Goal: Task Accomplishment & Management: Manage account settings

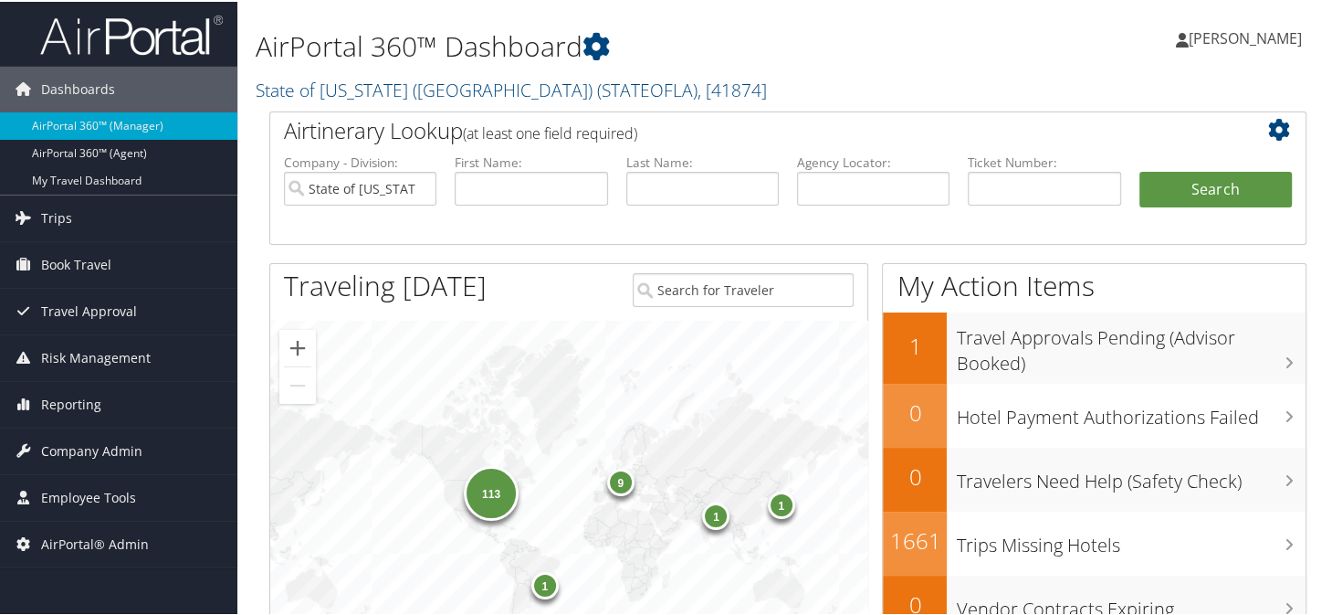
click at [774, 89] on h2 "State of Louisiana (SOLA) ( STATEOFLA ) , [ 41874 ]" at bounding box center [611, 86] width 710 height 31
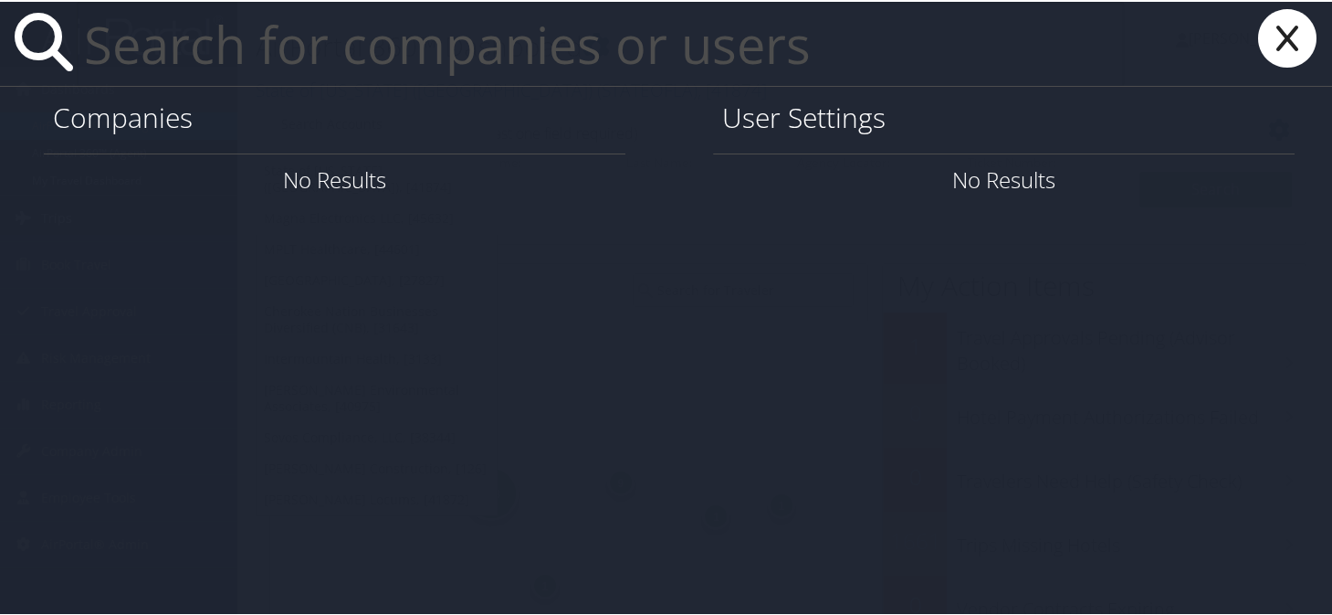
click at [465, 60] on input "text" at bounding box center [600, 42] width 1047 height 84
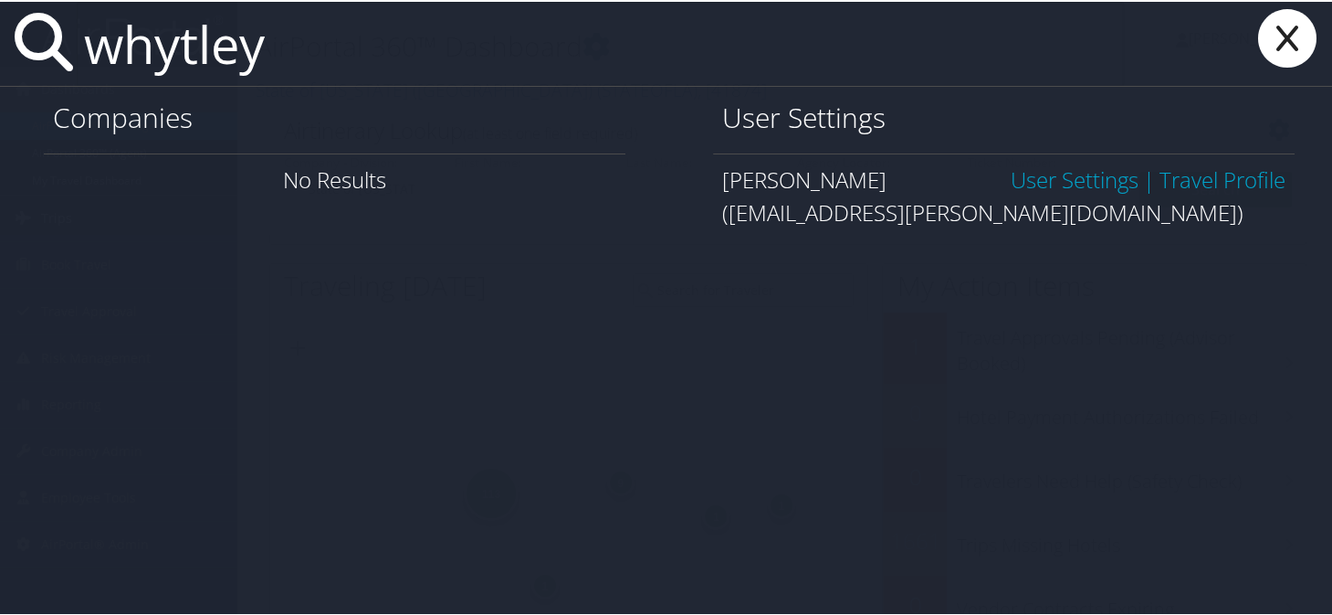
type input "whytley"
click at [1065, 184] on link "User Settings" at bounding box center [1075, 178] width 128 height 30
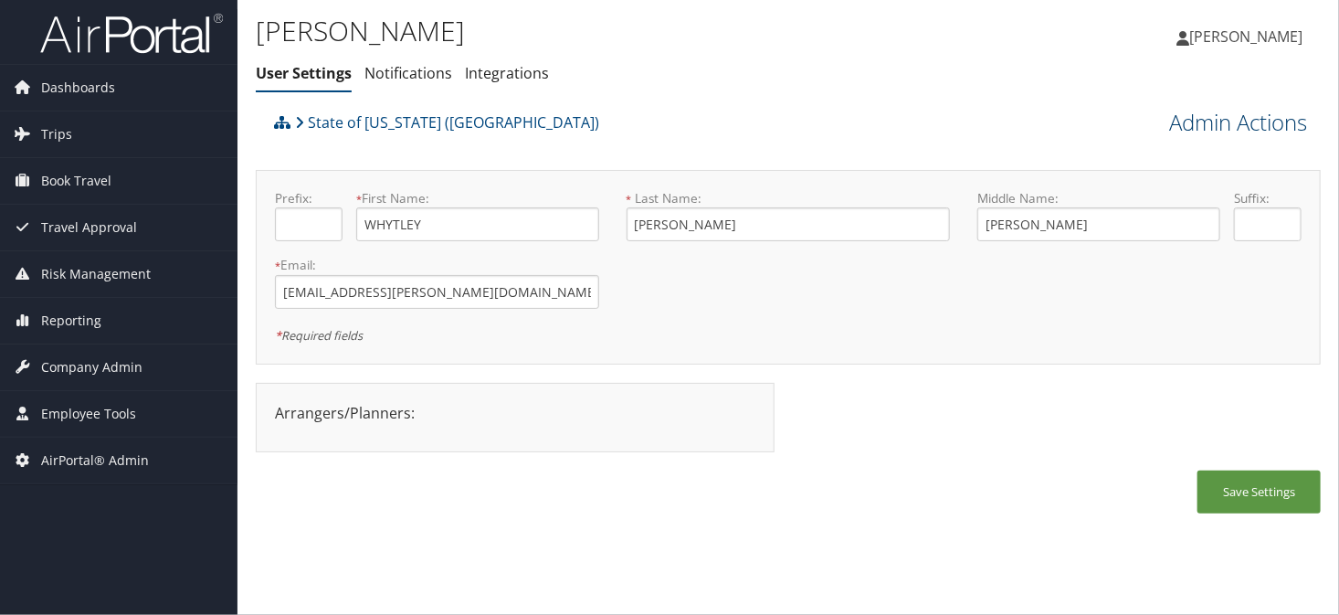
drag, startPoint x: 1244, startPoint y: 123, endPoint x: 1221, endPoint y: 126, distance: 23.0
click at [1244, 123] on link "Admin Actions" at bounding box center [1238, 122] width 138 height 31
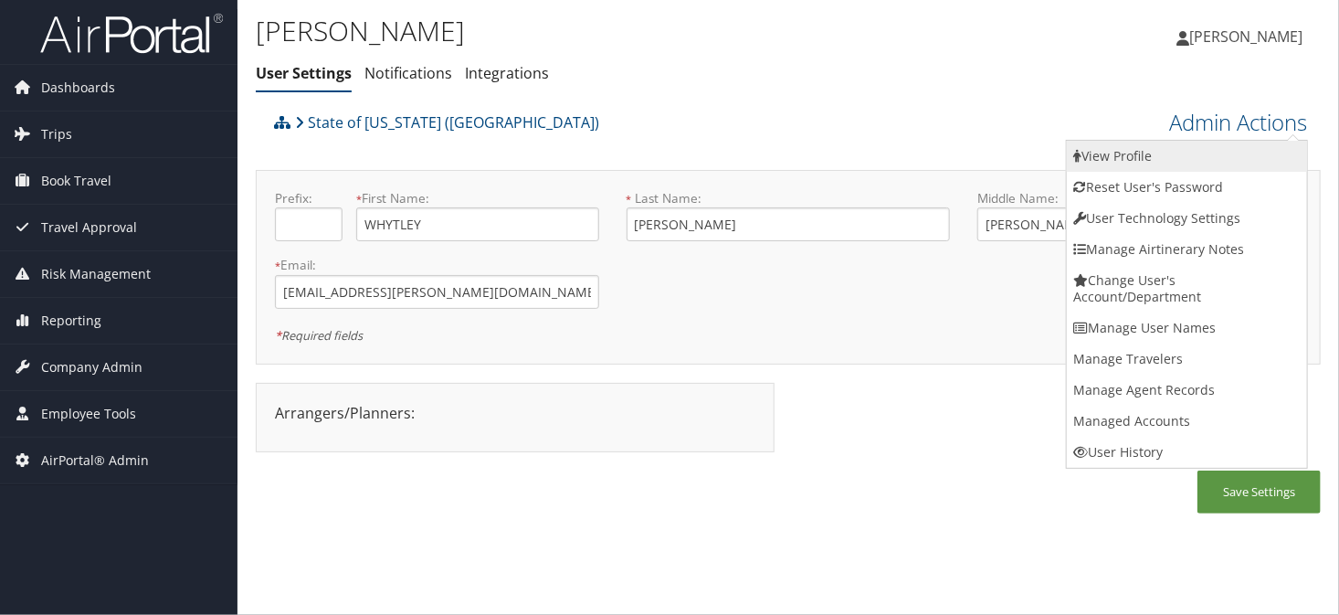
click at [1099, 164] on link "View Profile" at bounding box center [1187, 156] width 240 height 31
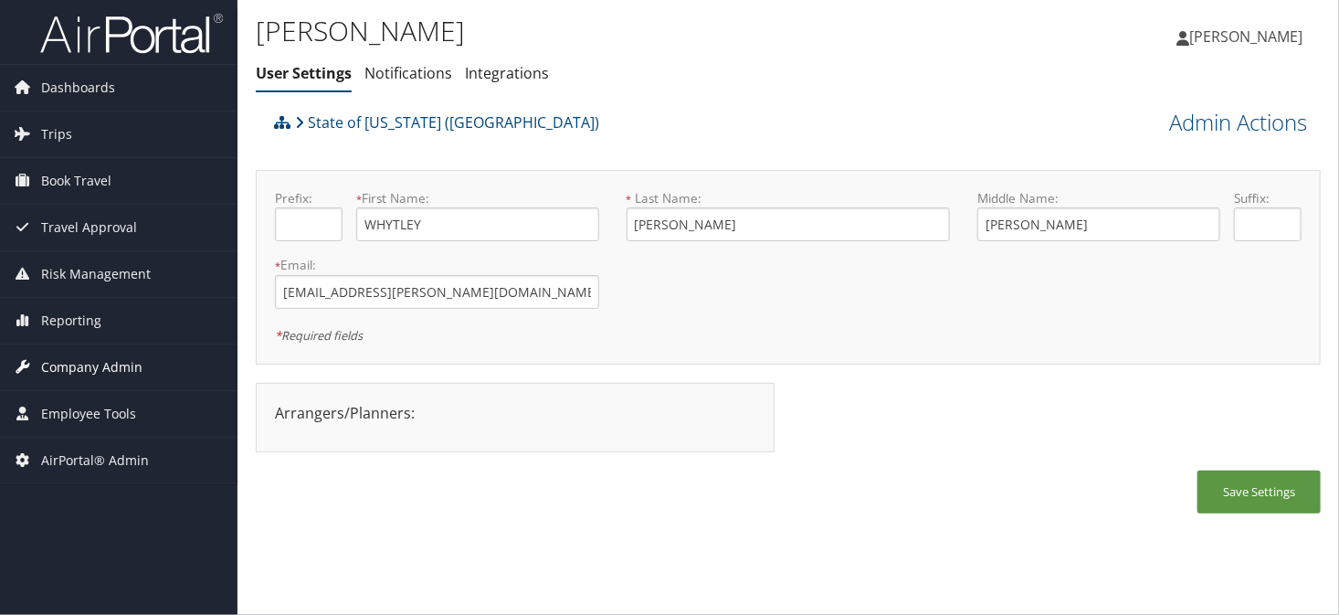
click at [32, 357] on icon at bounding box center [22, 366] width 27 height 27
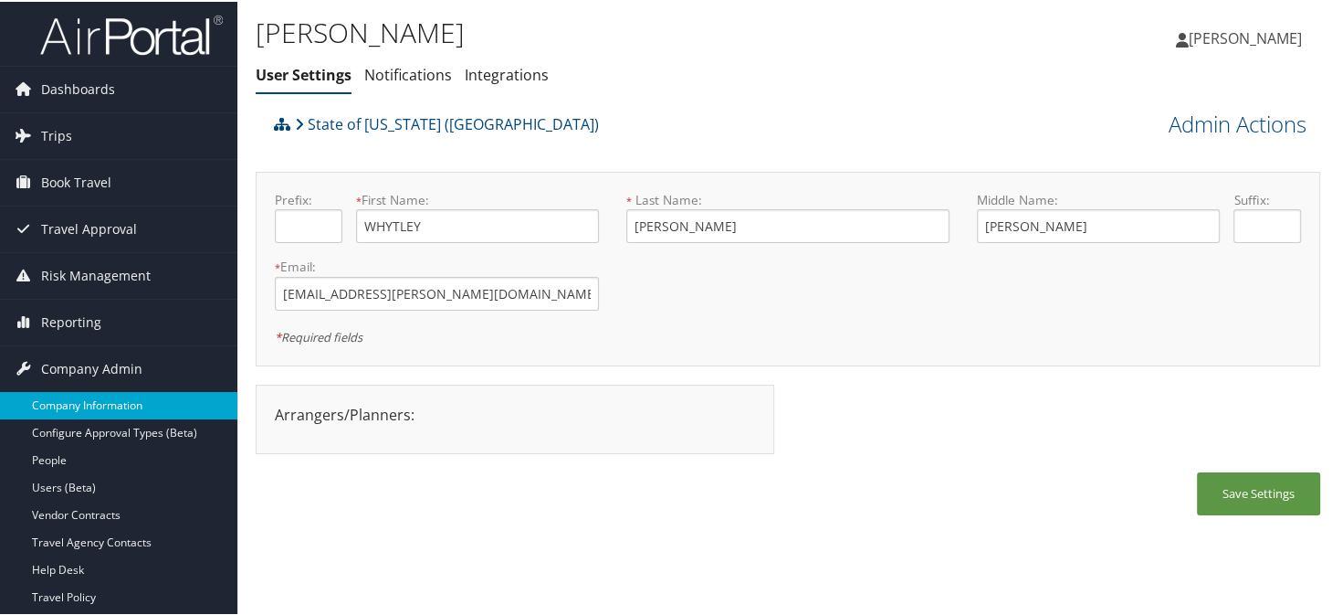
click at [86, 398] on link "Company Information" at bounding box center [118, 403] width 237 height 27
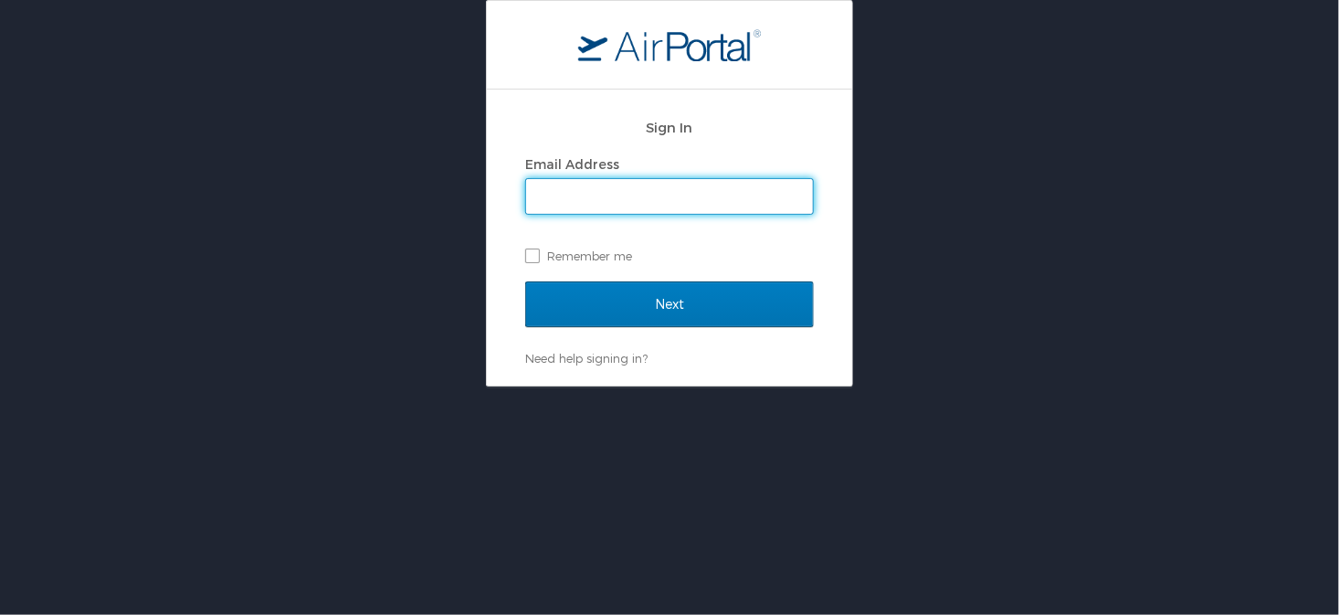
type input "sonya.marmolejo@cbtravel.com"
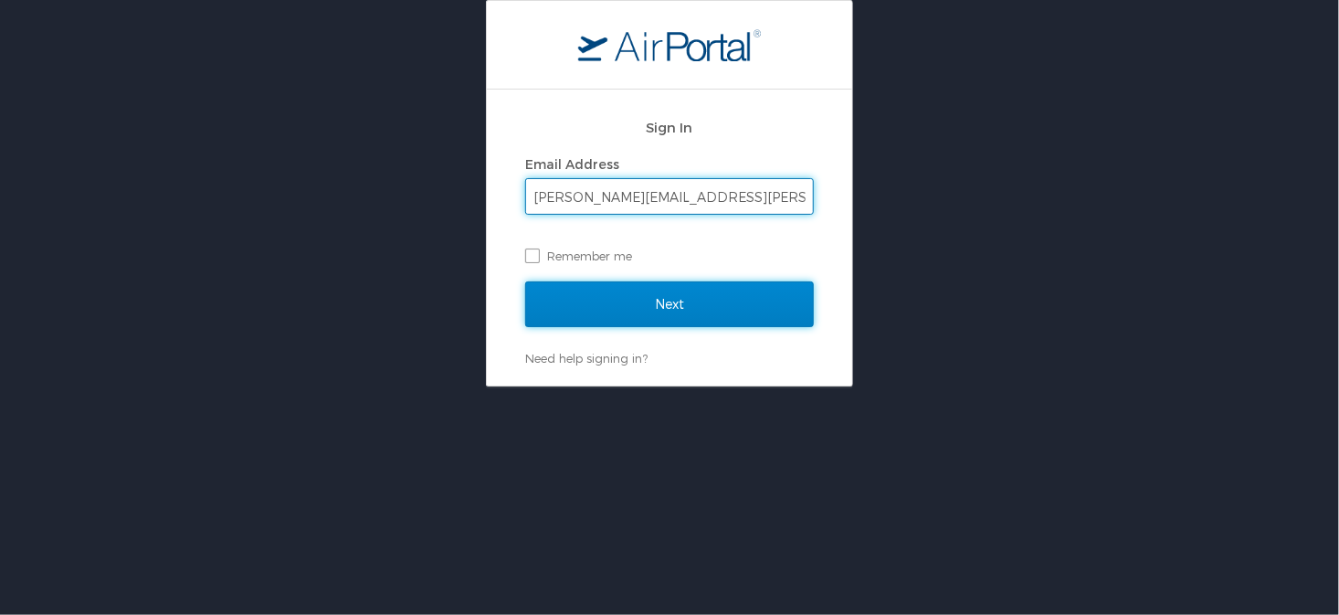
click at [603, 311] on input "Next" at bounding box center [669, 304] width 289 height 46
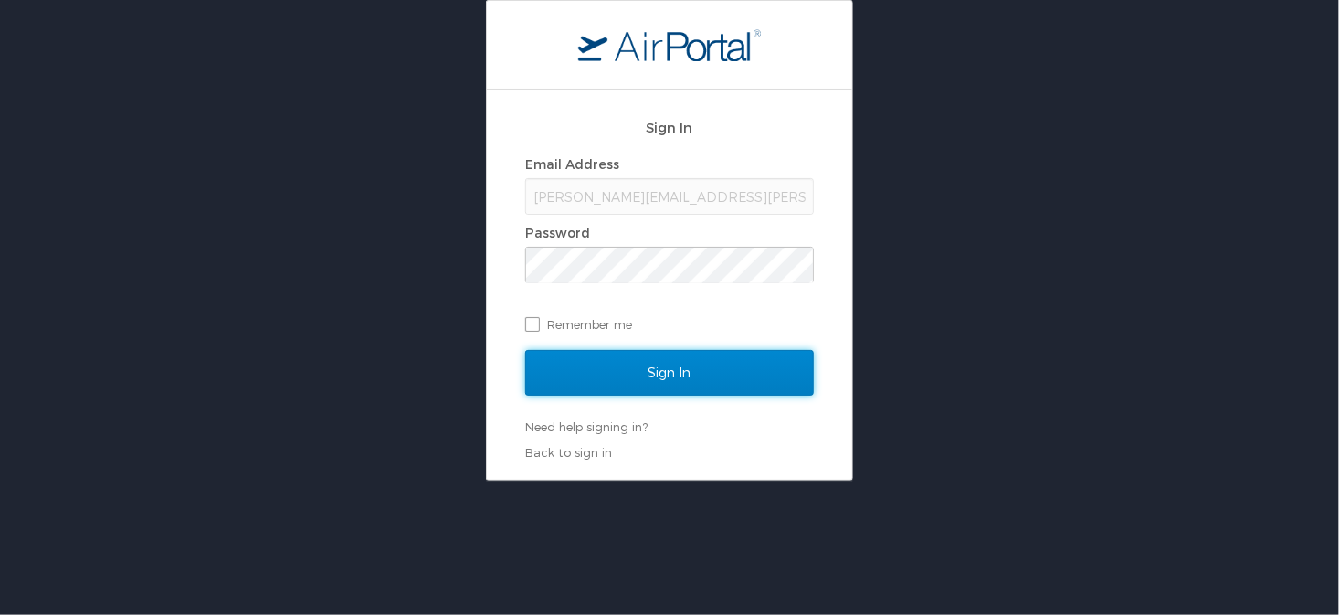
drag, startPoint x: 641, startPoint y: 366, endPoint x: 795, endPoint y: 366, distance: 154.3
click at [641, 366] on input "Sign In" at bounding box center [669, 373] width 289 height 46
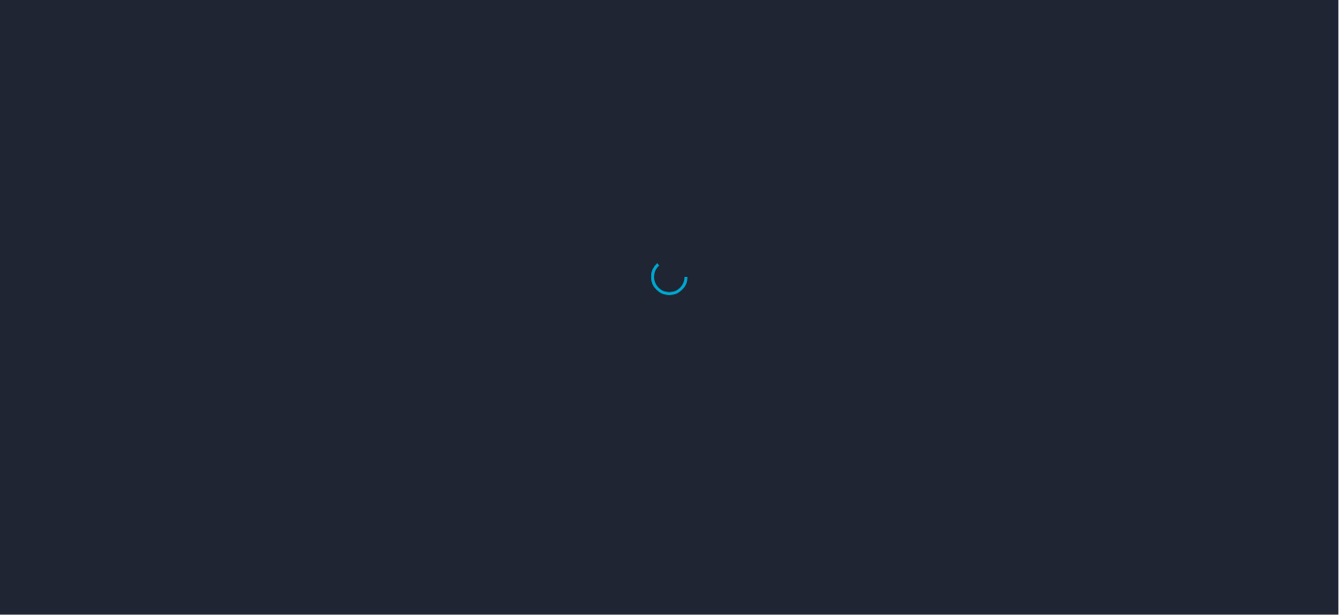
select select "US"
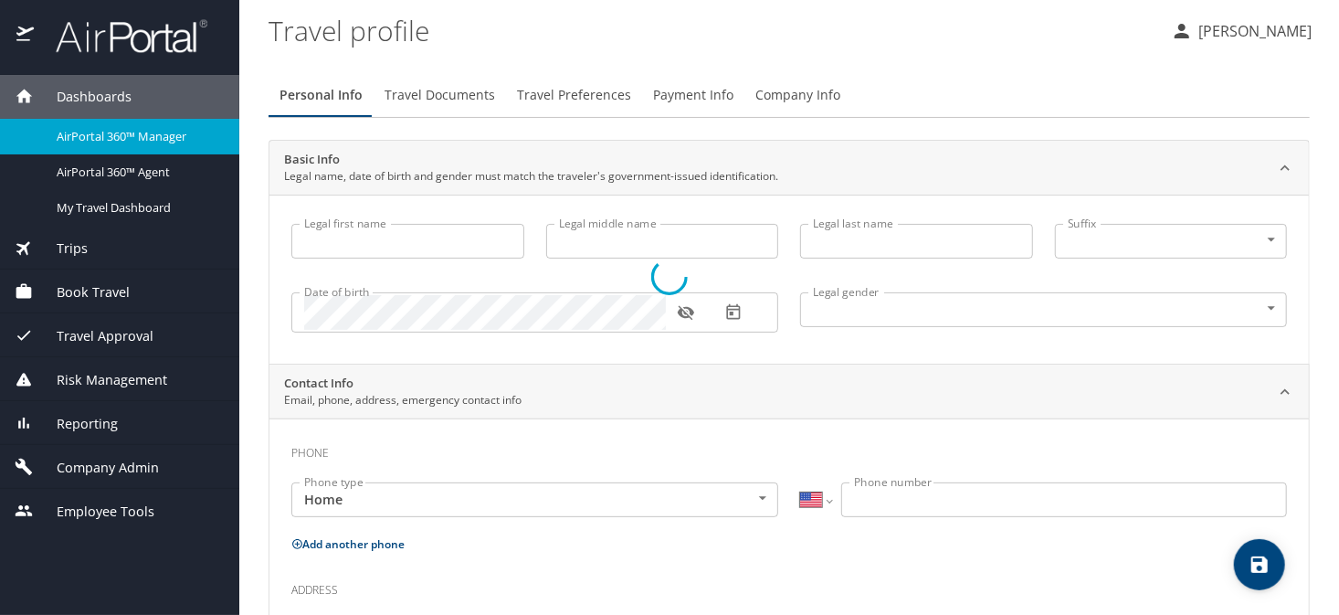
type input "WHYTLEY"
type input "LaRae"
type input "JONES"
type input "Female"
type input "Felicia"
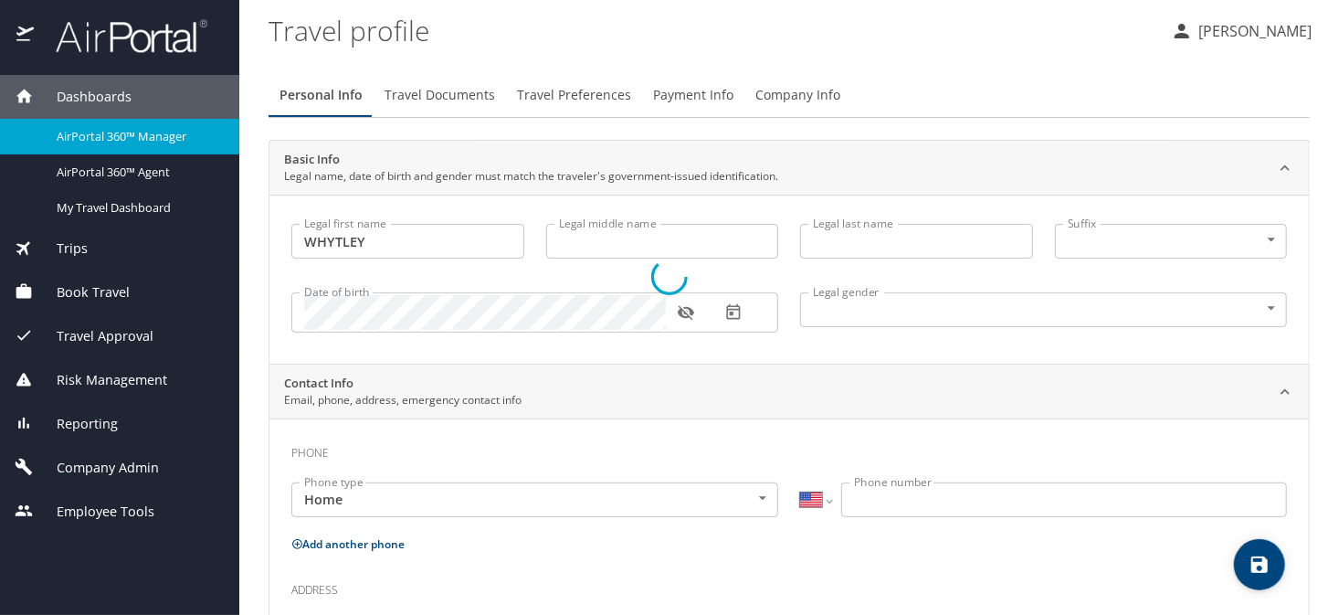
type input "Dugar"
select select "IR"
type input "59920692"
select select "US"
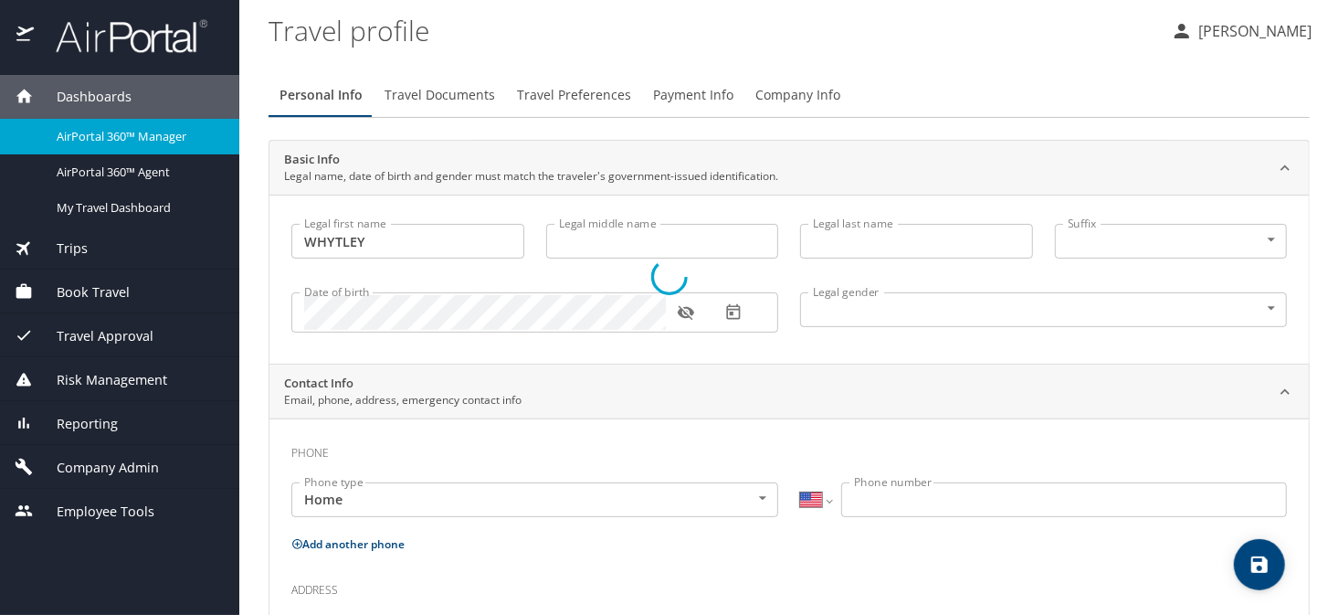
select select "US"
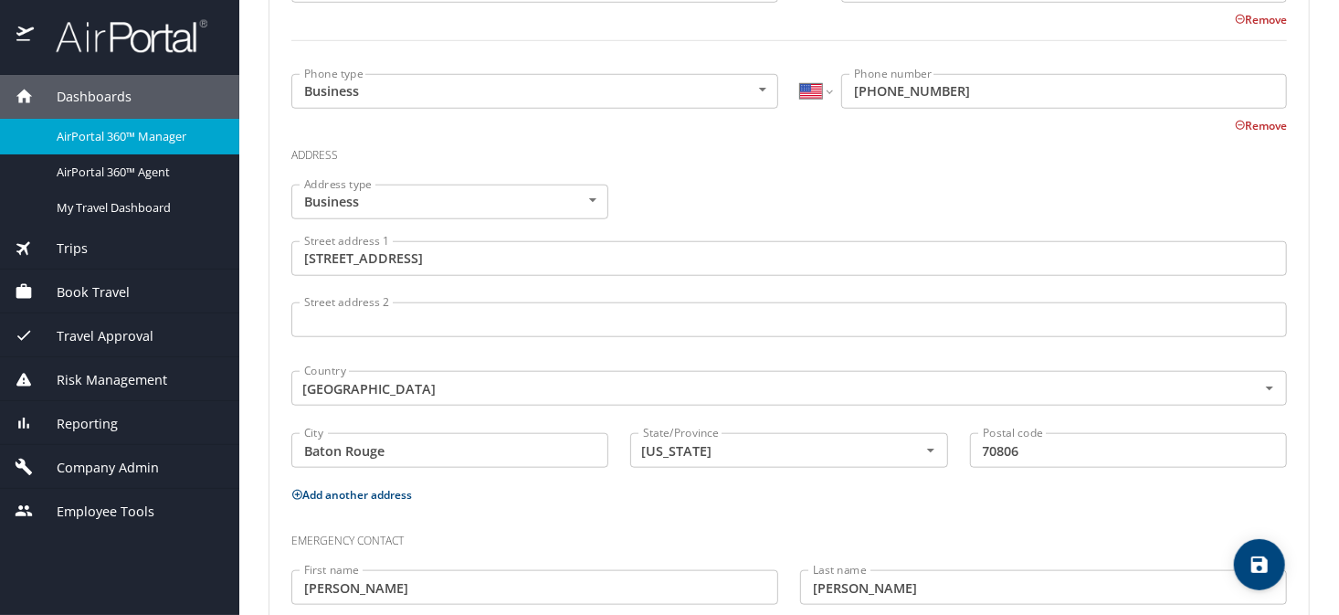
scroll to position [765, 0]
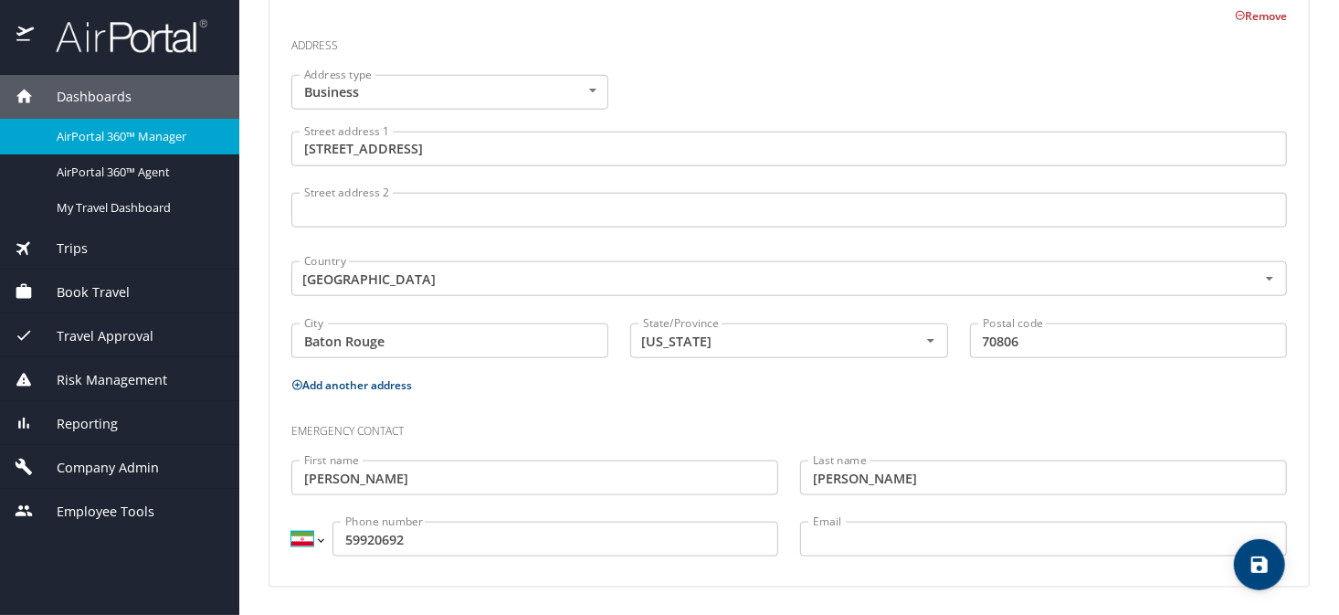
click at [321, 539] on select "International Afghanistan Åland Islands Albania Algeria American Samoa Andorra …" at bounding box center [306, 538] width 31 height 35
click at [321, 538] on select "International Afghanistan Åland Islands Albania Algeria American Samoa Andorra …" at bounding box center [306, 538] width 31 height 35
select select "US"
click at [291, 521] on select "International Afghanistan Åland Islands Albania Algeria American Samoa Andorra …" at bounding box center [306, 538] width 31 height 35
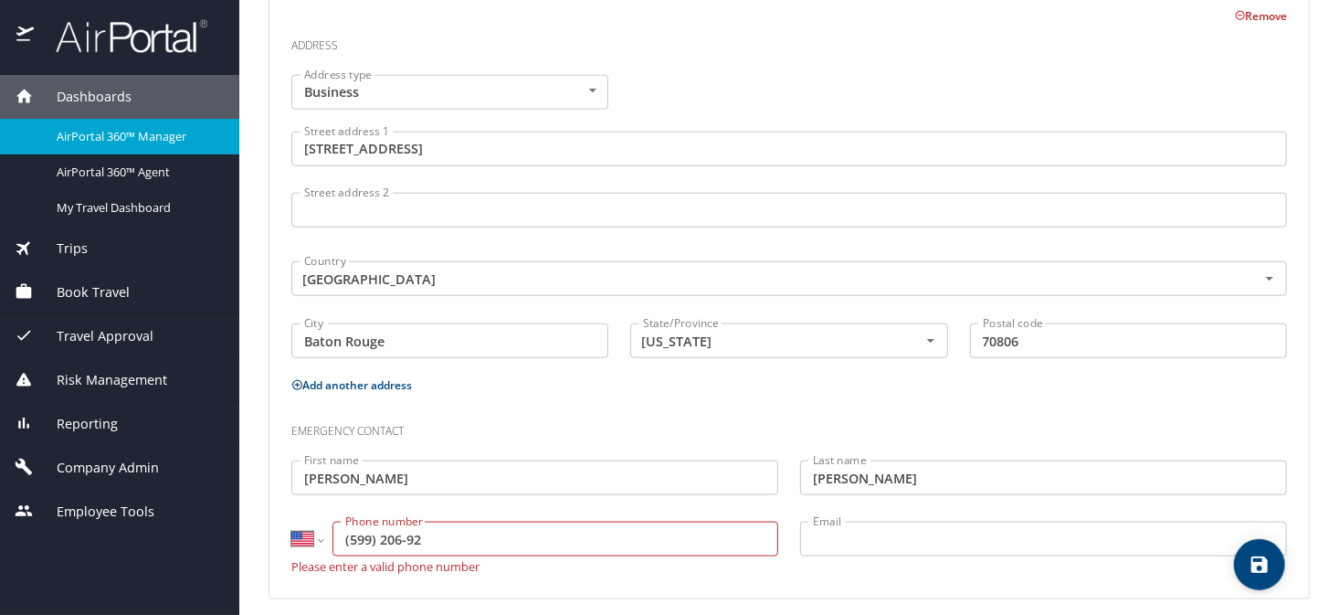
click at [447, 537] on input "(599) 206-92" at bounding box center [555, 538] width 446 height 35
type input "(985) 992-0692"
click at [1261, 568] on icon "save" at bounding box center [1259, 564] width 22 height 22
select select "US"
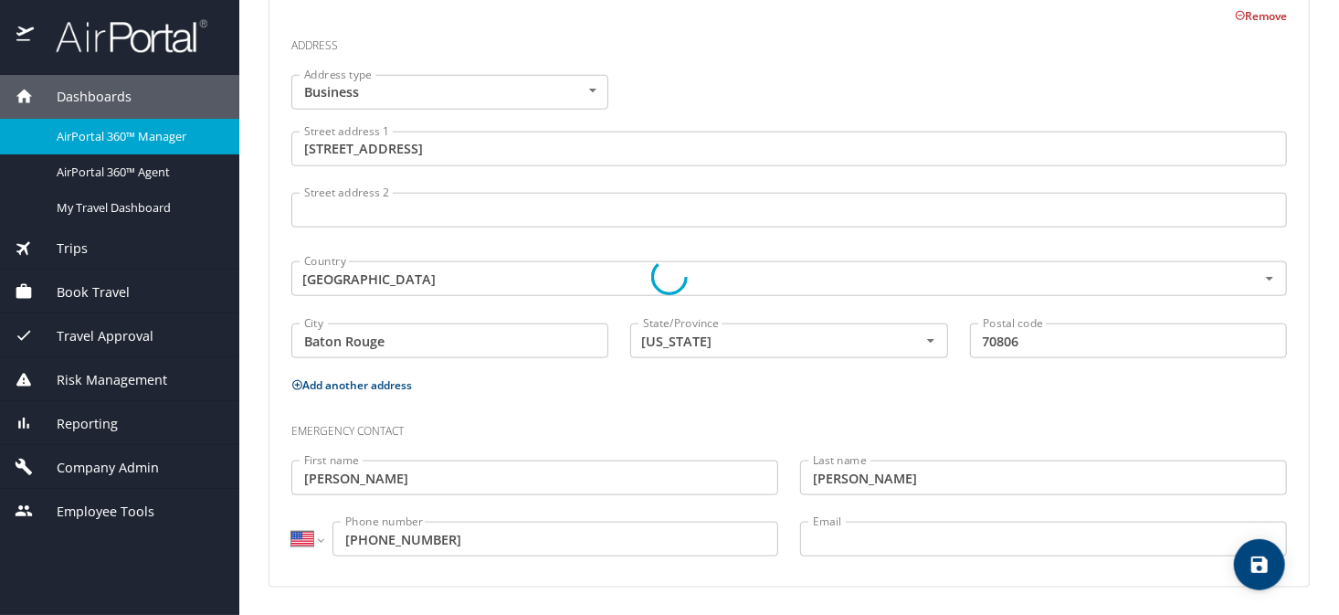
select select "US"
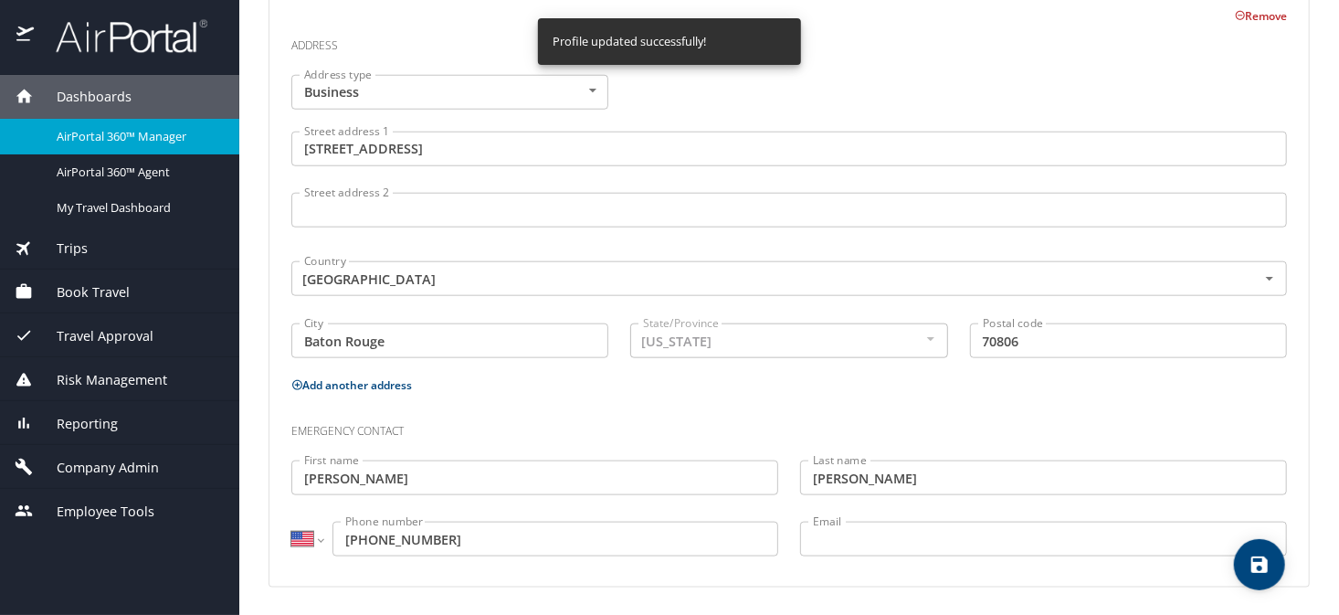
select select "US"
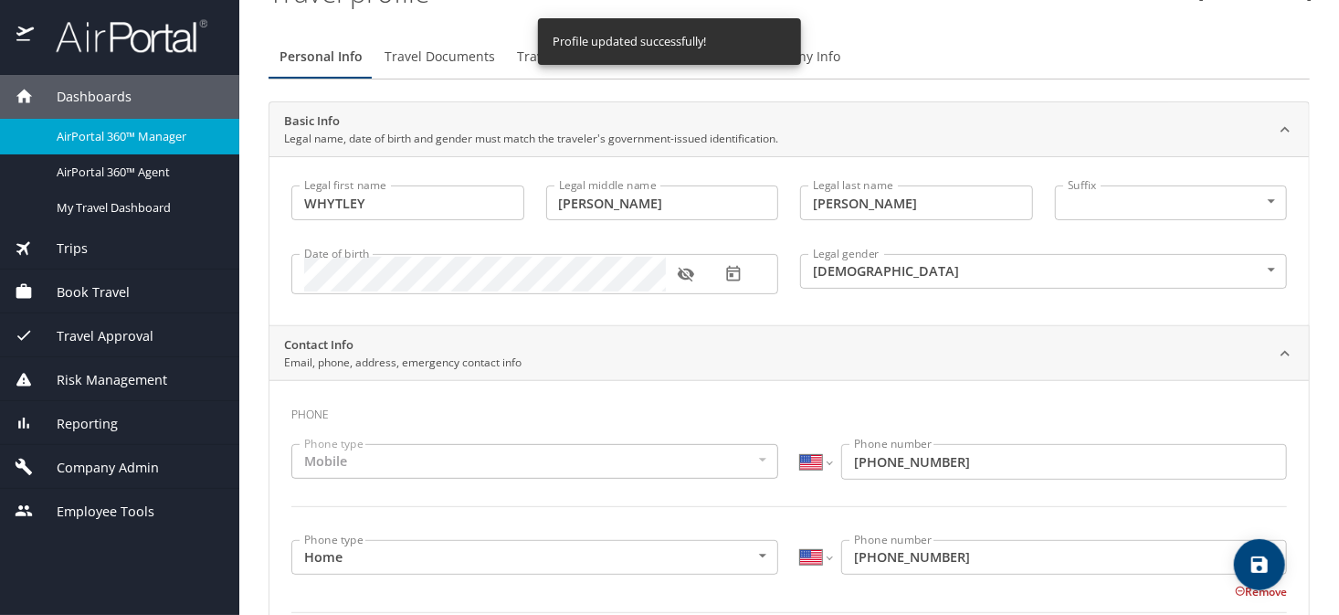
scroll to position [0, 0]
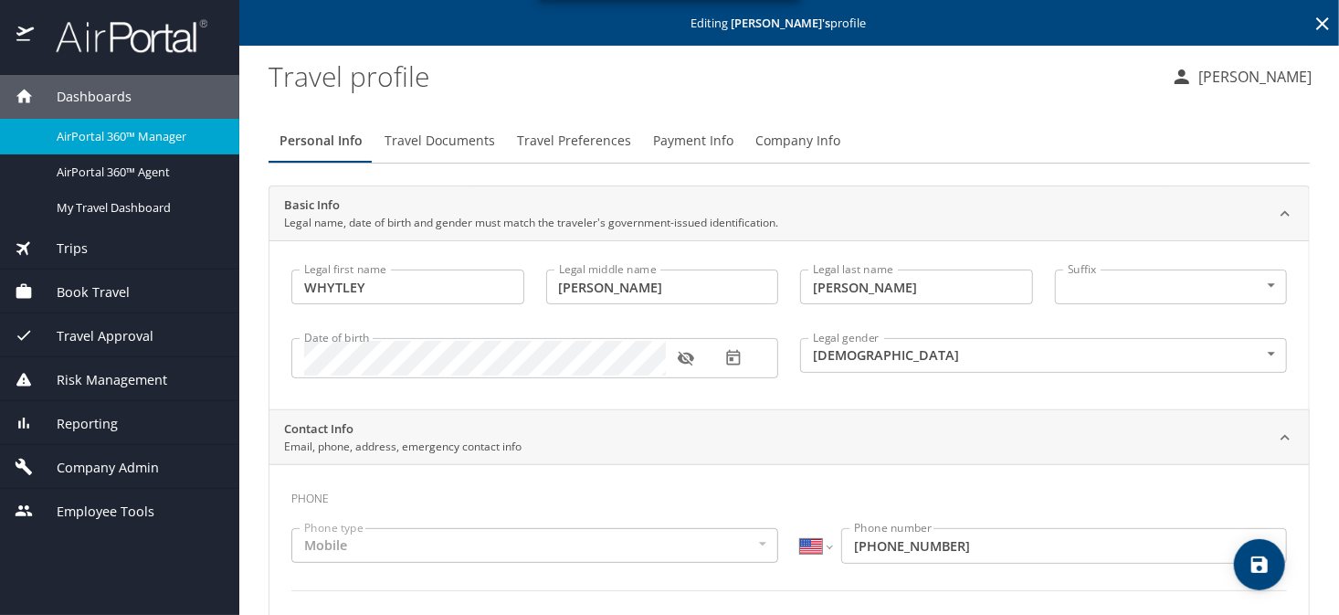
click at [414, 140] on span "Travel Documents" at bounding box center [439, 141] width 110 height 23
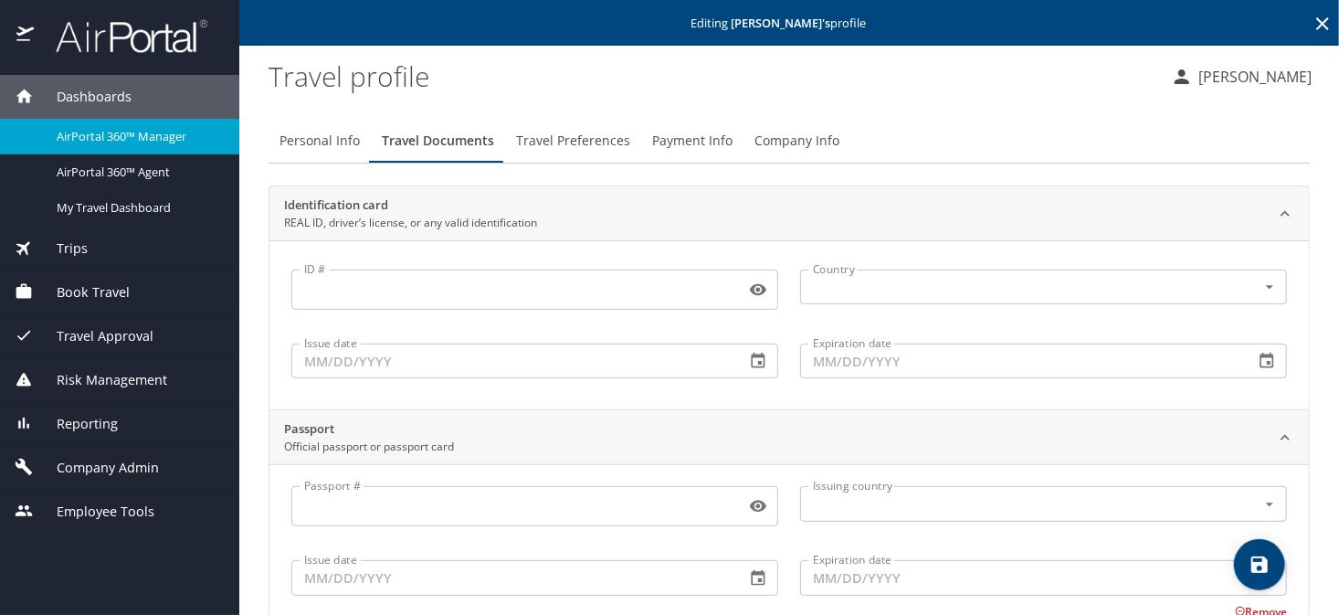
click at [560, 142] on span "Travel Preferences" at bounding box center [573, 141] width 114 height 23
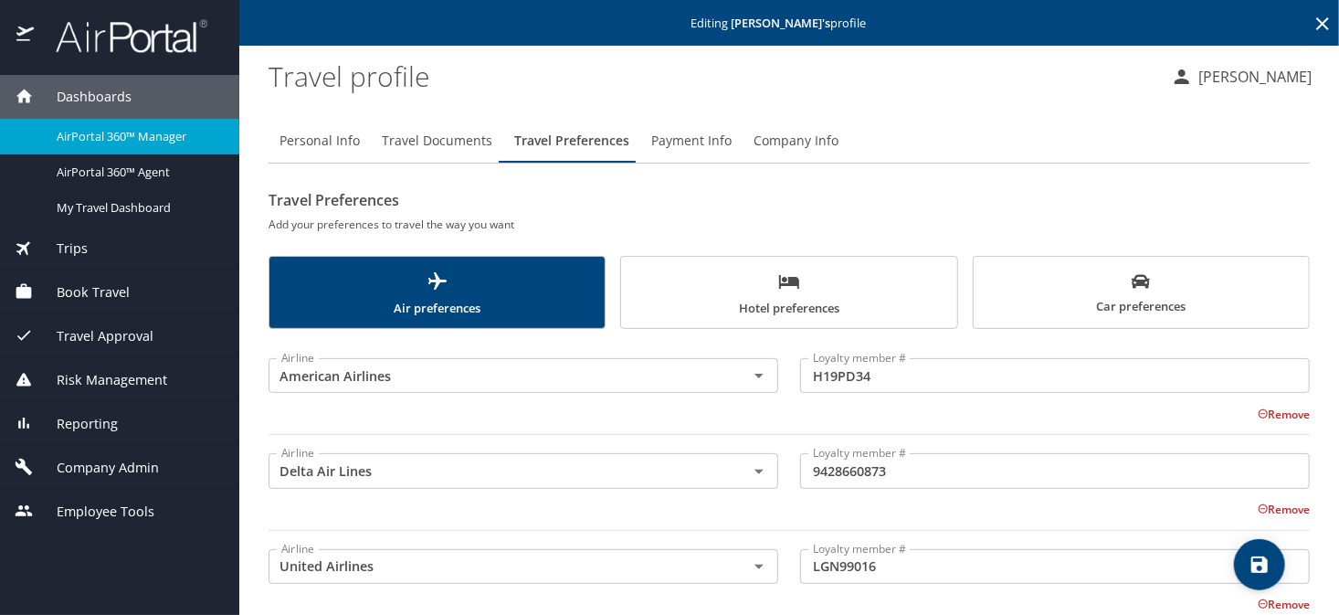
click at [686, 143] on span "Payment Info" at bounding box center [691, 141] width 80 height 23
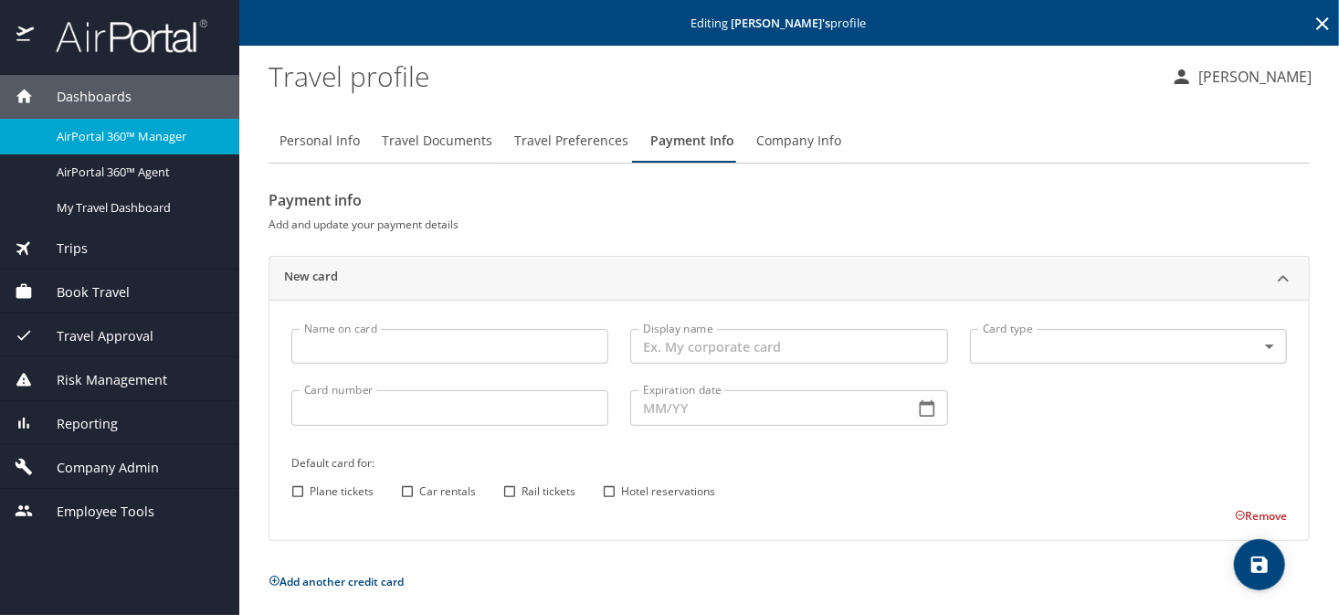
click at [773, 142] on span "Company Info" at bounding box center [798, 141] width 85 height 23
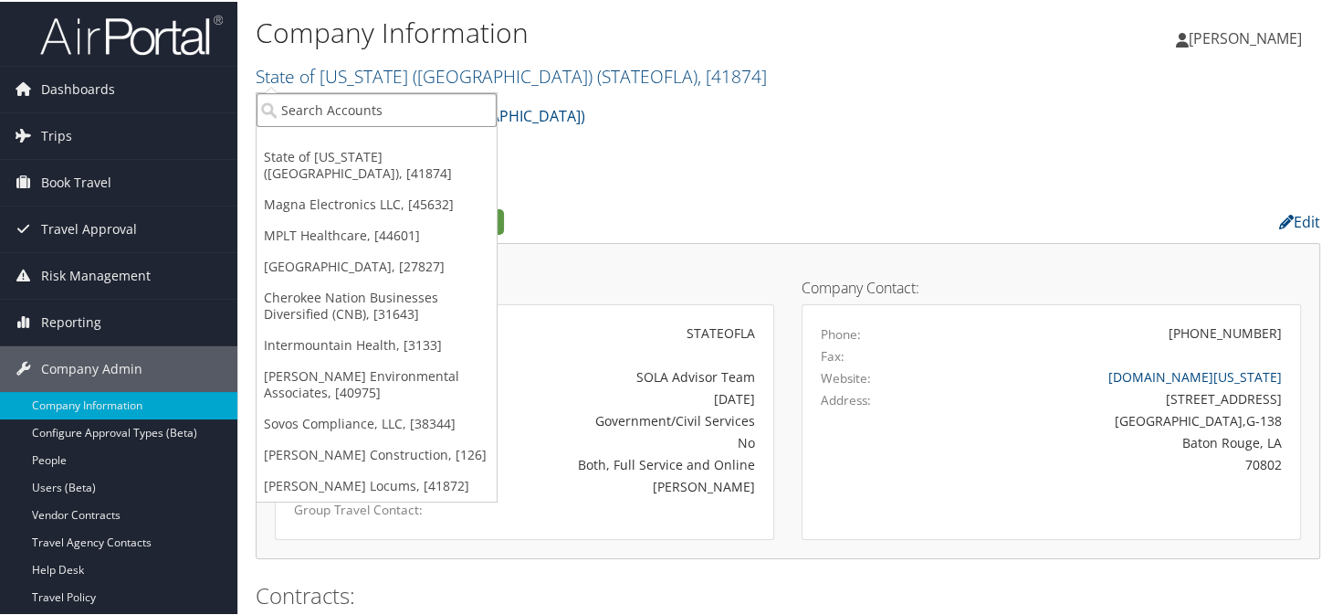
click at [331, 101] on input "search" at bounding box center [377, 108] width 240 height 34
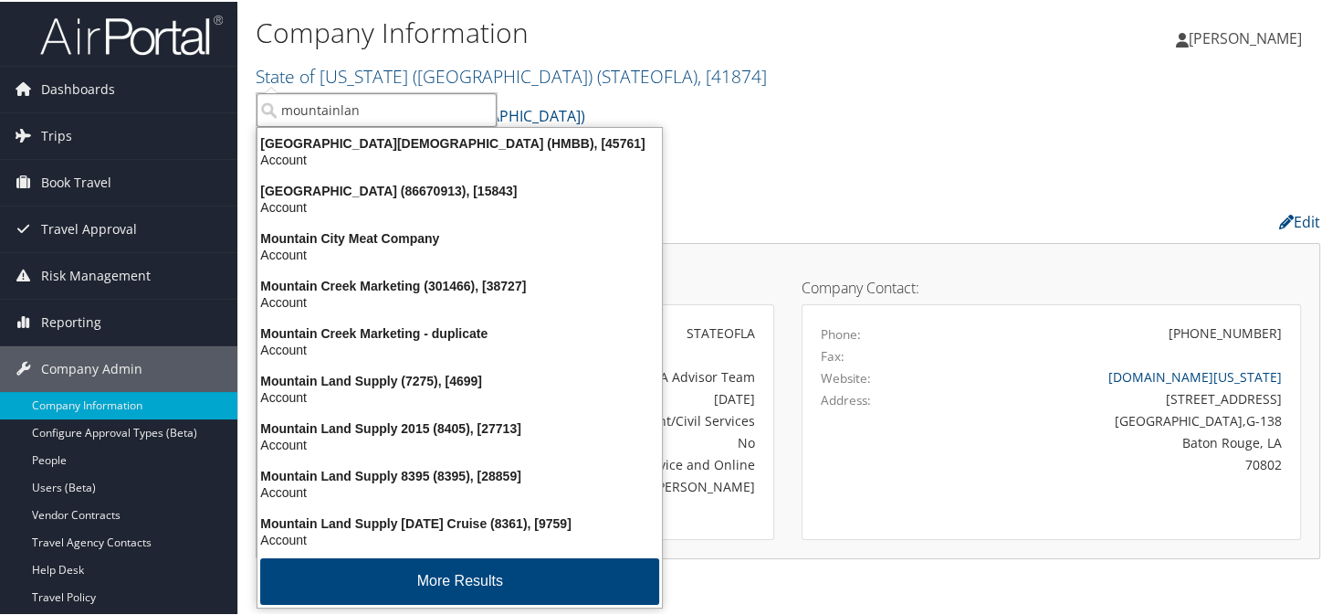
type input "mountainland"
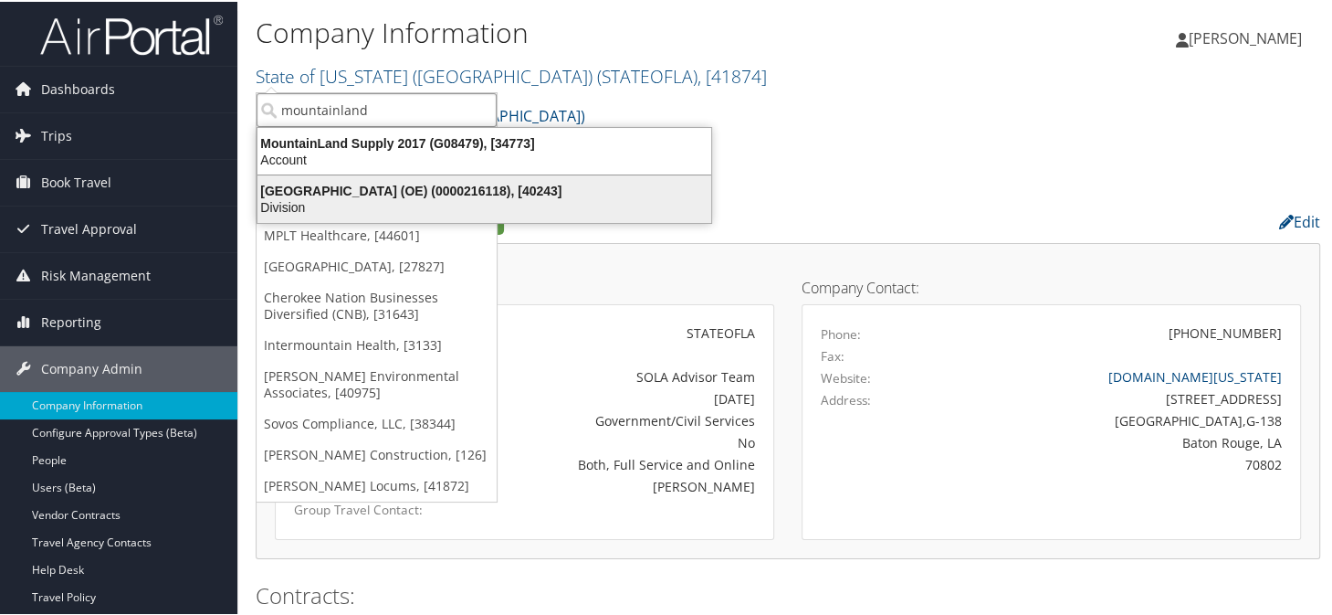
click at [377, 204] on div "Division" at bounding box center [485, 205] width 476 height 16
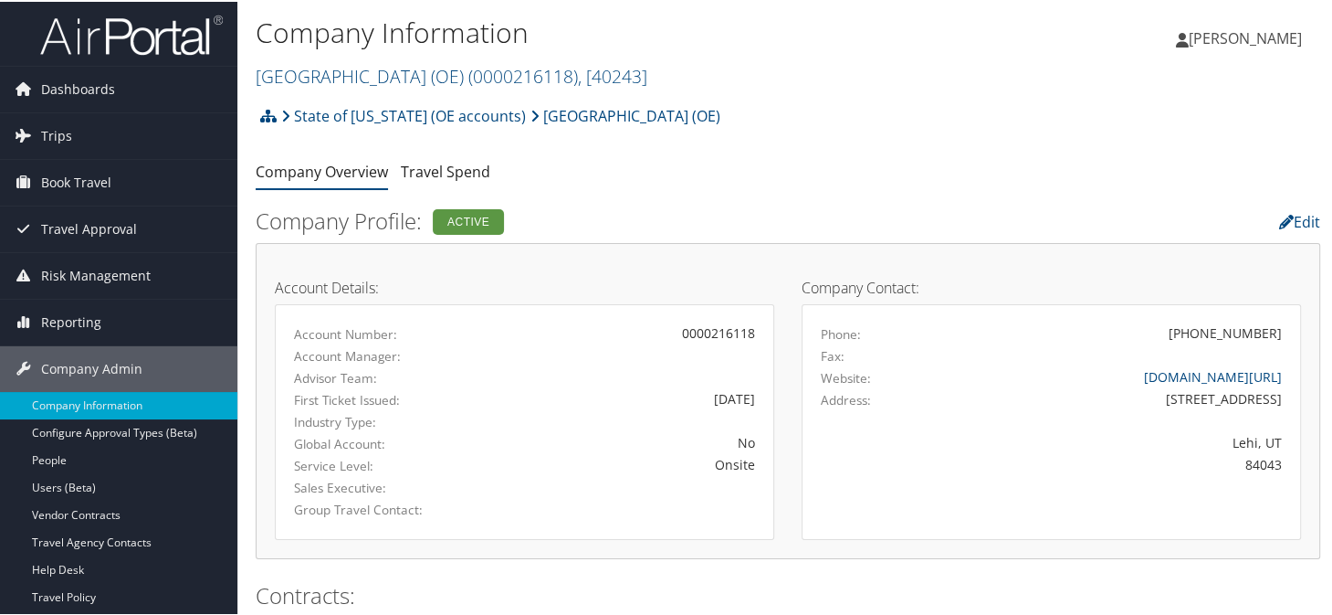
scroll to position [274, 0]
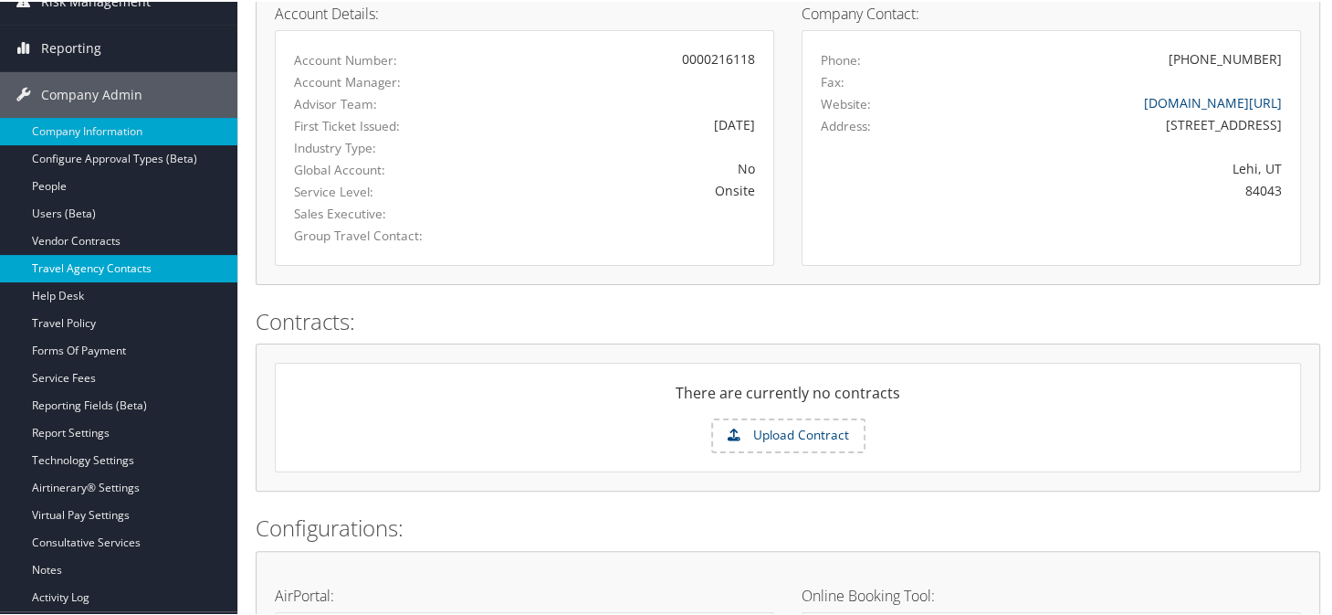
click at [121, 268] on link "Travel Agency Contacts" at bounding box center [118, 266] width 237 height 27
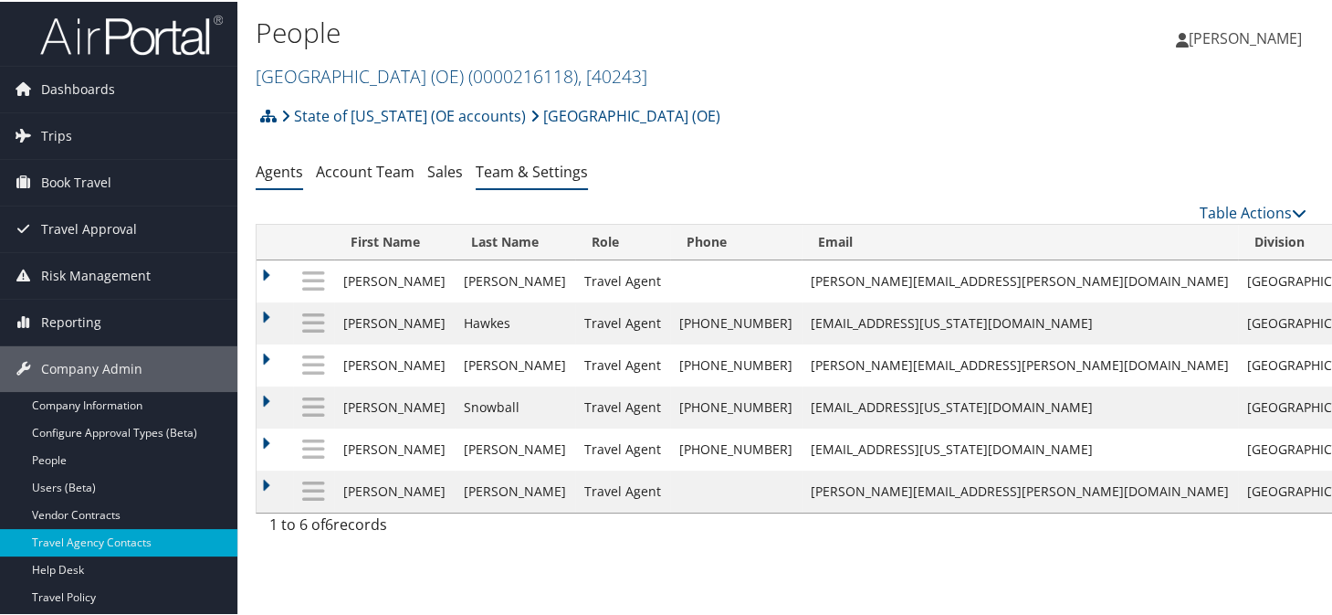
click at [510, 165] on link "Team & Settings" at bounding box center [532, 170] width 112 height 20
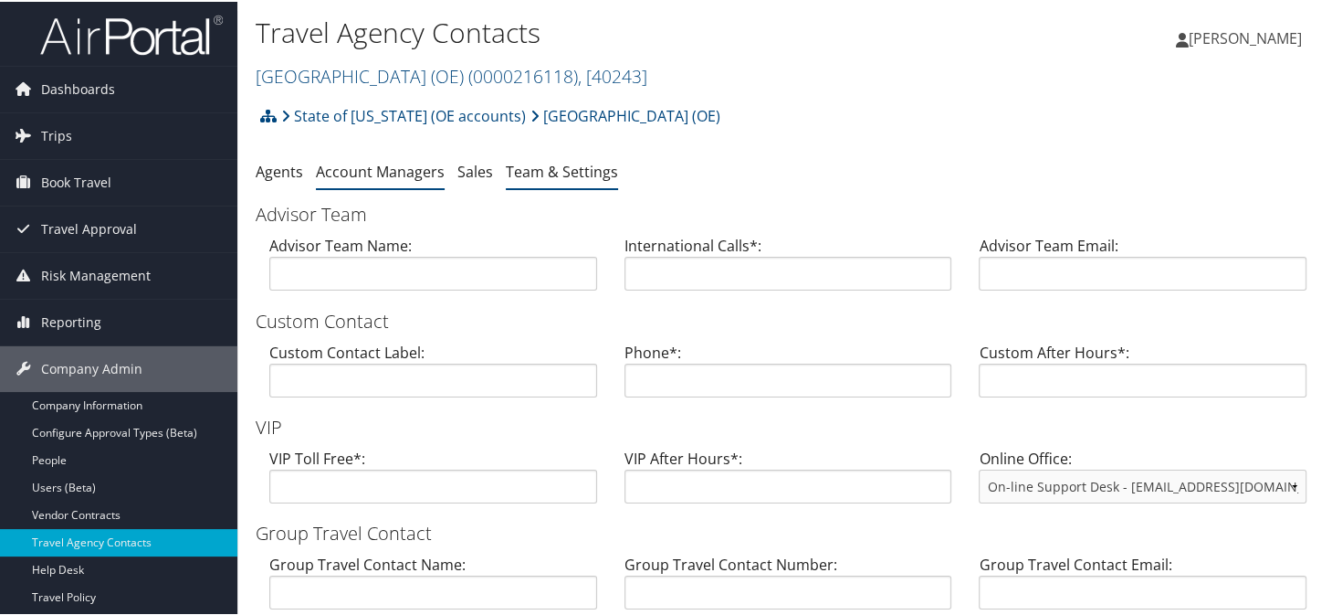
click at [349, 166] on link "Account Managers" at bounding box center [380, 170] width 129 height 20
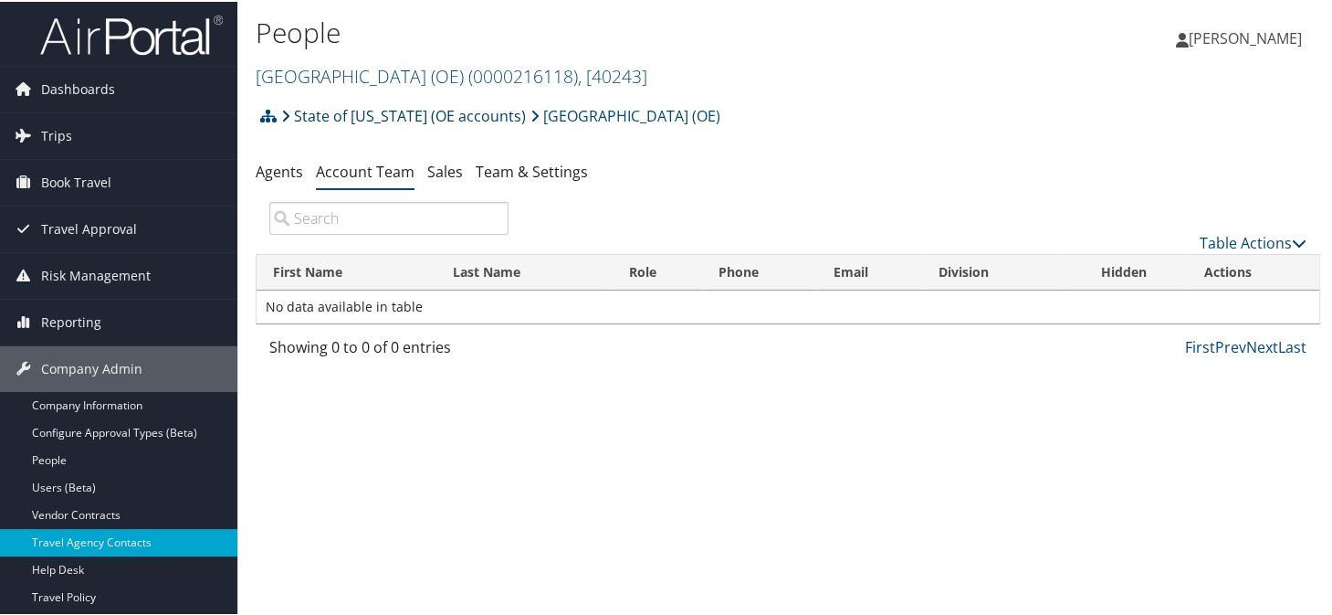
click at [380, 119] on link "State of [US_STATE] (OE accounts)" at bounding box center [403, 114] width 245 height 37
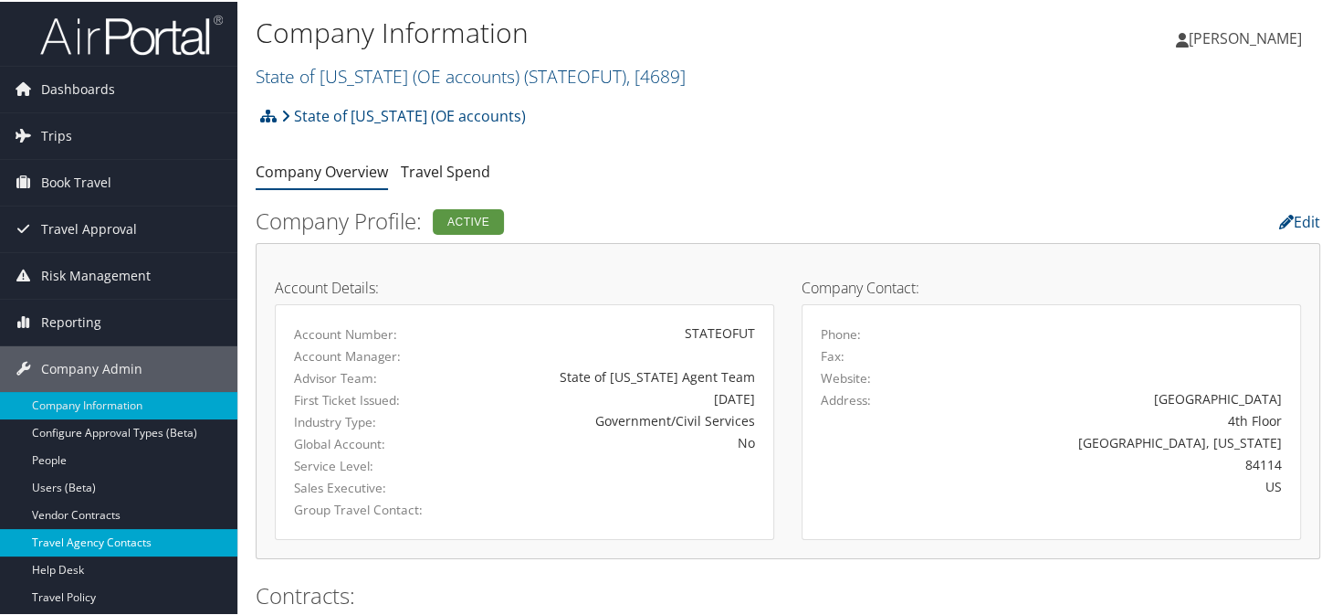
click at [80, 539] on link "Travel Agency Contacts" at bounding box center [118, 540] width 237 height 27
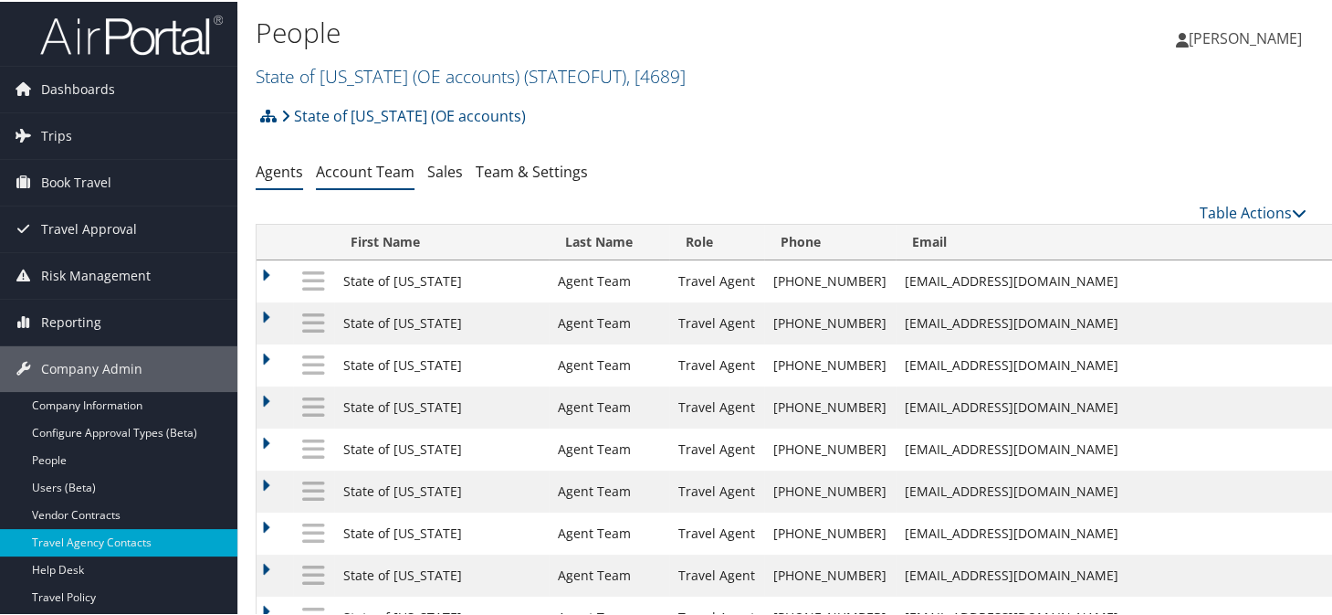
click at [354, 169] on link "Account Team" at bounding box center [365, 170] width 99 height 20
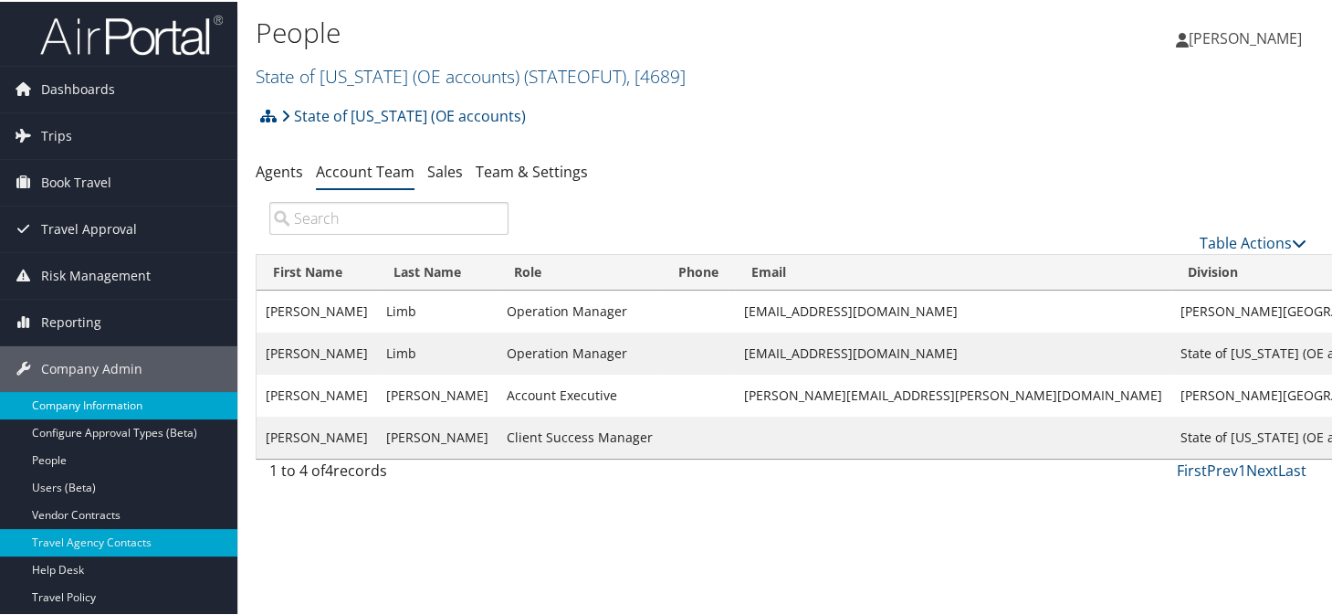
click at [85, 409] on link "Company Information" at bounding box center [118, 403] width 237 height 27
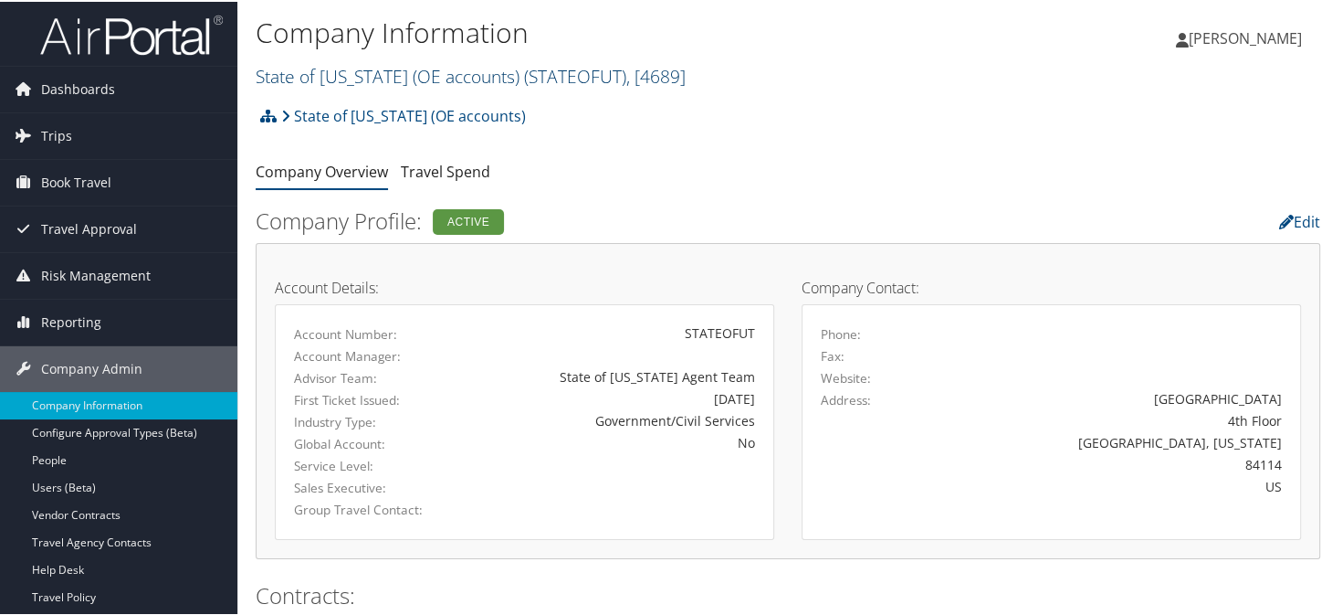
click at [315, 78] on link "State of [US_STATE] (OE accounts) ( STATEOFUT ) , [ 4689 ]" at bounding box center [471, 74] width 430 height 25
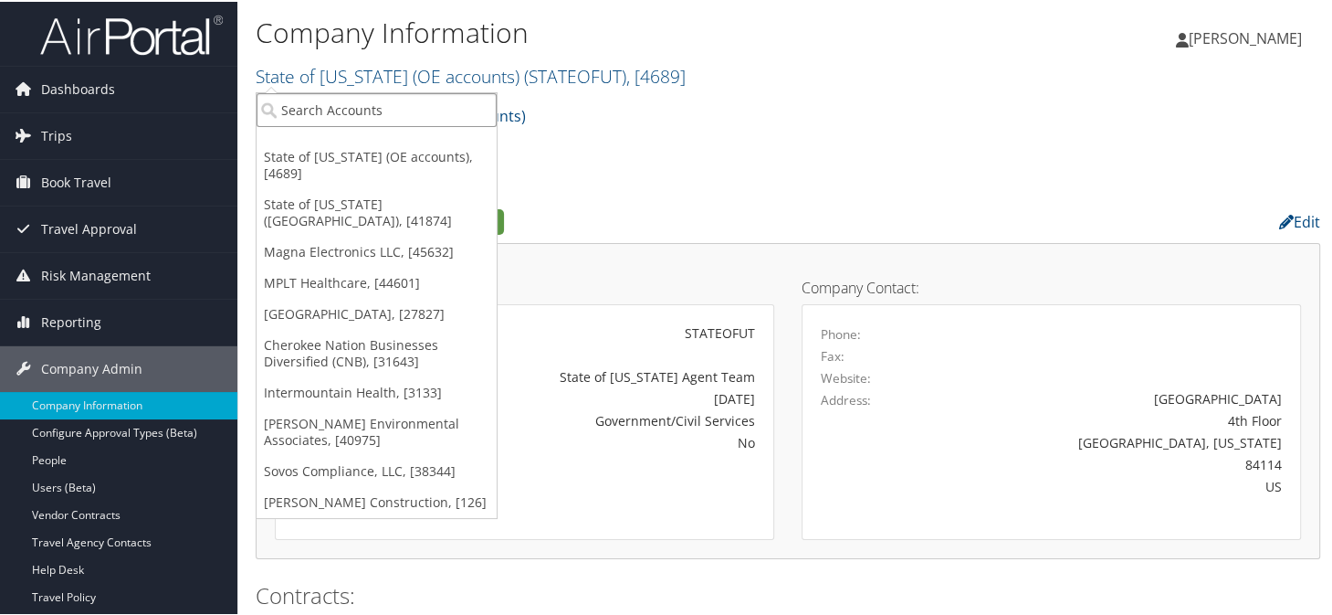
click at [328, 107] on input "search" at bounding box center [377, 108] width 240 height 34
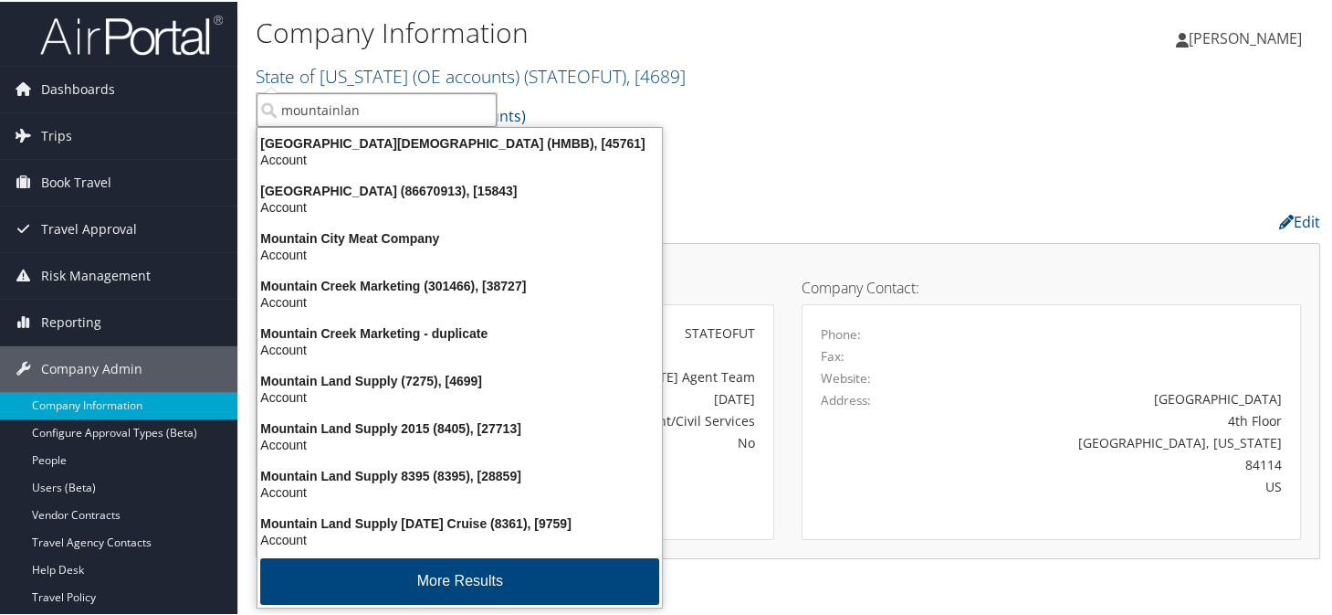
type input "mountainland"
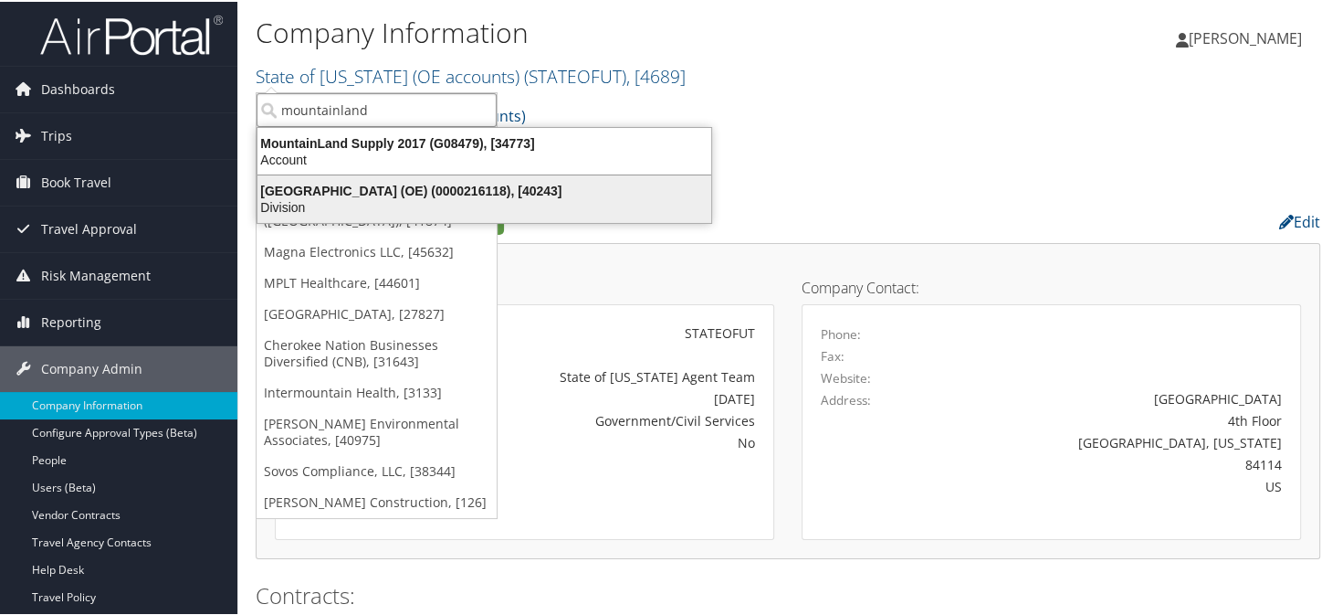
click at [306, 202] on div "Division" at bounding box center [485, 205] width 476 height 16
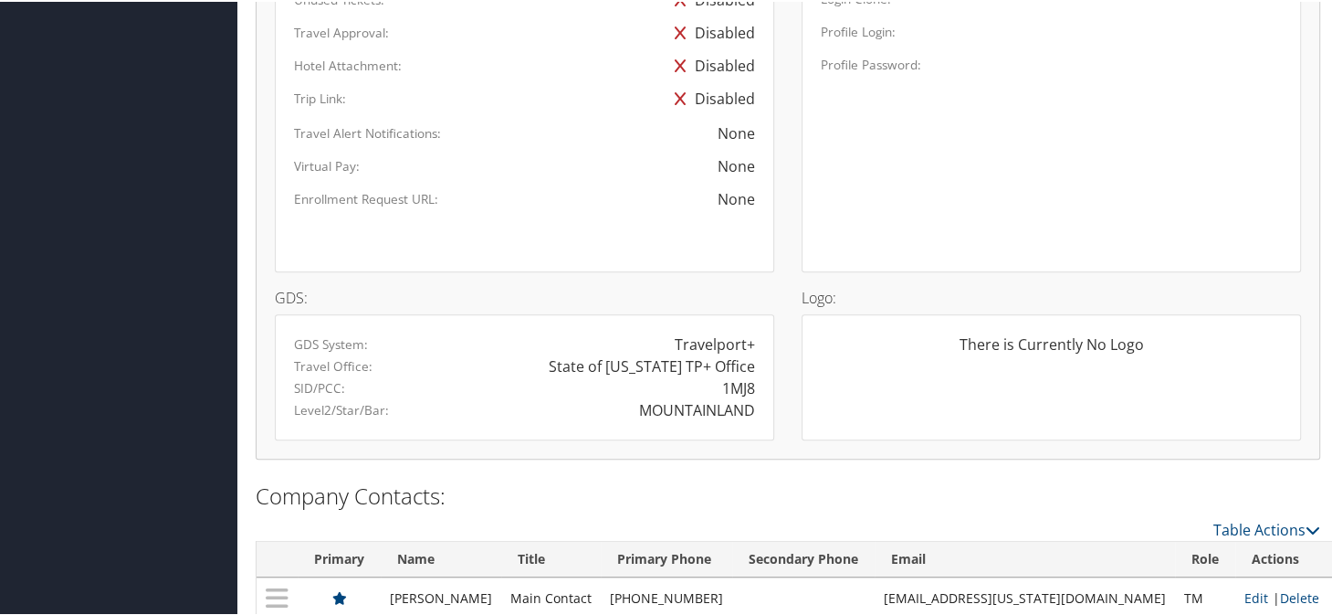
scroll to position [1119, 0]
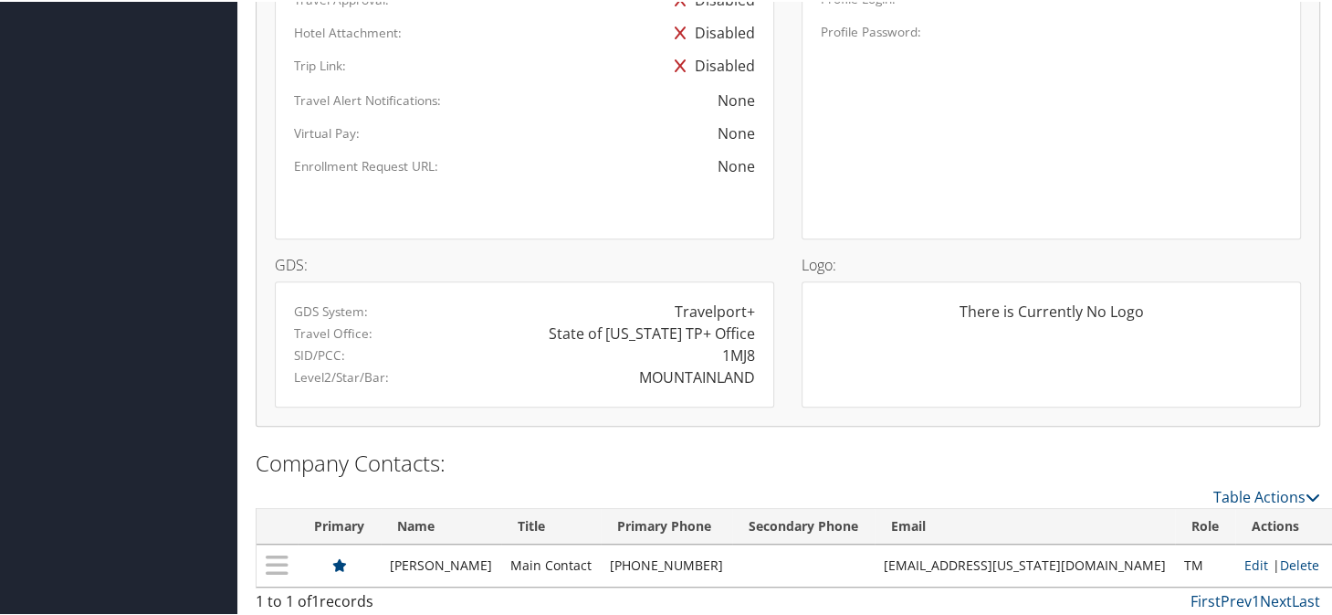
click at [645, 163] on div "None" at bounding box center [627, 164] width 258 height 22
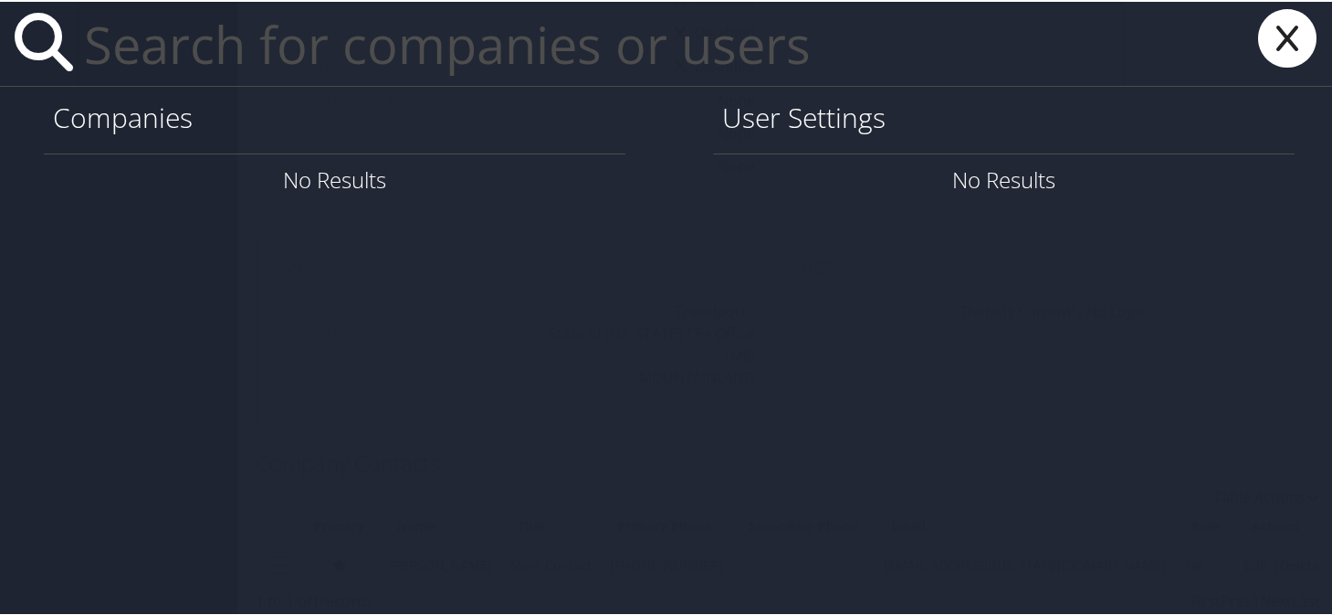
paste input "[PERSON_NAME][EMAIL_ADDRESS][PERSON_NAME][DOMAIN_NAME]"
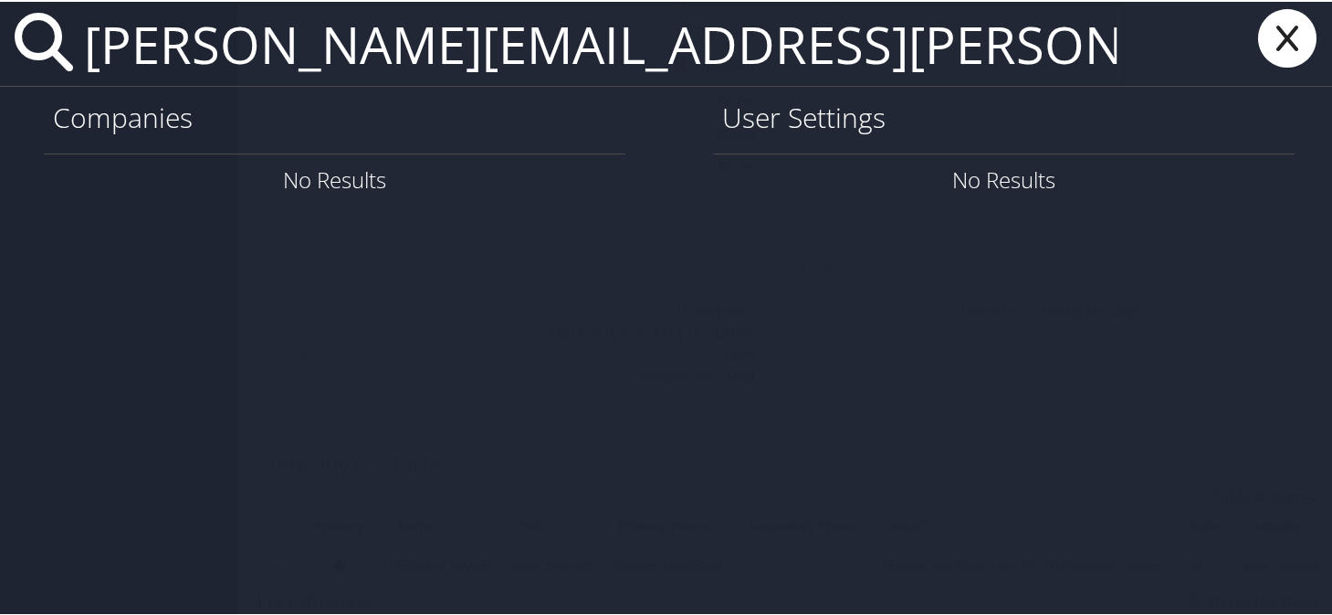
type input "[PERSON_NAME][EMAIL_ADDRESS][PERSON_NAME][DOMAIN_NAME]"
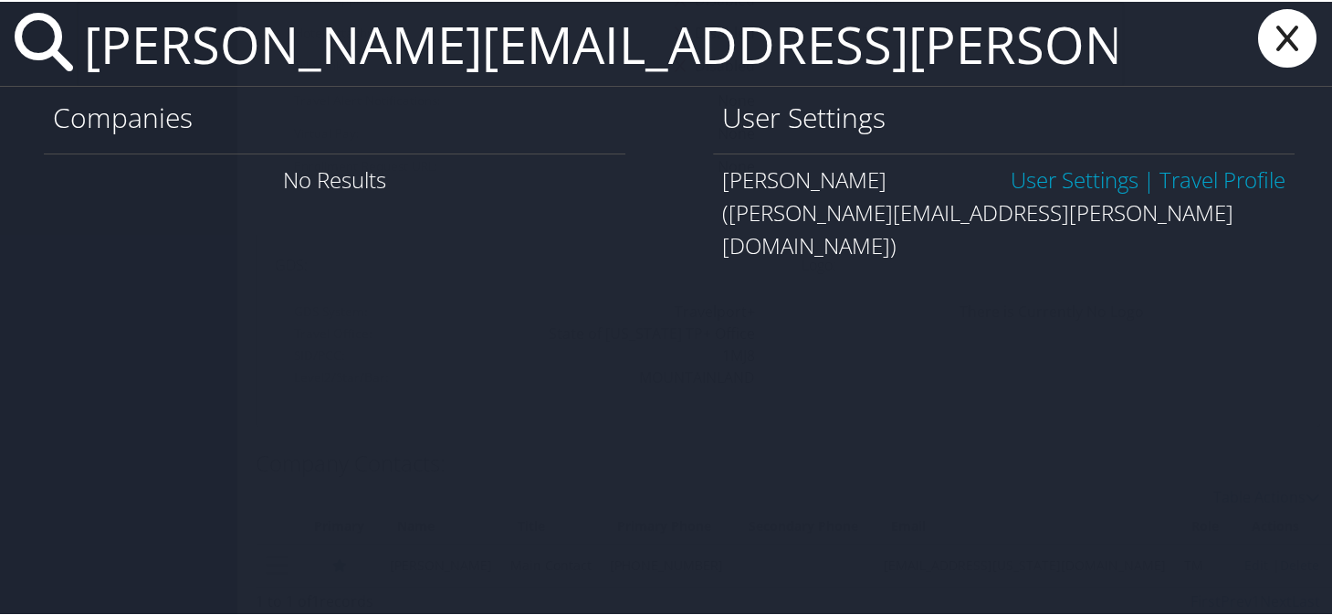
click at [1034, 171] on link "User Settings" at bounding box center [1075, 178] width 128 height 30
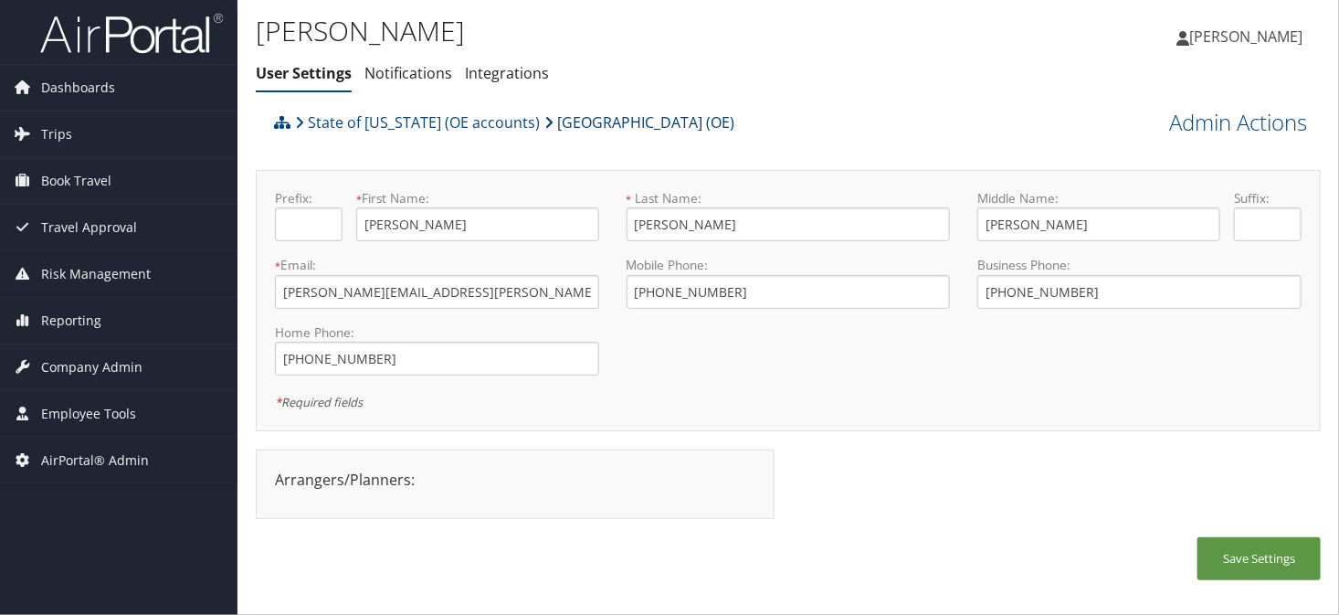
click at [595, 121] on link "[GEOGRAPHIC_DATA] (OE)" at bounding box center [639, 122] width 190 height 37
click at [78, 366] on span "Company Admin" at bounding box center [91, 367] width 101 height 46
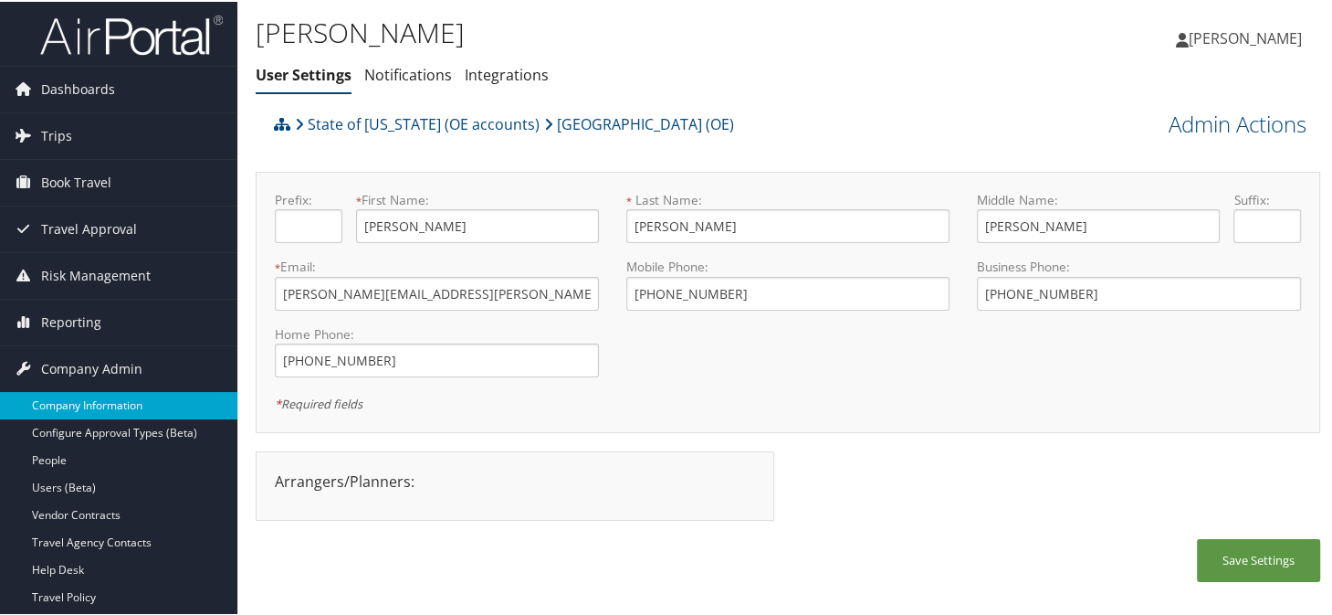
click at [91, 410] on link "Company Information" at bounding box center [118, 403] width 237 height 27
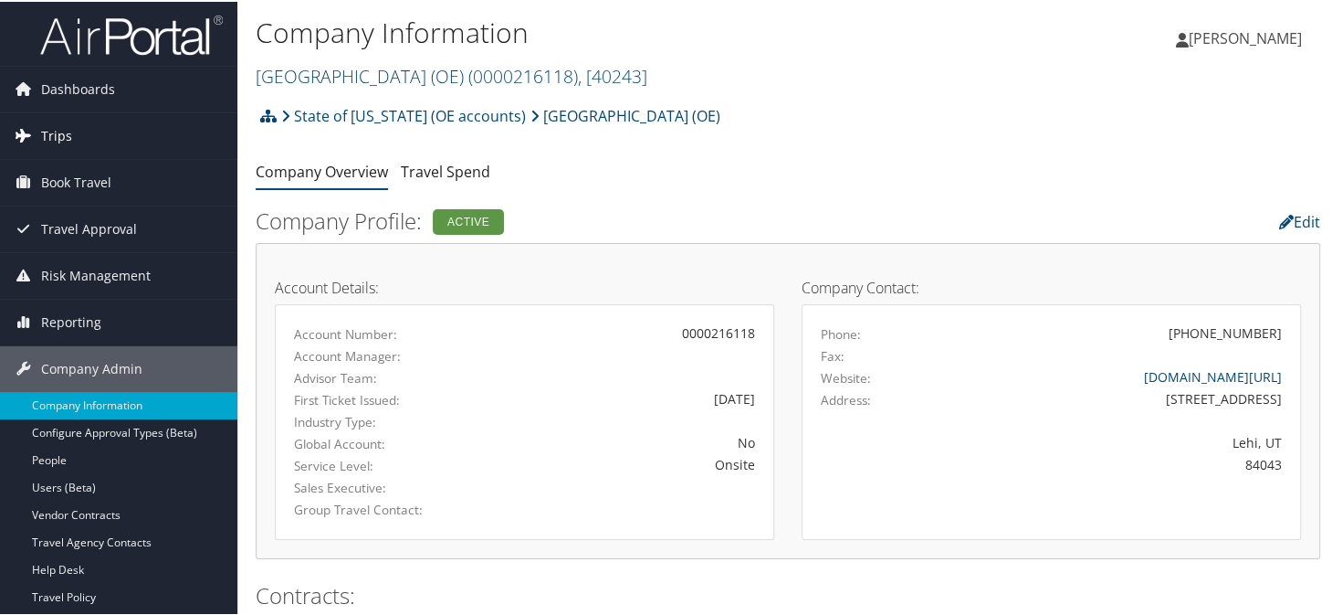
click at [68, 130] on span "Trips" at bounding box center [56, 134] width 31 height 46
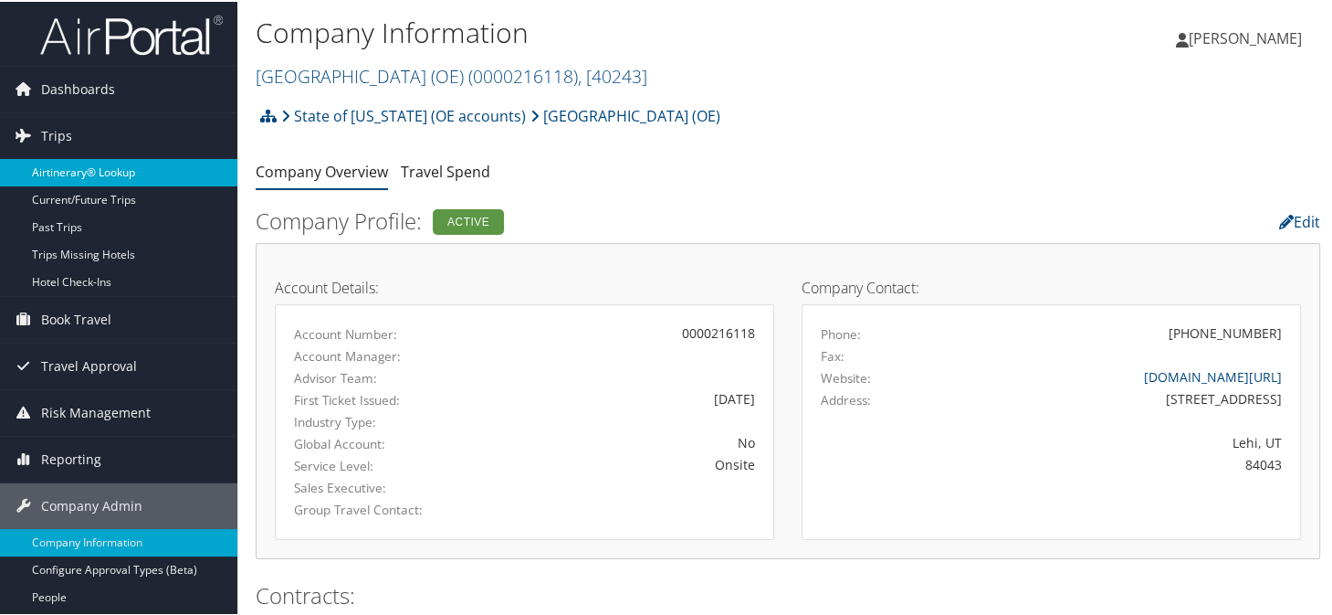
drag, startPoint x: 108, startPoint y: 172, endPoint x: 126, endPoint y: 175, distance: 18.6
click at [108, 173] on link "Airtinerary® Lookup" at bounding box center [118, 170] width 237 height 27
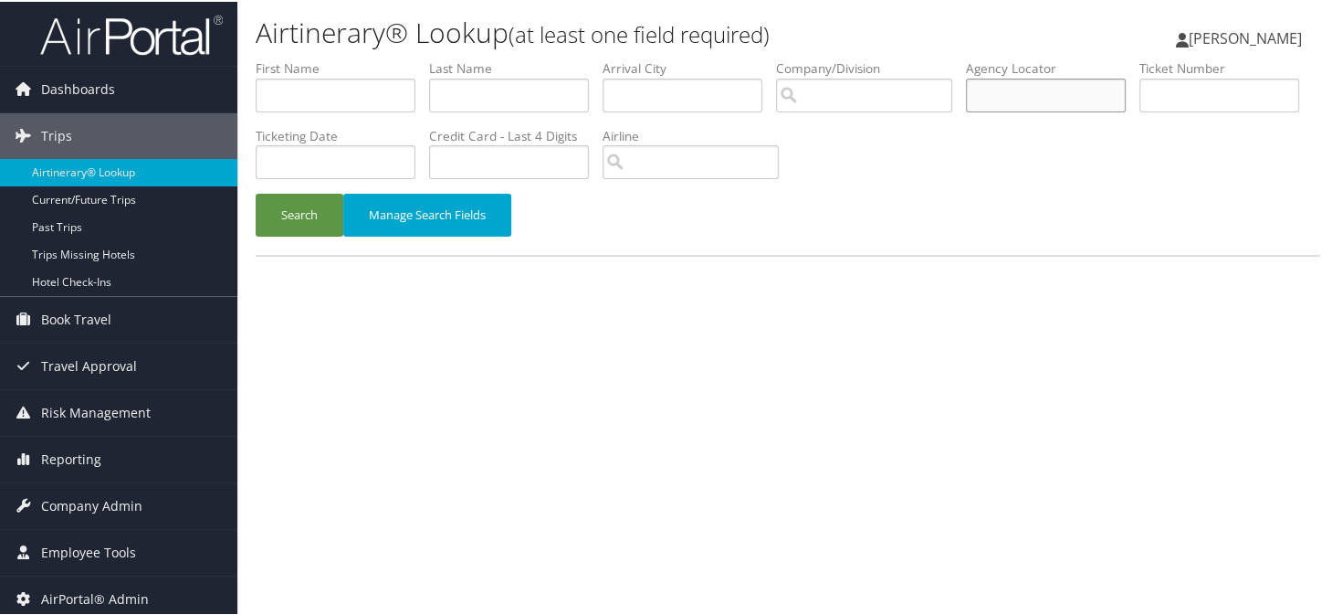
paste input "D722ZM"
type input "D722ZM"
click at [255, 213] on div "Search Manage Search Fields" at bounding box center [788, 222] width 1092 height 61
click at [288, 207] on button "Search" at bounding box center [300, 213] width 88 height 43
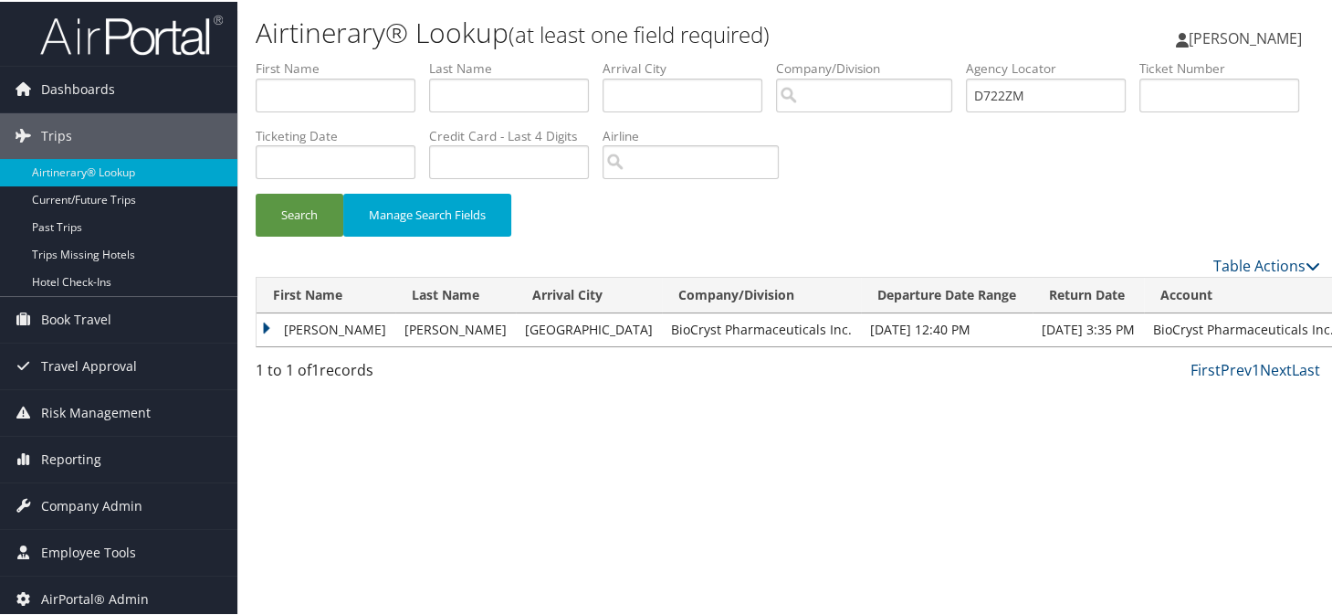
click at [266, 330] on td "LEON" at bounding box center [326, 327] width 139 height 33
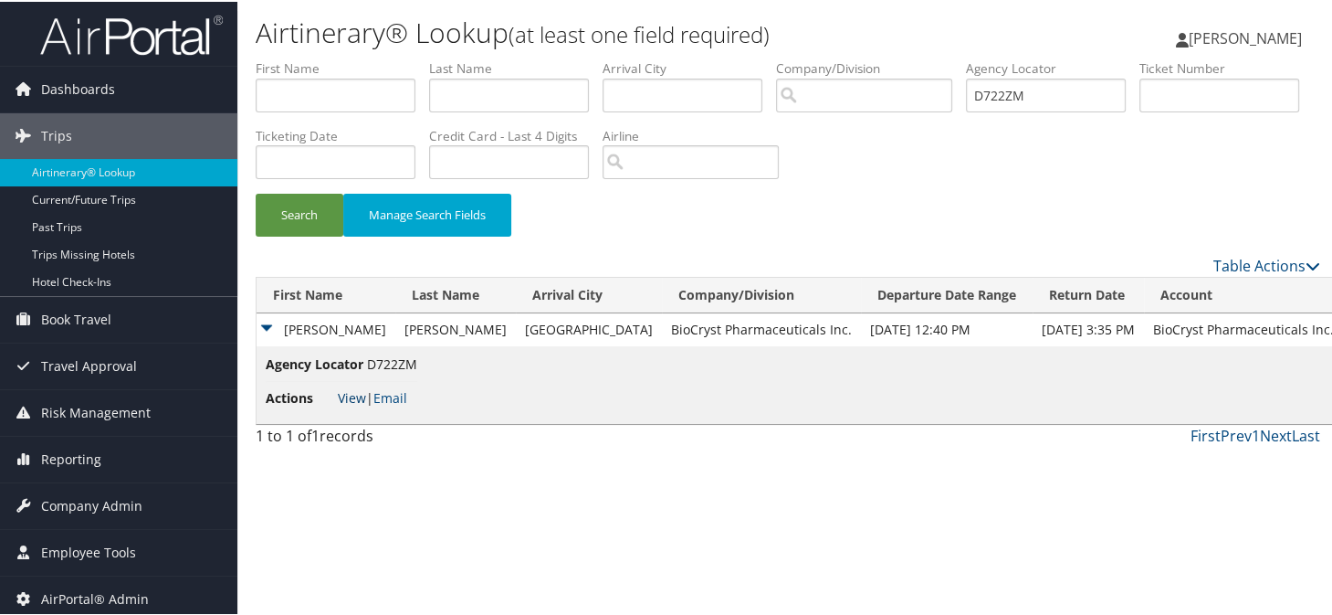
click at [342, 404] on link "View" at bounding box center [352, 395] width 28 height 17
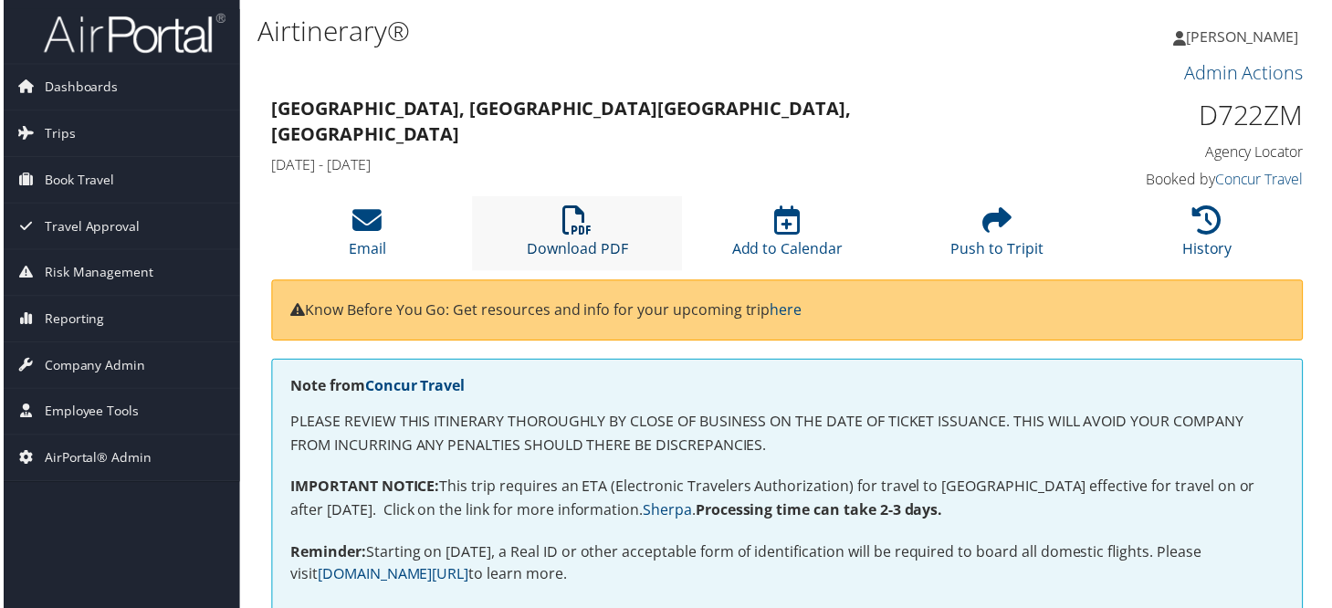
click at [584, 212] on icon at bounding box center [577, 220] width 29 height 29
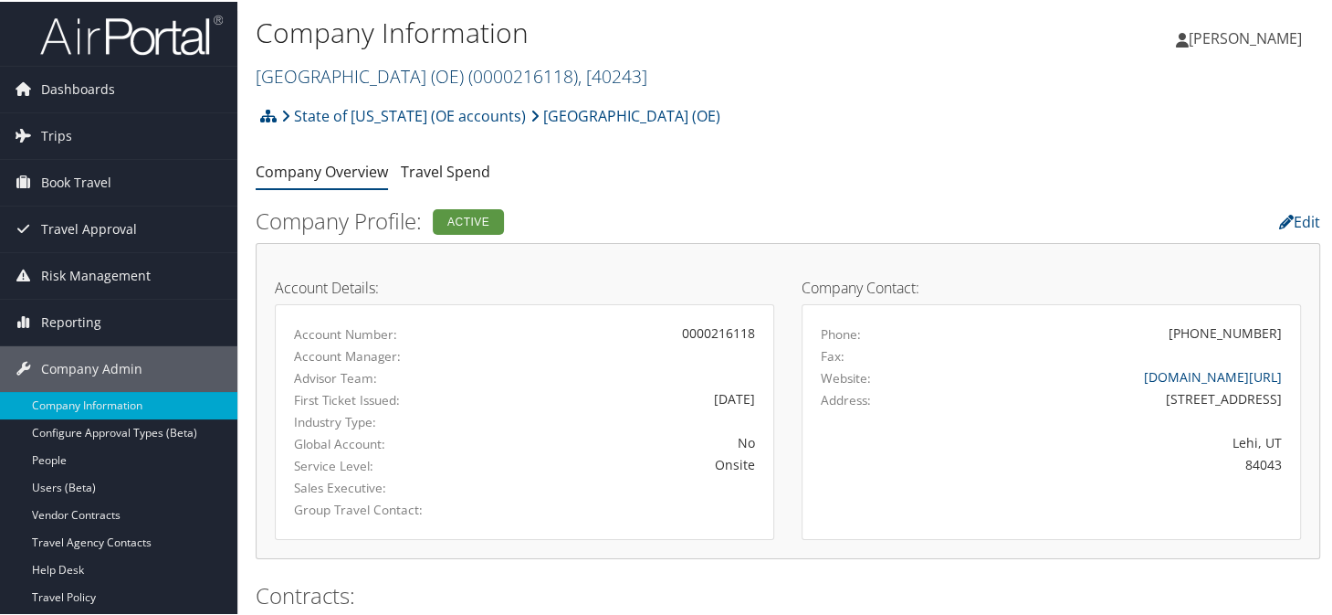
click at [351, 72] on link "Mountainland Technical College (OE) ( 0000216118 ) , [ 40243 ]" at bounding box center [452, 74] width 392 height 25
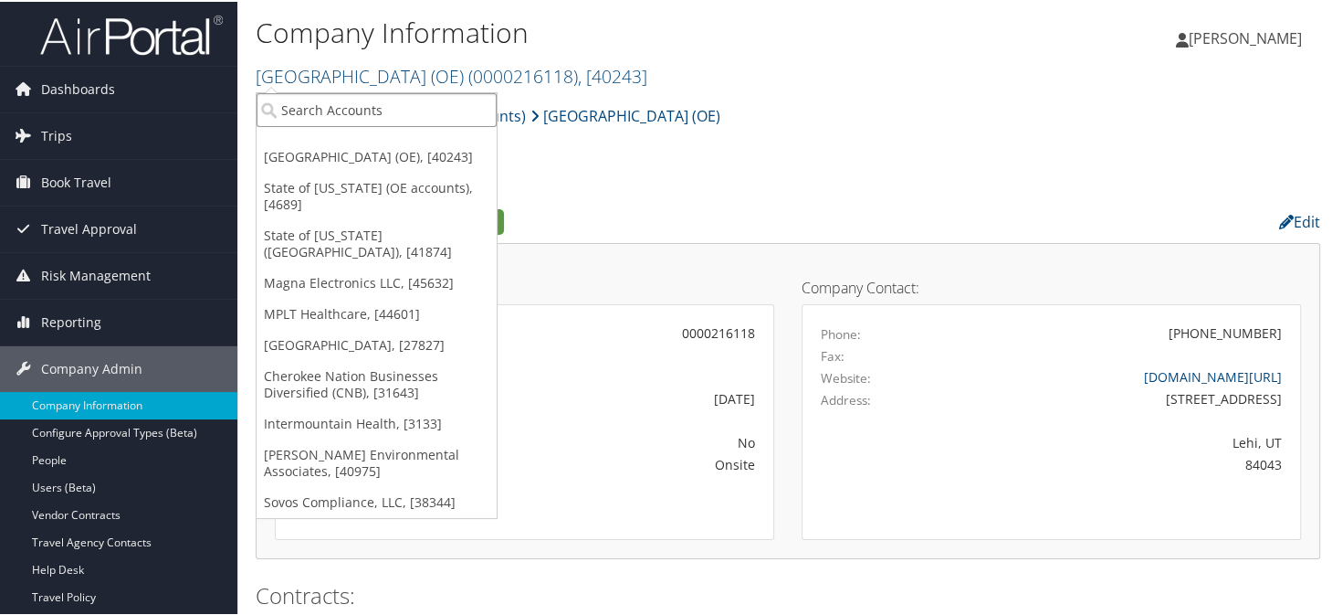
click at [351, 107] on input "search" at bounding box center [377, 108] width 240 height 34
type input "nielsen"
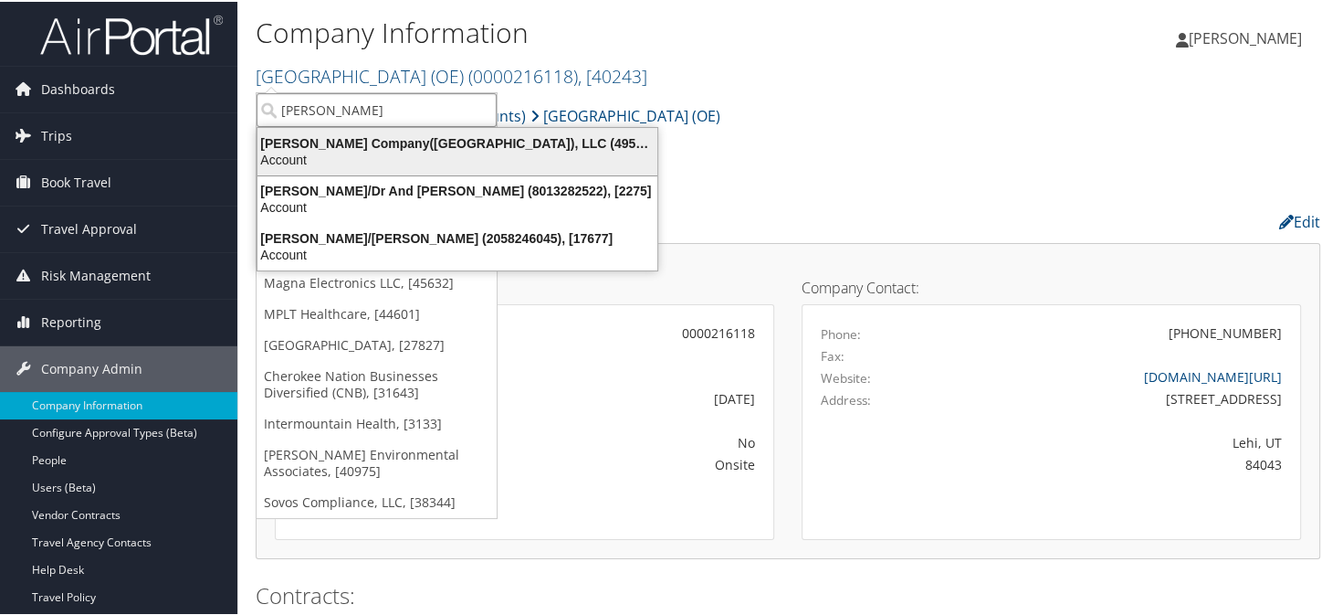
click at [408, 157] on div "Account" at bounding box center [458, 158] width 422 height 16
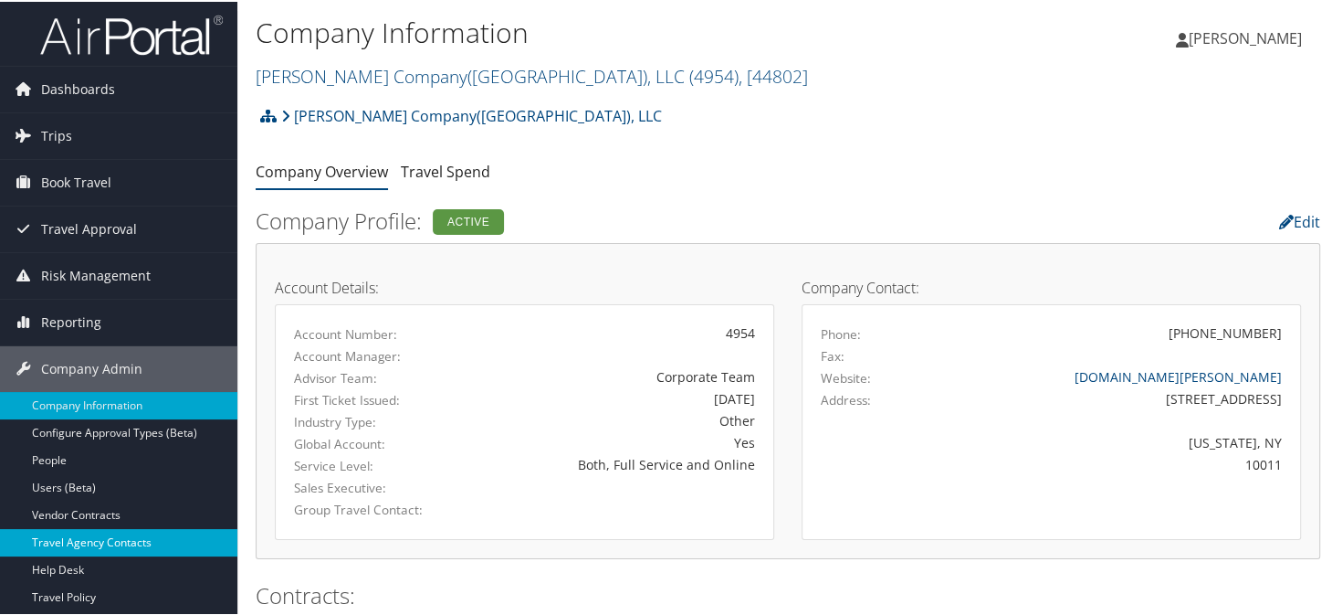
click at [84, 542] on link "Travel Agency Contacts" at bounding box center [118, 540] width 237 height 27
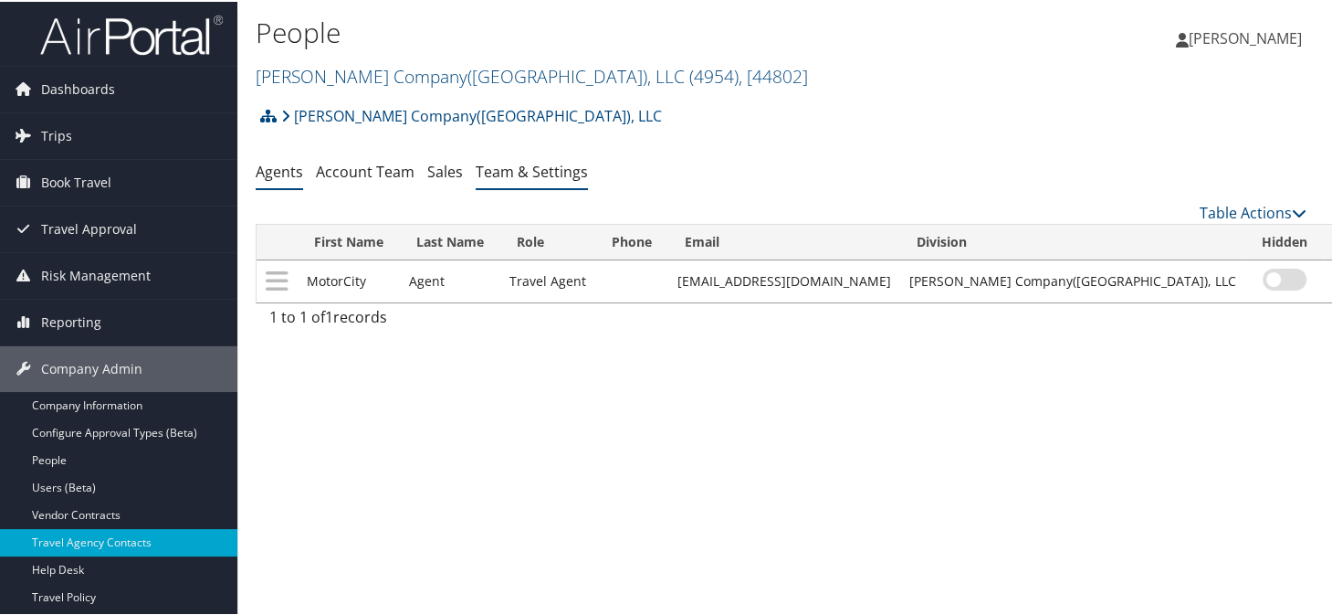
click at [491, 165] on link "Team & Settings" at bounding box center [532, 170] width 112 height 20
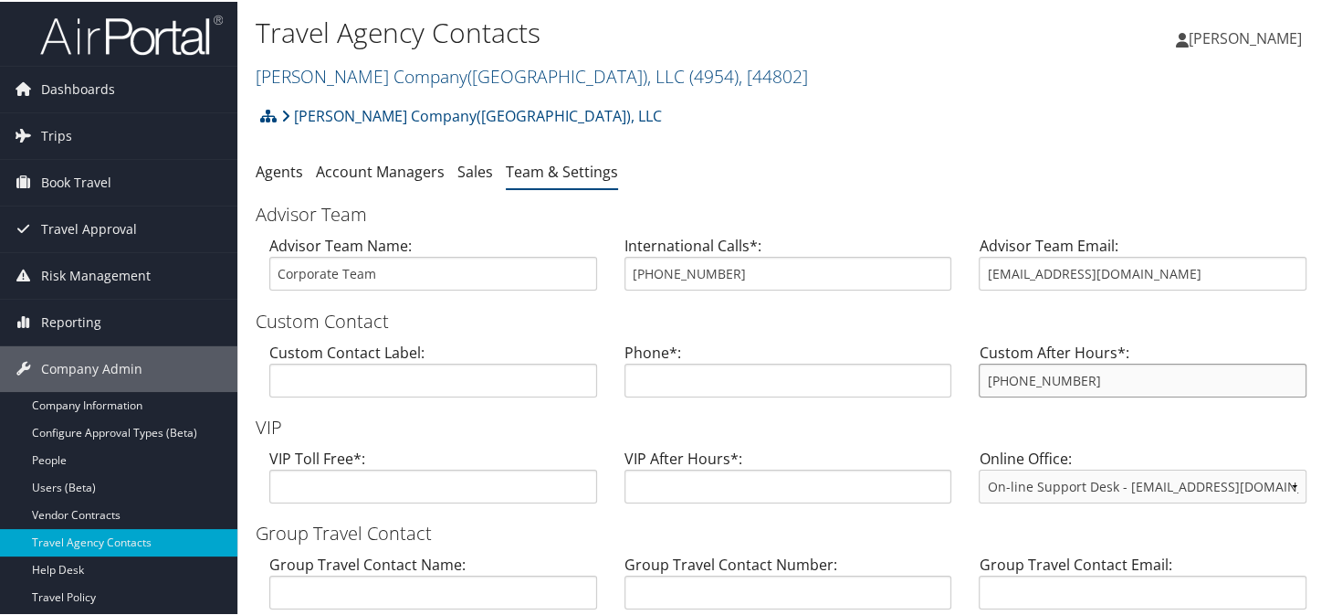
click at [1087, 381] on input "800-819-2503" at bounding box center [1143, 379] width 328 height 34
click at [351, 80] on link "Nielsen Company(US), LLC ( 4954 ) , [ 44802 ]" at bounding box center [532, 74] width 552 height 25
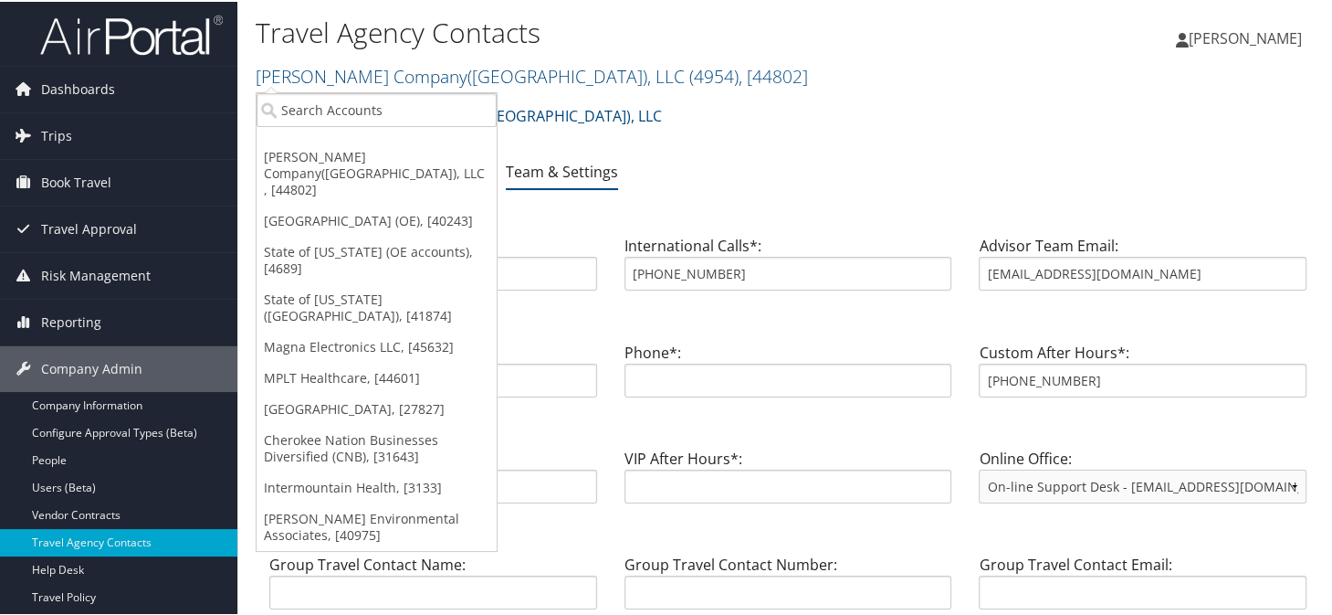
click at [298, 148] on link "[PERSON_NAME] Company([GEOGRAPHIC_DATA]), LLC , [44802]" at bounding box center [377, 172] width 240 height 64
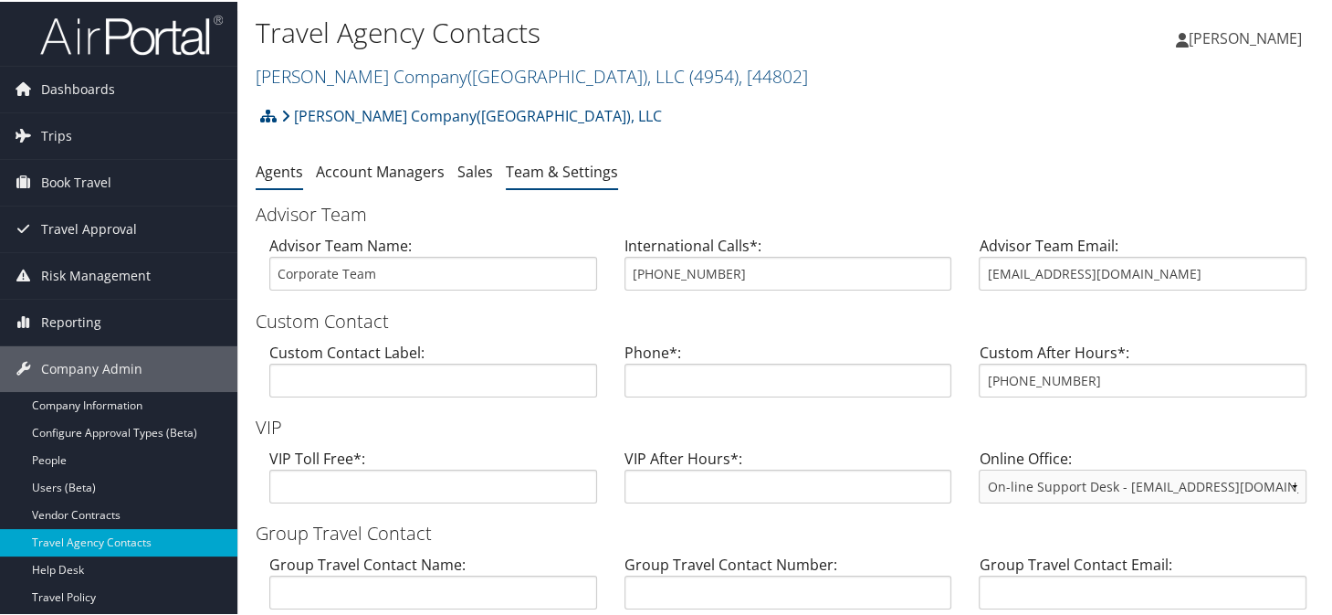
click at [281, 169] on link "Agents" at bounding box center [279, 170] width 47 height 20
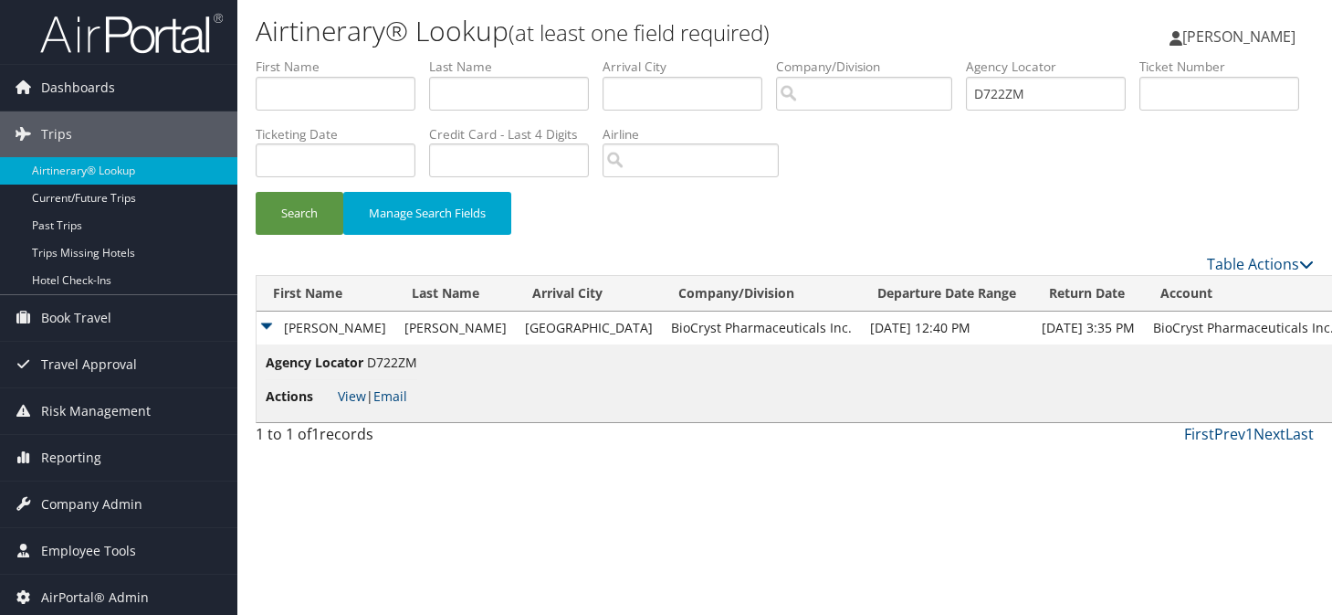
scroll to position [4, 0]
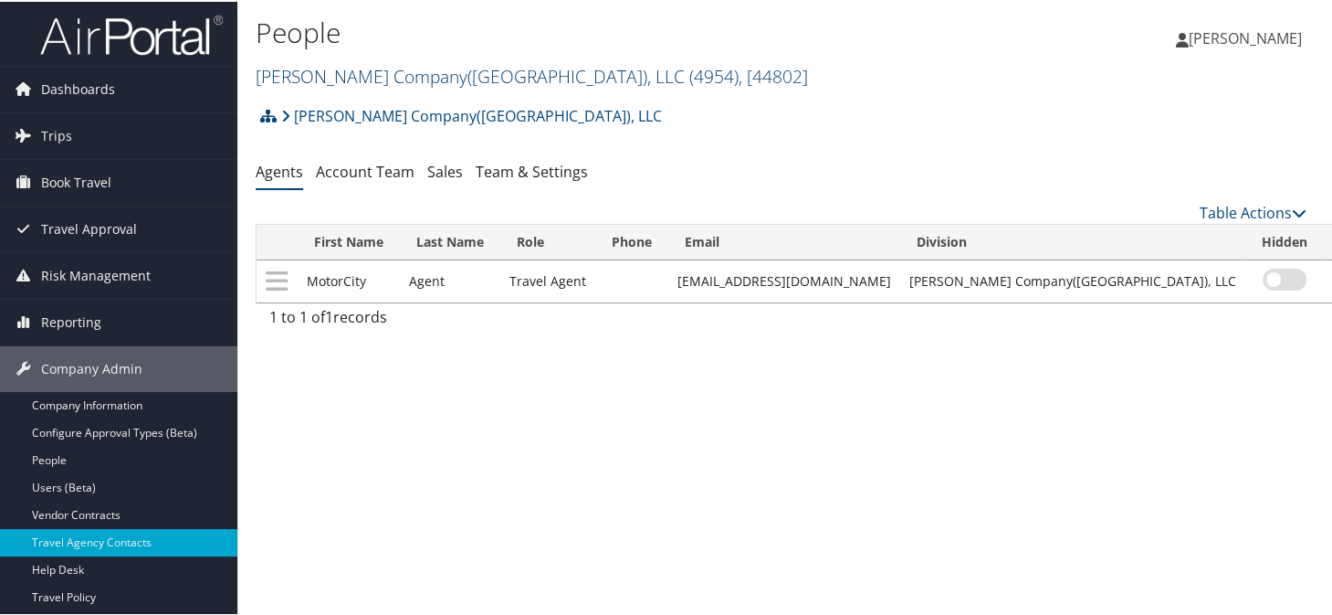
click at [359, 70] on link "[PERSON_NAME] Company([GEOGRAPHIC_DATA]), LLC ( 4954 ) , [ 44802 ]" at bounding box center [532, 74] width 552 height 25
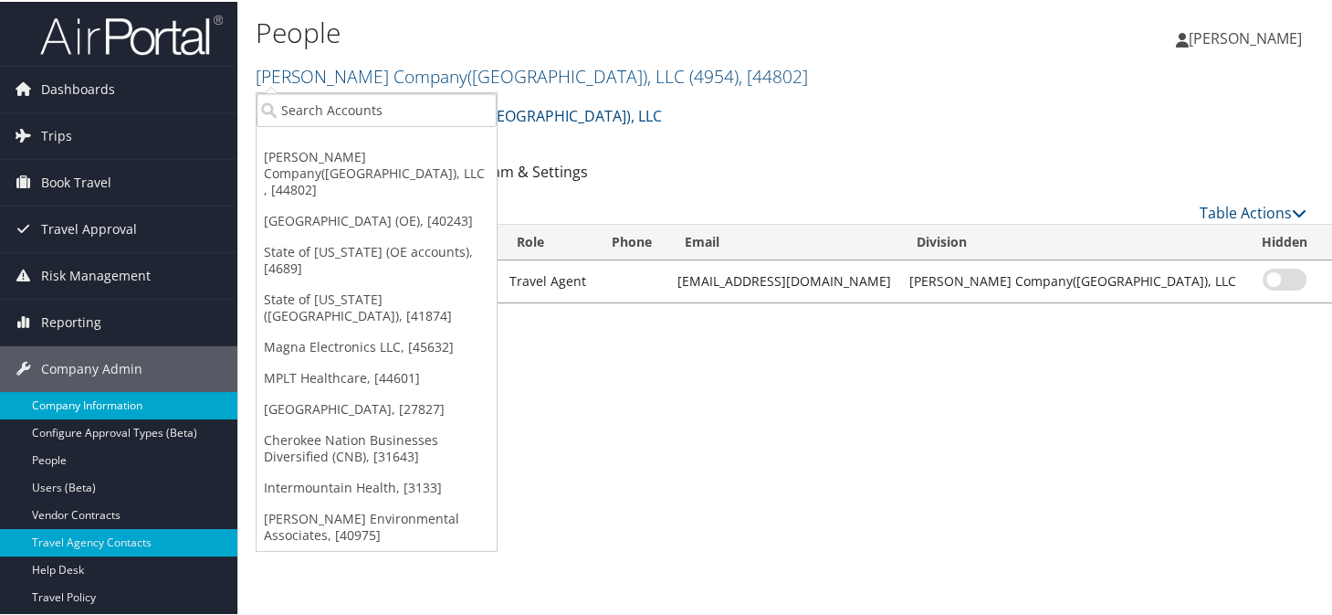
click at [128, 399] on link "Company Information" at bounding box center [118, 403] width 237 height 27
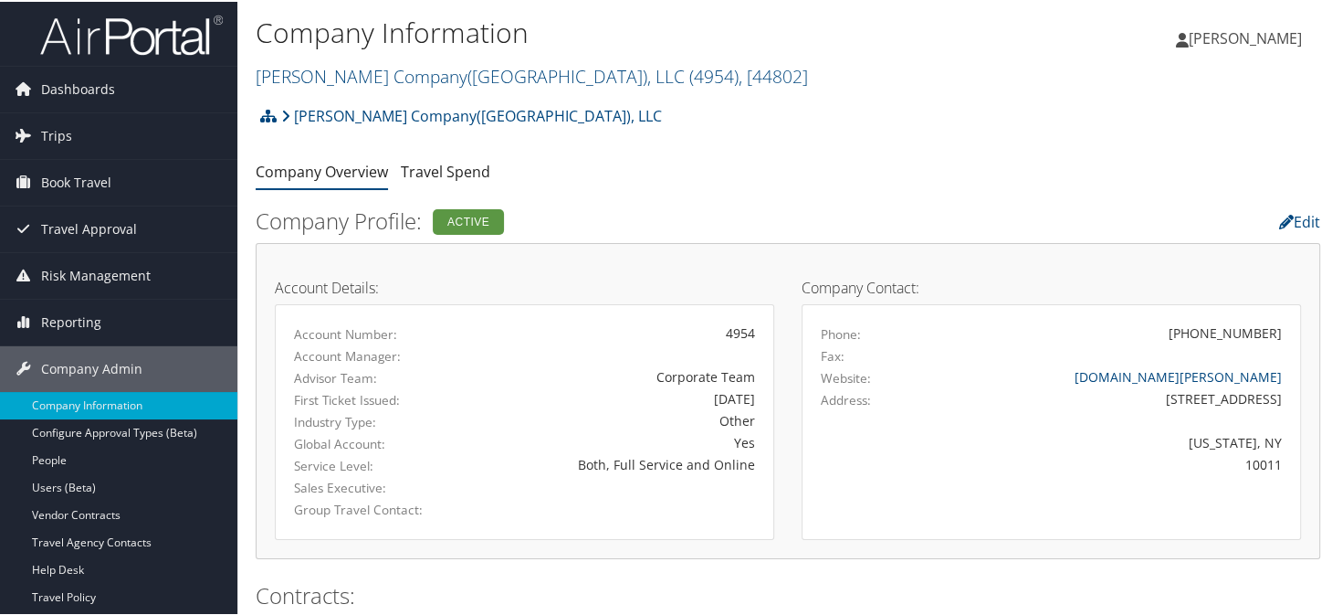
click at [331, 80] on link "Nielsen Company(US), LLC ( 4954 ) , [ 44802 ]" at bounding box center [532, 74] width 552 height 25
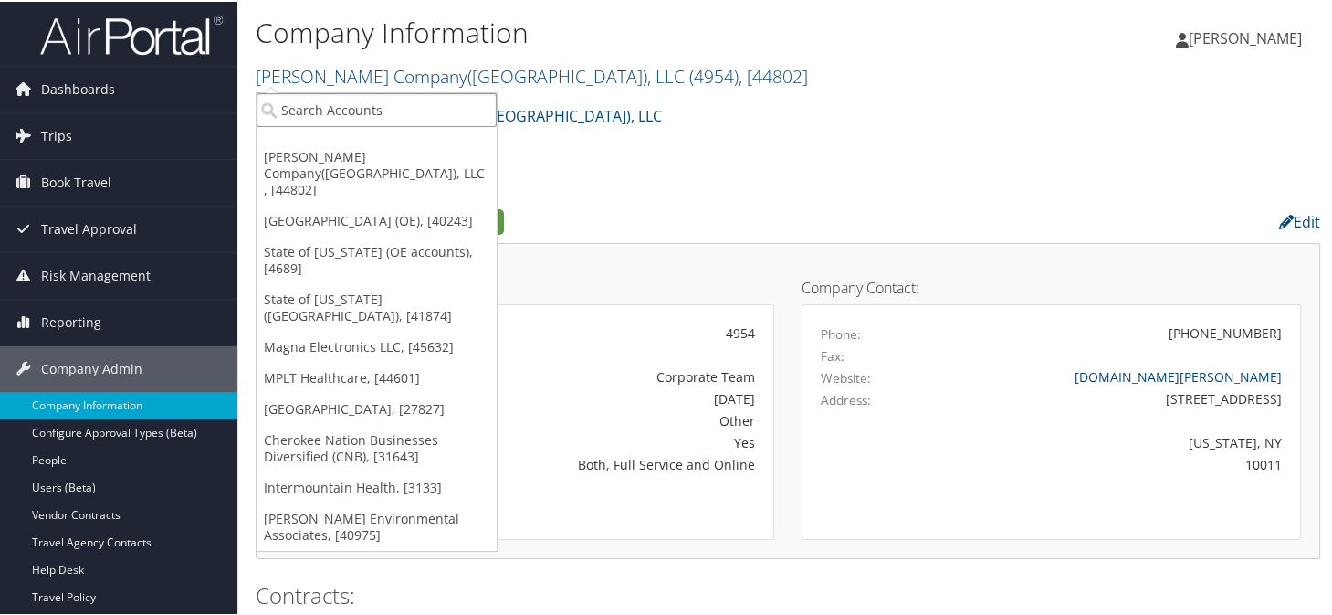
click at [338, 111] on input "search" at bounding box center [377, 108] width 240 height 34
type input "henry ford"
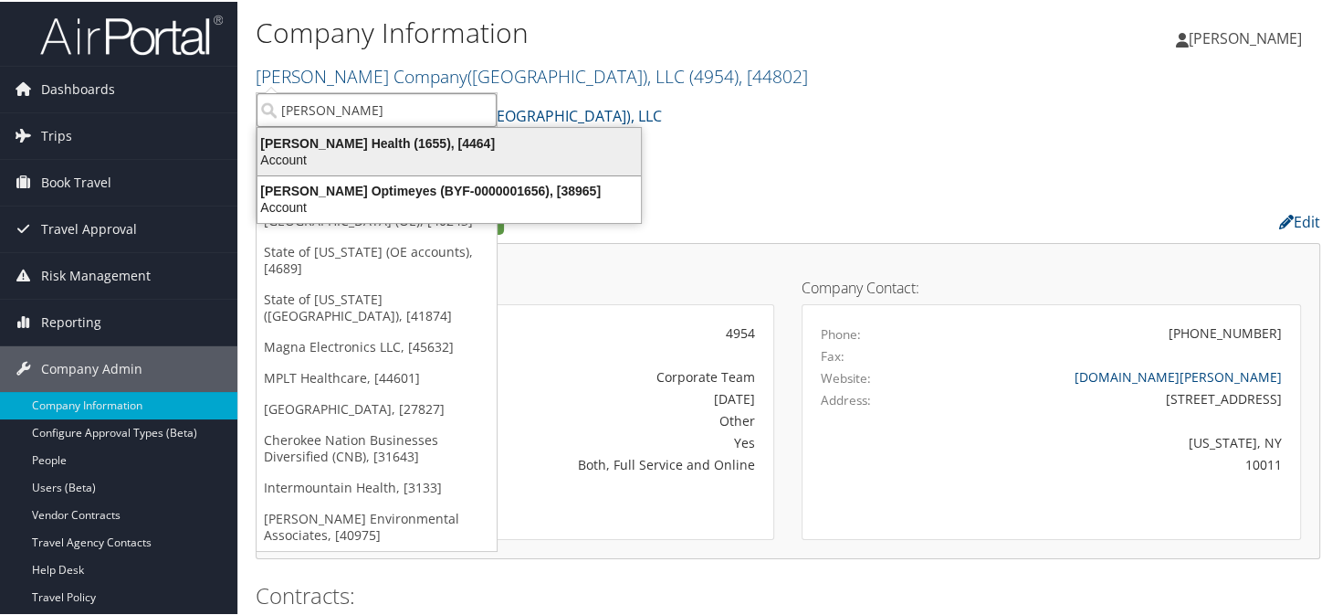
click at [367, 142] on div "Henry Ford Health (1655), [4464]" at bounding box center [449, 141] width 405 height 16
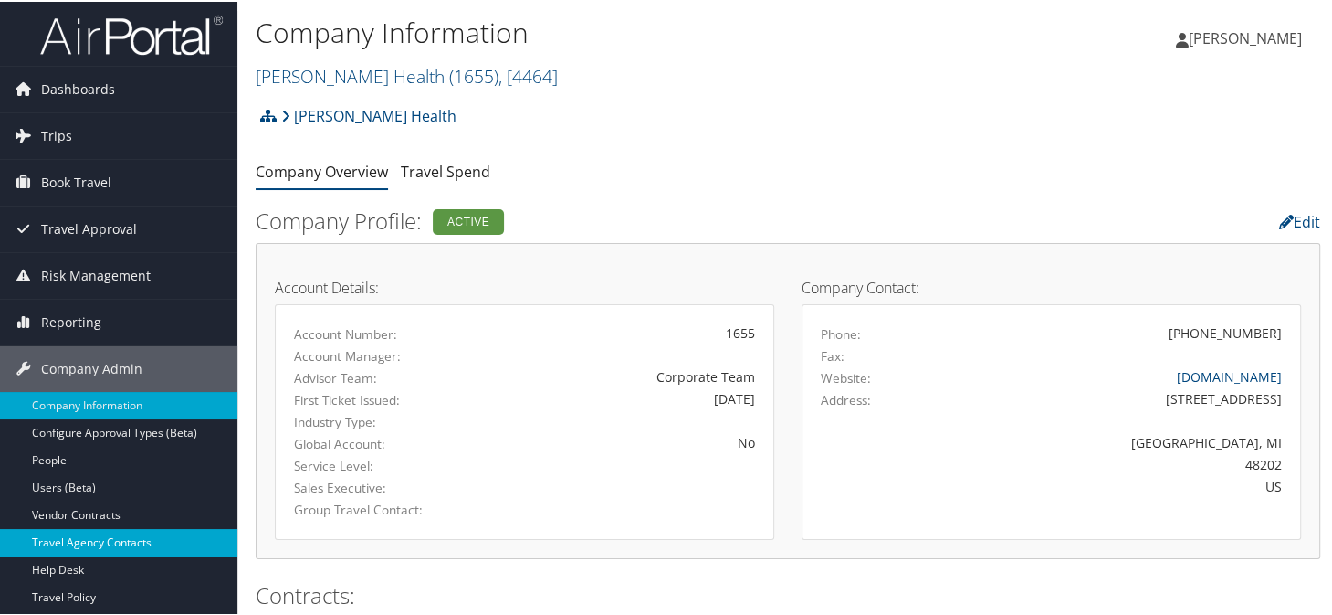
click at [101, 540] on link "Travel Agency Contacts" at bounding box center [118, 540] width 237 height 27
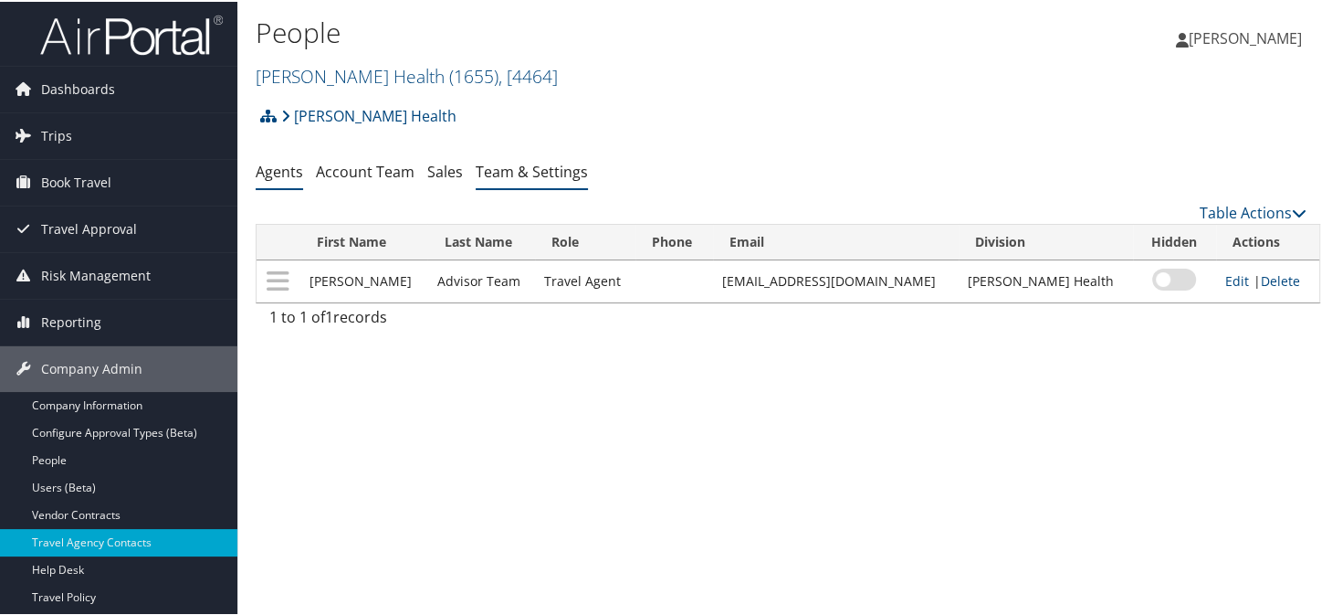
click at [502, 174] on link "Team & Settings" at bounding box center [532, 170] width 112 height 20
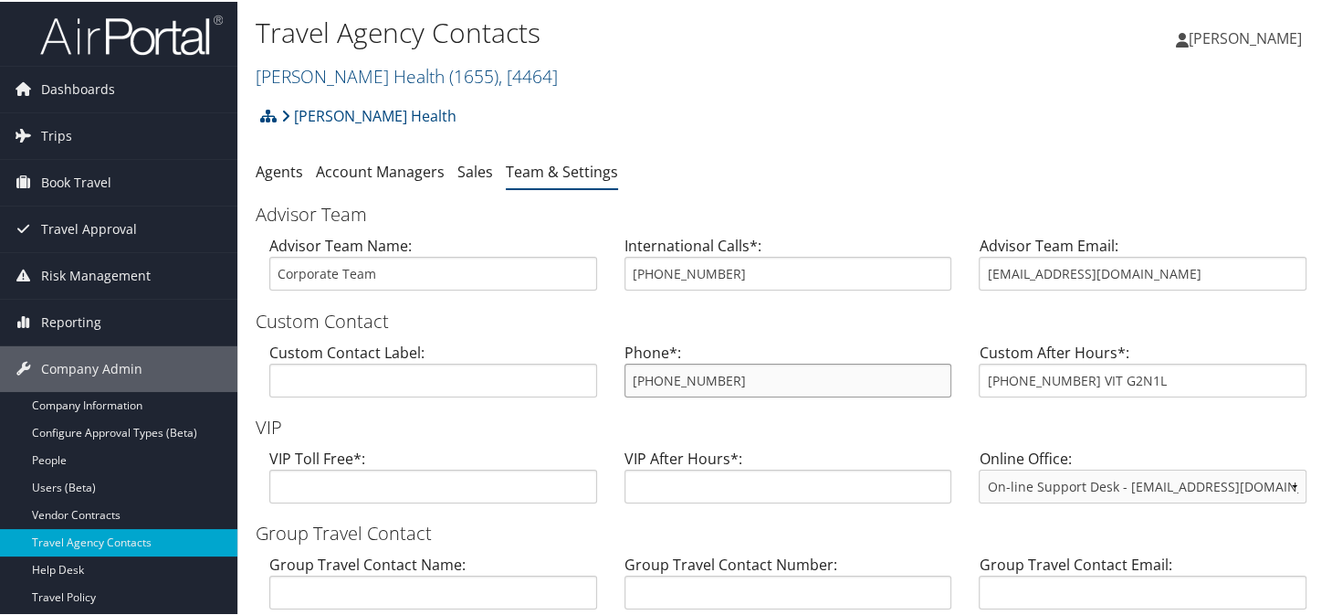
drag, startPoint x: 718, startPoint y: 382, endPoint x: 653, endPoint y: 382, distance: 64.8
click at [619, 375] on div "Phone*: [PHONE_NUMBER]" at bounding box center [788, 375] width 355 height 70
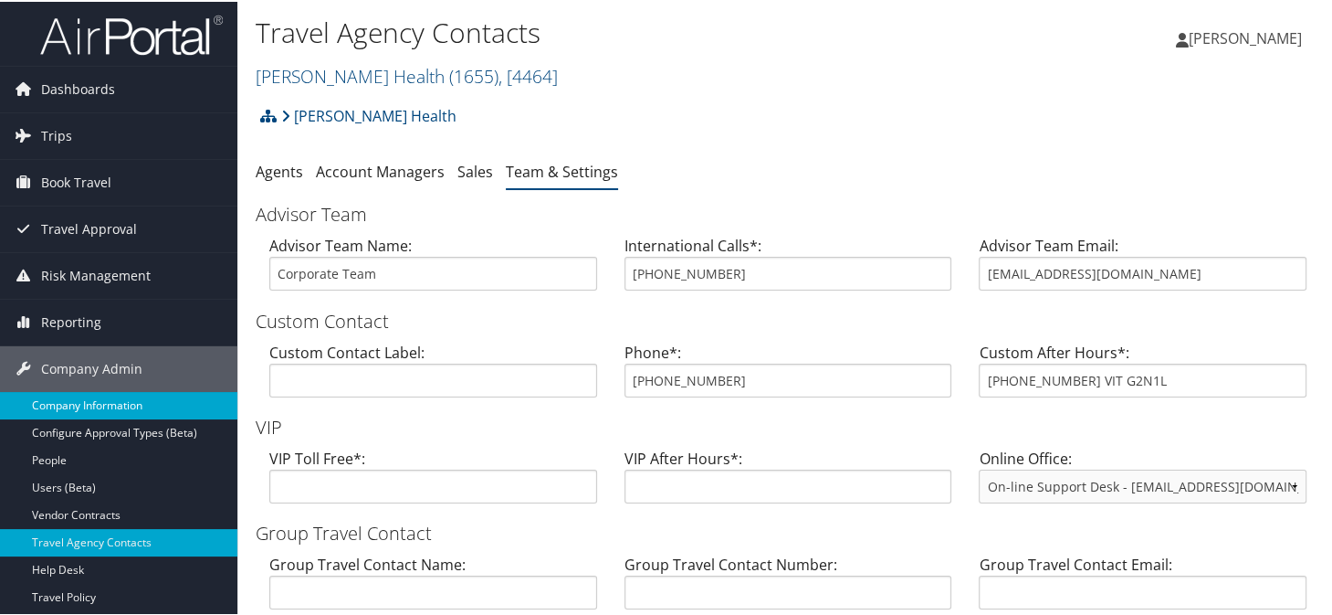
click at [75, 406] on link "Company Information" at bounding box center [118, 403] width 237 height 27
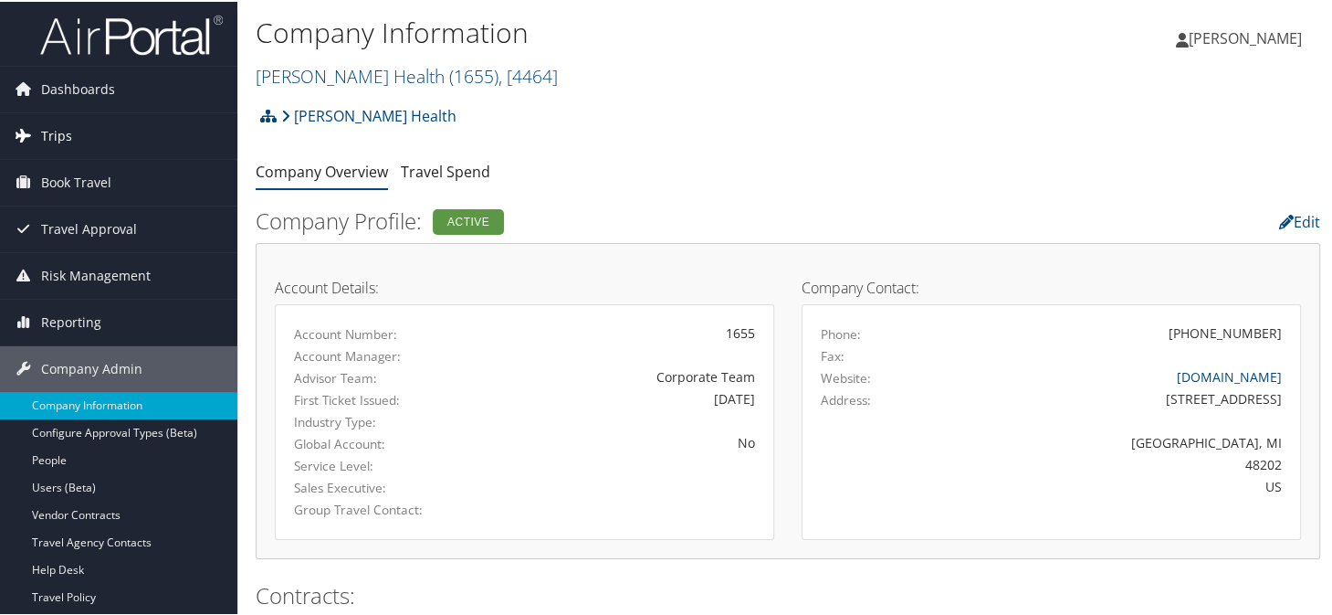
click at [100, 145] on link "Trips" at bounding box center [118, 134] width 237 height 46
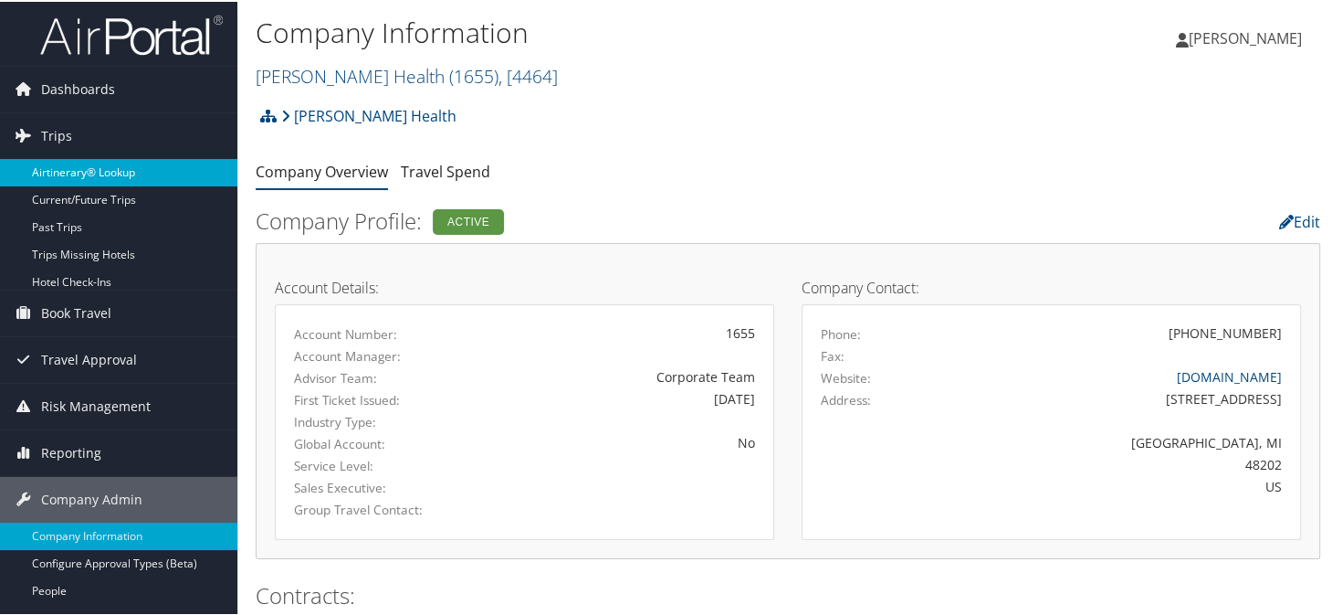
click at [118, 179] on link "Airtinerary® Lookup" at bounding box center [118, 170] width 237 height 27
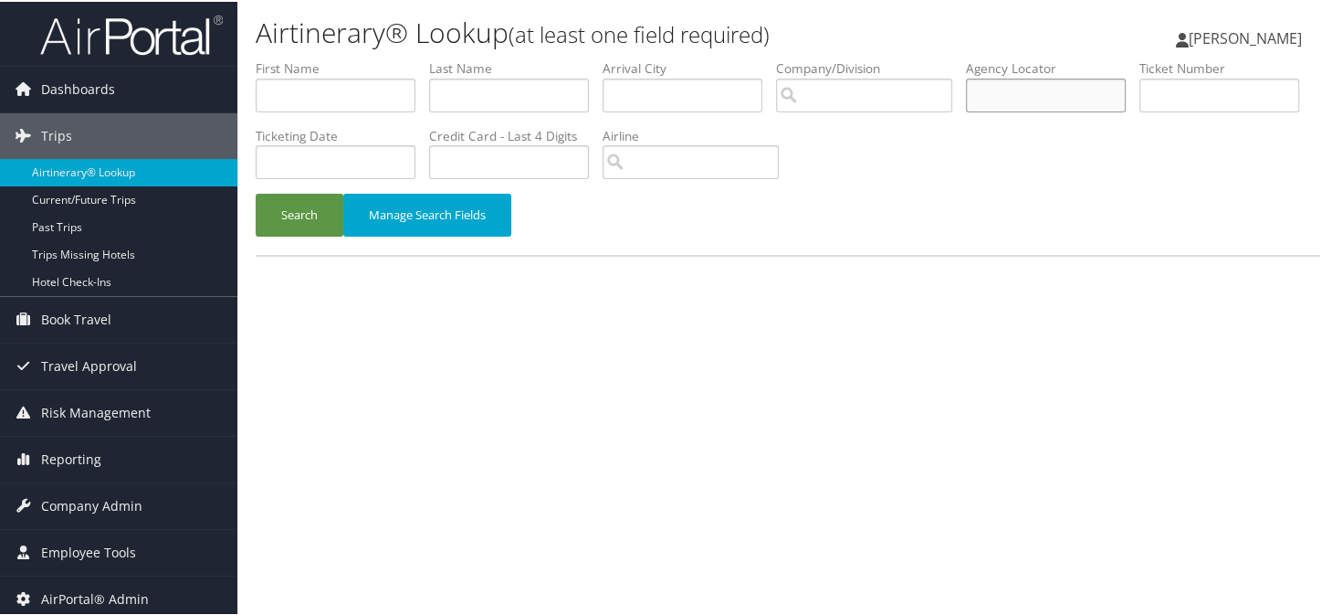
paste input "D3LFQL"
type input "D3LFQL"
click at [274, 205] on button "Search" at bounding box center [300, 213] width 88 height 43
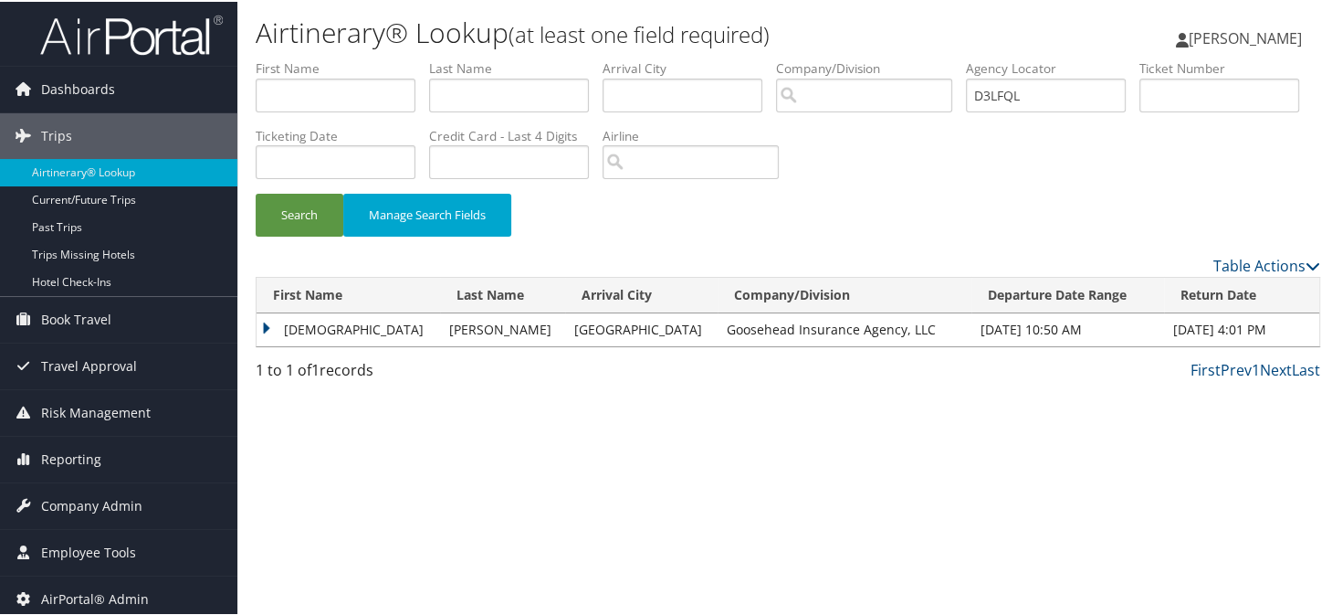
click at [261, 325] on td "ISAIAH" at bounding box center [349, 327] width 184 height 33
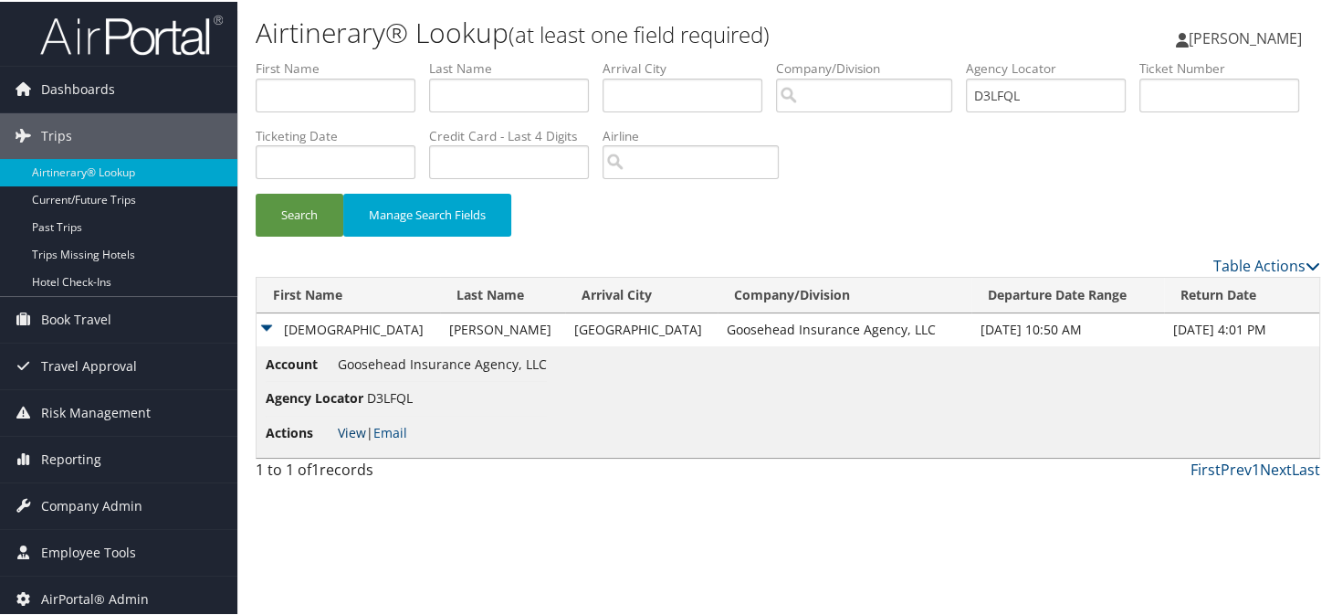
click at [355, 434] on link "View" at bounding box center [352, 430] width 28 height 17
click at [100, 507] on span "Company Admin" at bounding box center [91, 504] width 101 height 46
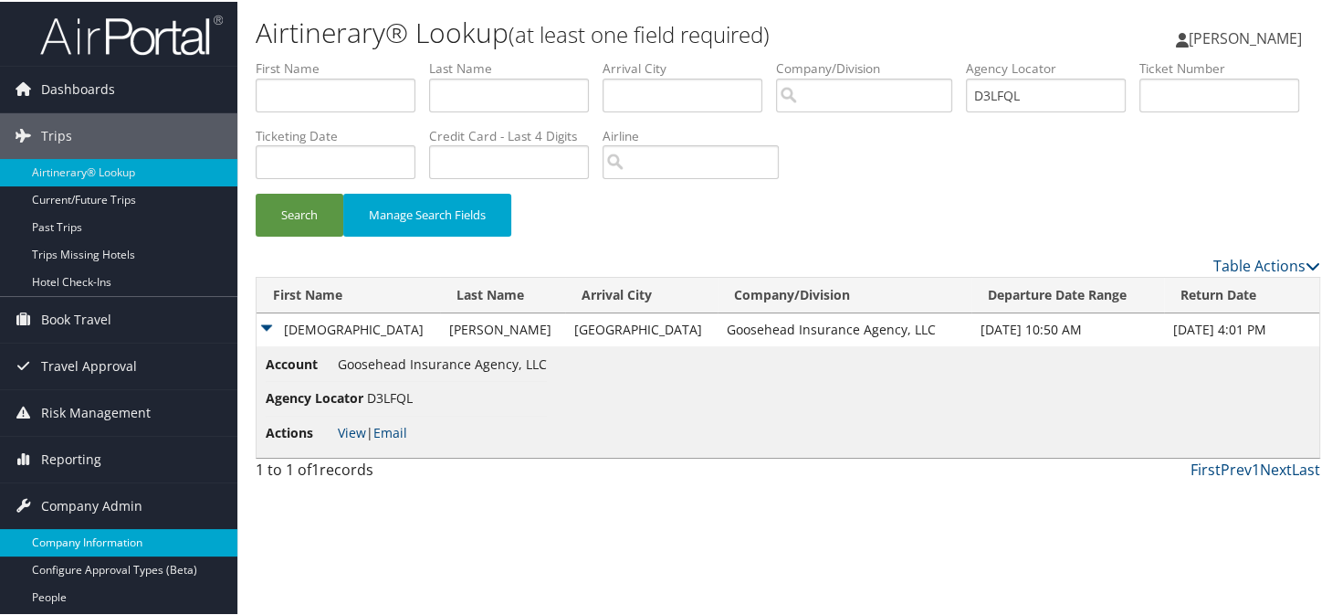
click at [88, 529] on link "Company Information" at bounding box center [118, 540] width 237 height 27
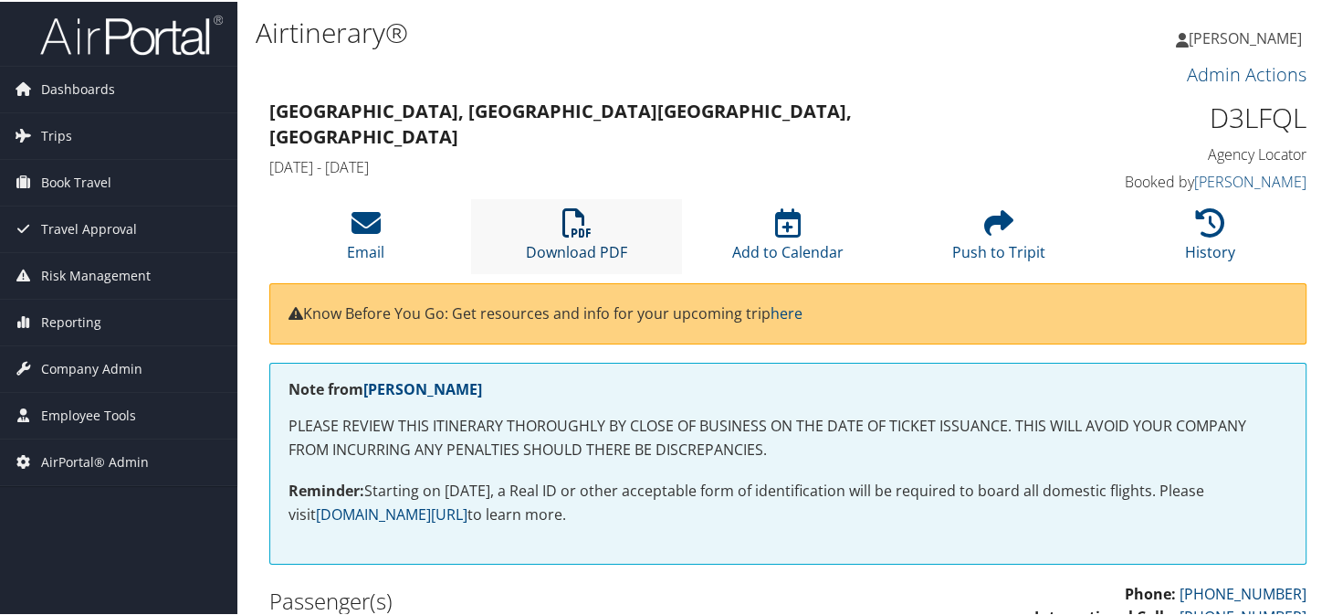
click at [582, 246] on link "Download PDF" at bounding box center [576, 238] width 101 height 44
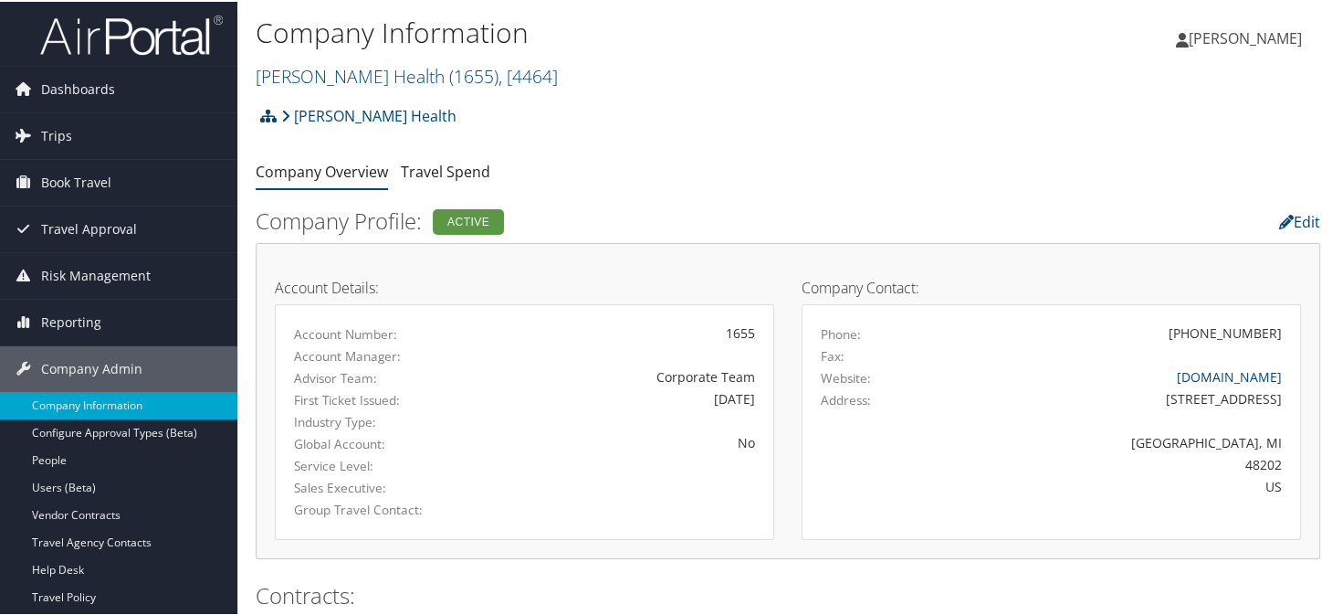
click at [686, 107] on div "Henry Ford Health Account Structure Henry Ford Health (1655) ACTIVE Create Chil…" at bounding box center [788, 120] width 1065 height 49
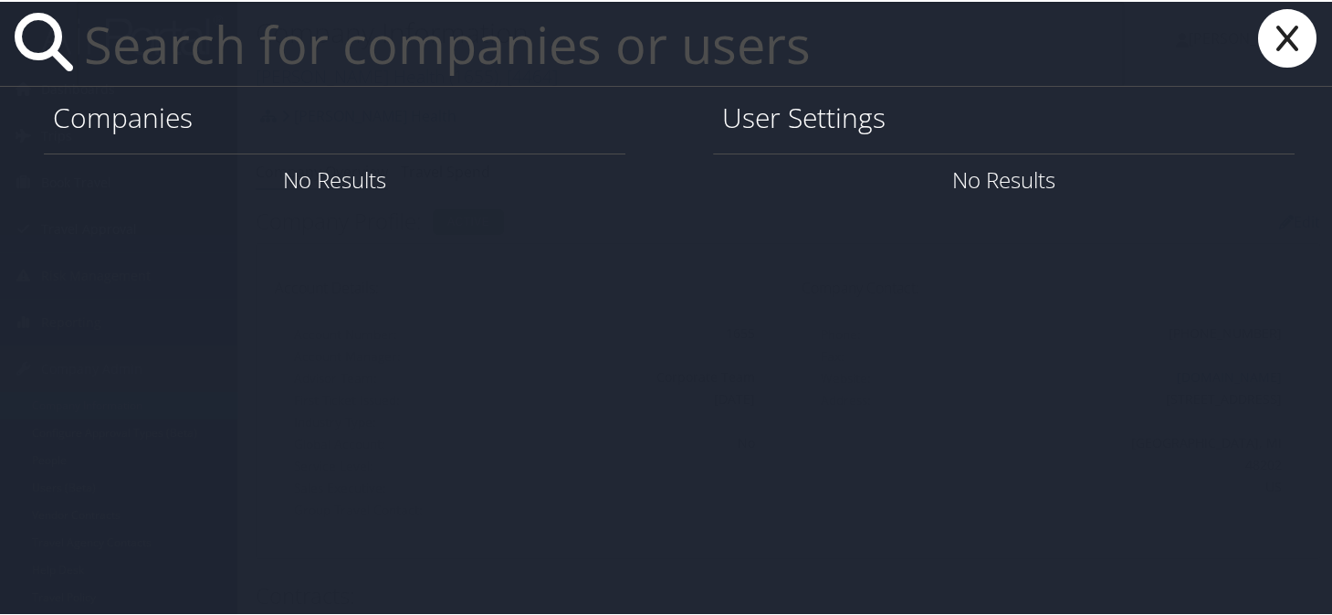
click at [420, 60] on input "text" at bounding box center [600, 42] width 1047 height 84
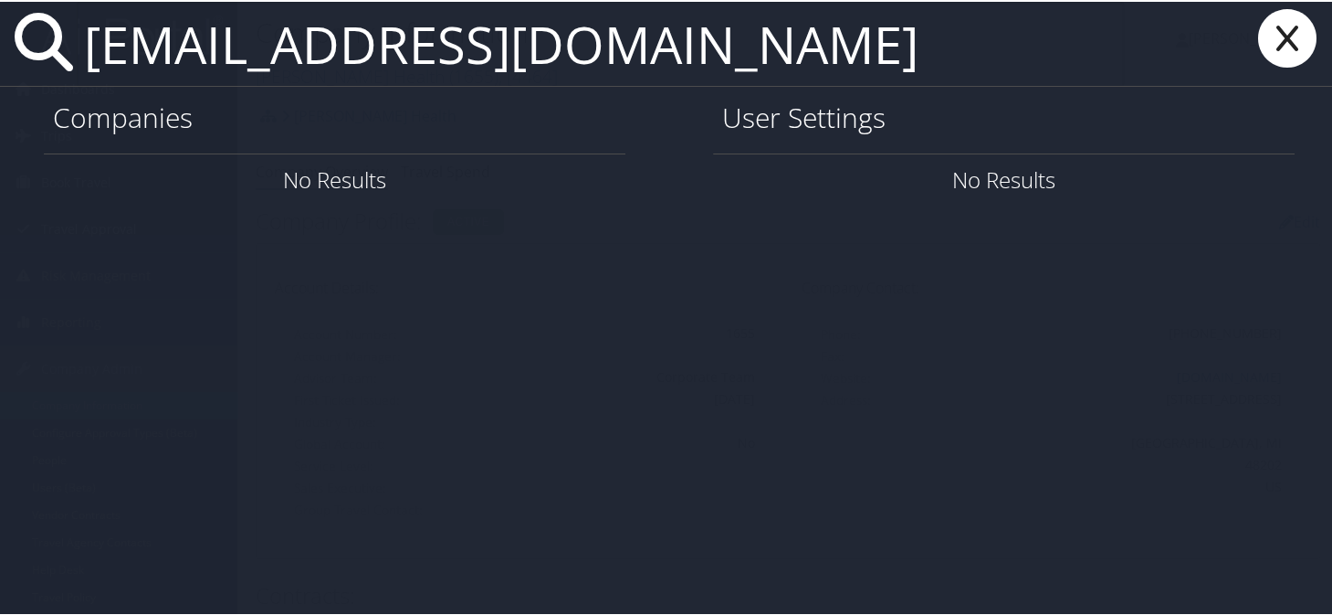
click at [624, 46] on input "fmacenat@gmail.com" at bounding box center [600, 42] width 1047 height 84
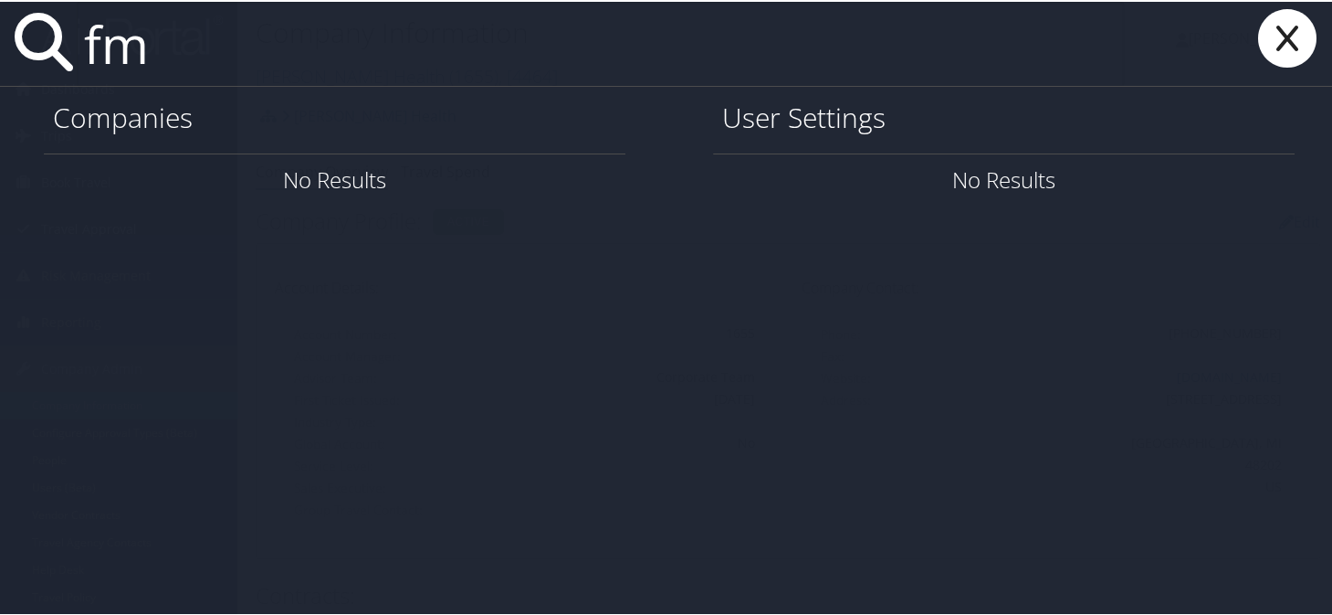
type input "f"
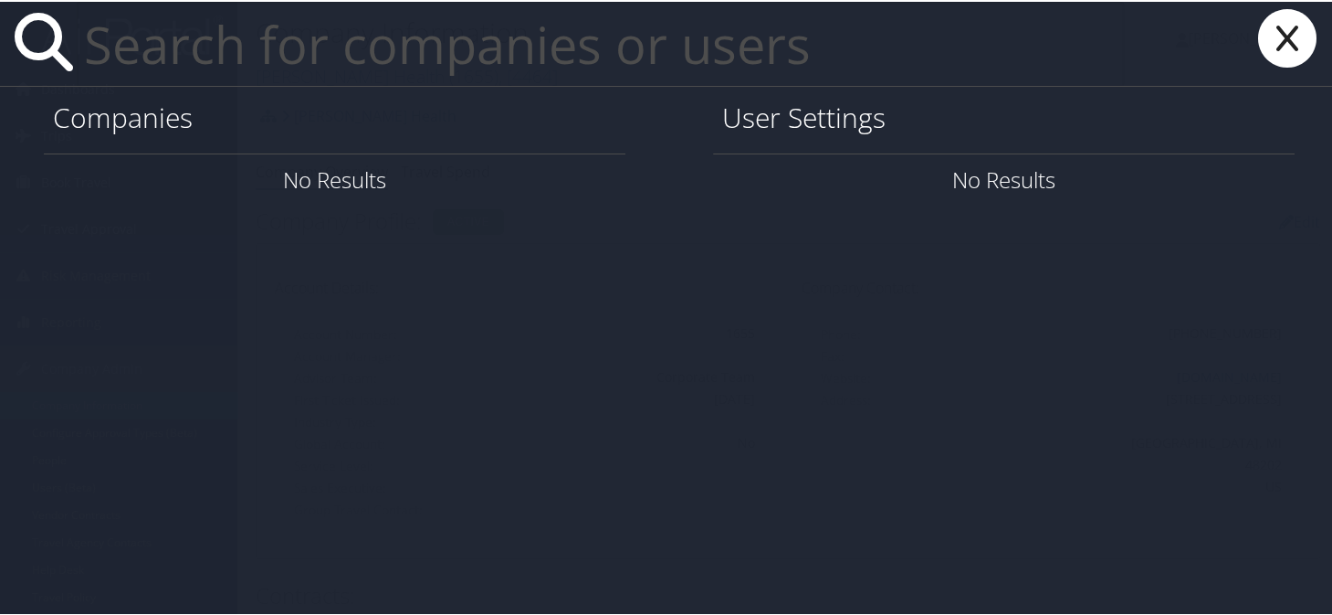
click at [184, 36] on input "text" at bounding box center [600, 42] width 1047 height 84
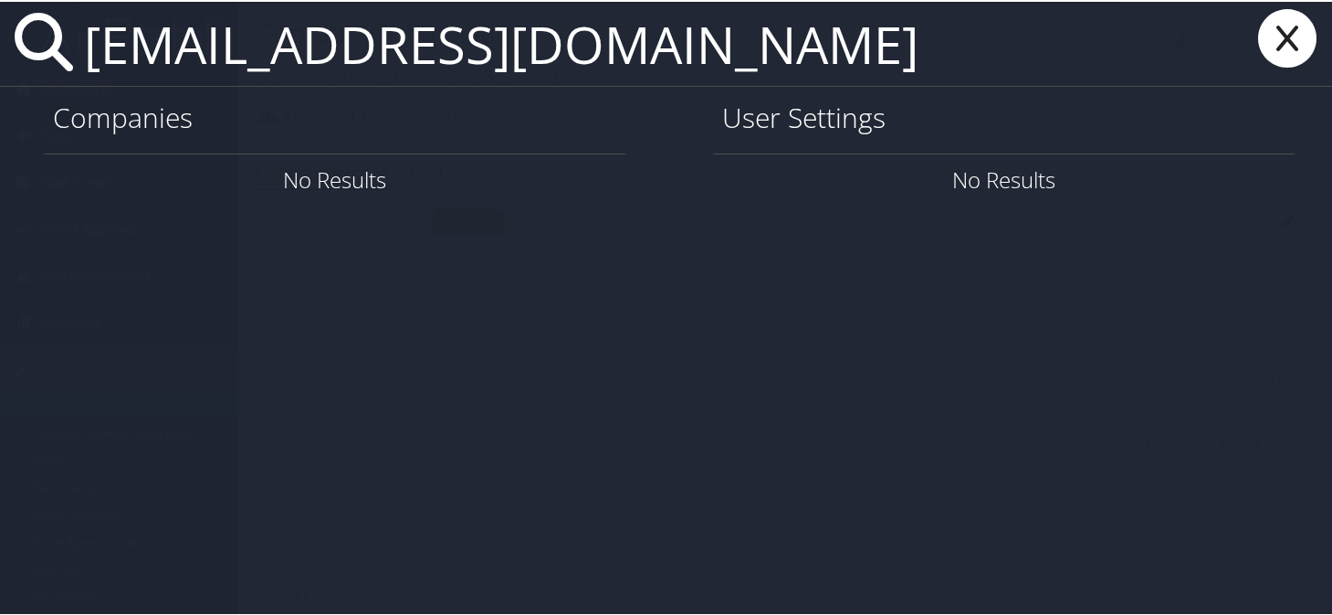
type input "flore.macenat@tuh.temple.edu"
drag, startPoint x: 863, startPoint y: 48, endPoint x: 90, endPoint y: 54, distance: 772.6
click at [90, 54] on input "flore.macenat@tuh.temple.edu" at bounding box center [600, 42] width 1047 height 84
click at [1276, 21] on icon at bounding box center [1287, 36] width 73 height 58
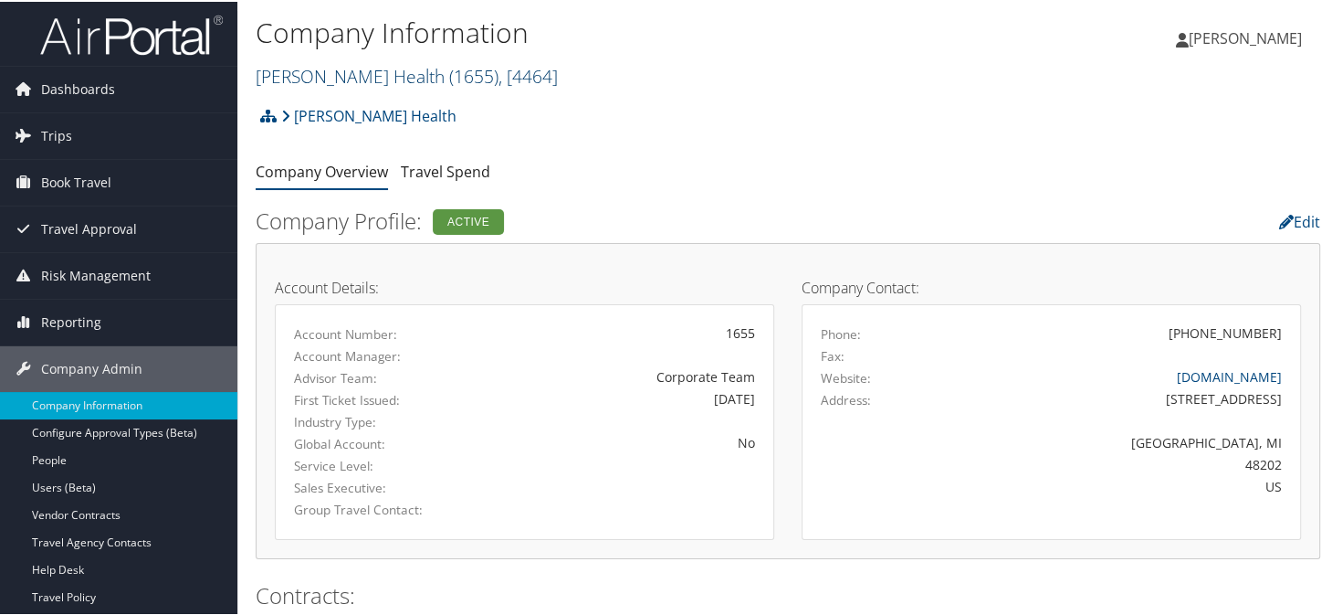
click at [335, 67] on link "Henry Ford Health ( 1655 ) , [ 4464 ]" at bounding box center [407, 74] width 302 height 25
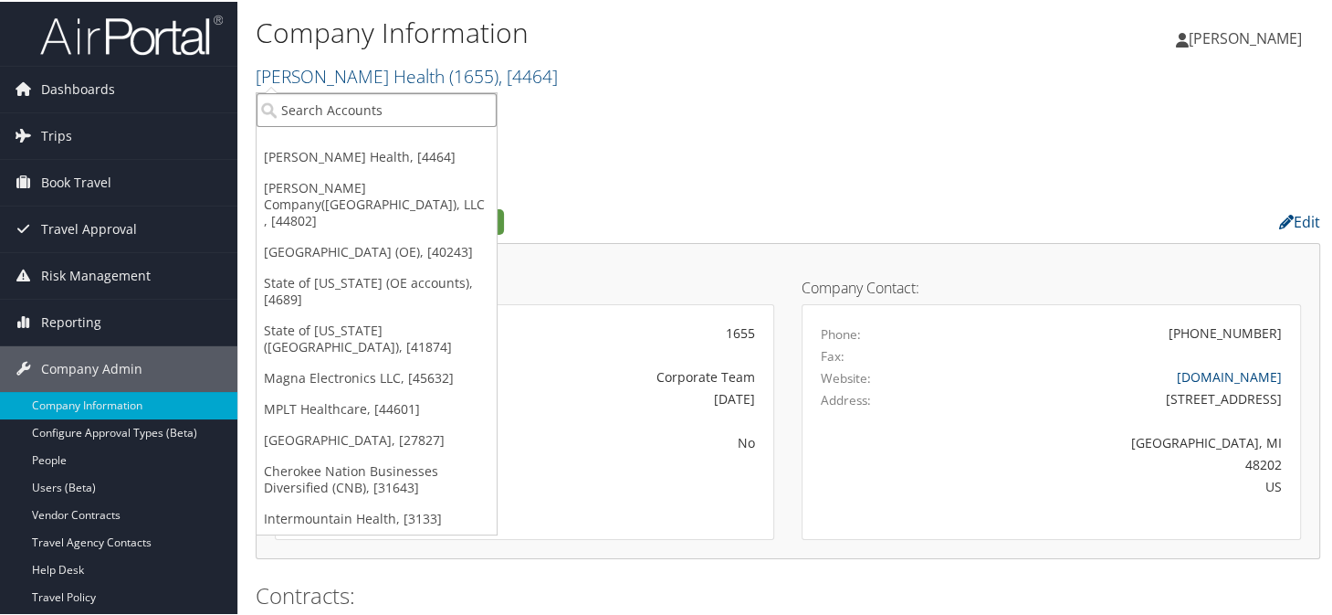
click at [338, 113] on input "search" at bounding box center [377, 108] width 240 height 34
type input "temple"
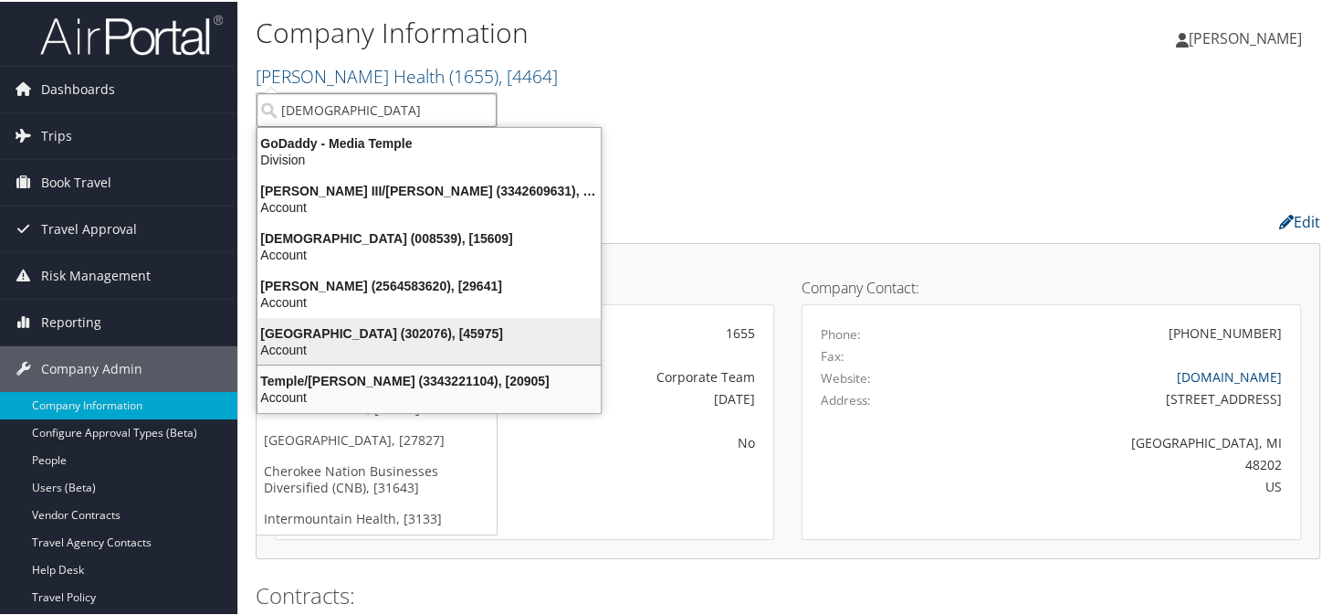
click at [346, 342] on div "Account" at bounding box center [429, 348] width 365 height 16
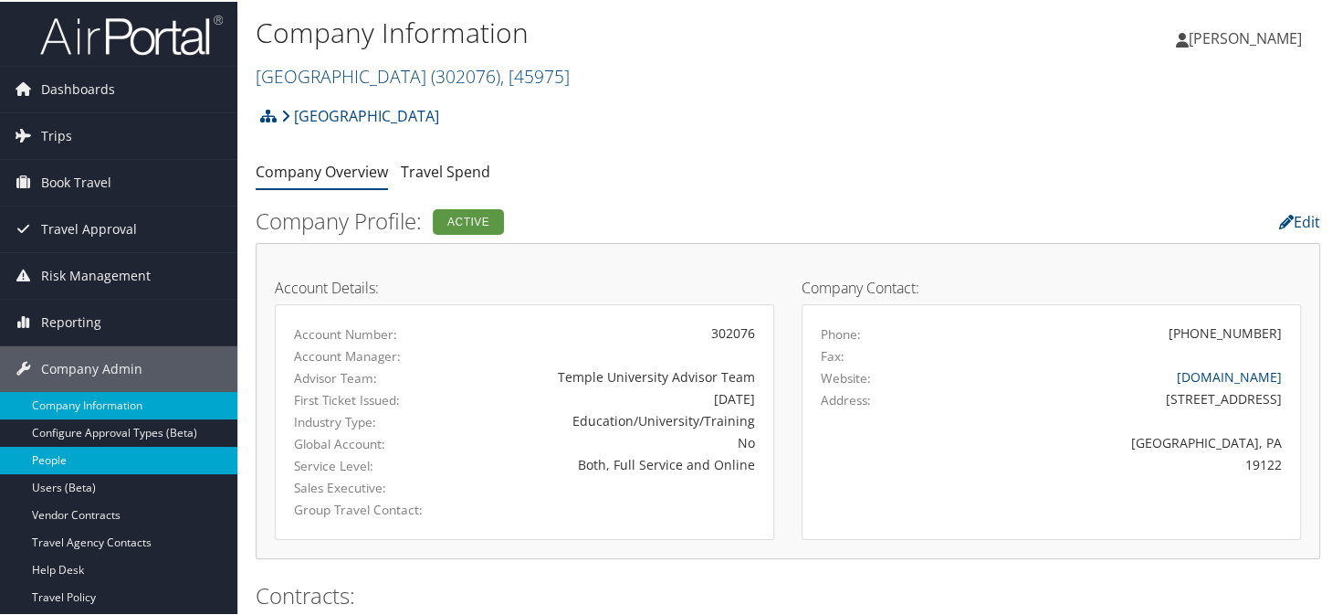
click at [49, 458] on link "People" at bounding box center [118, 458] width 237 height 27
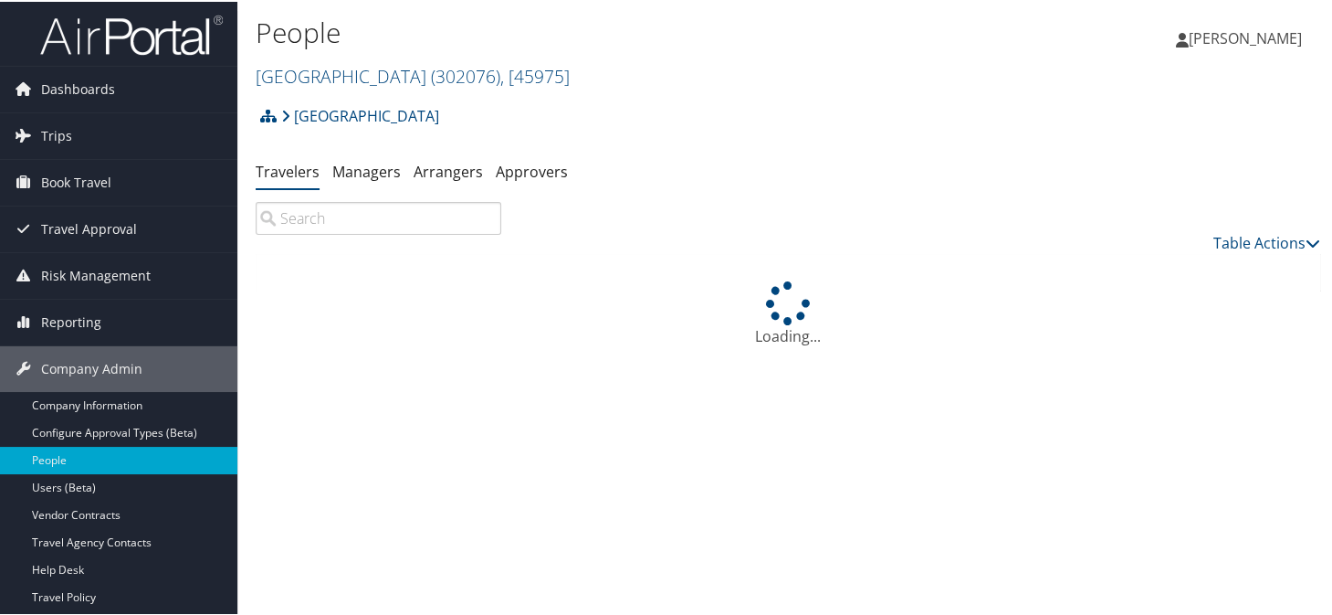
click at [321, 211] on input "search" at bounding box center [379, 216] width 246 height 33
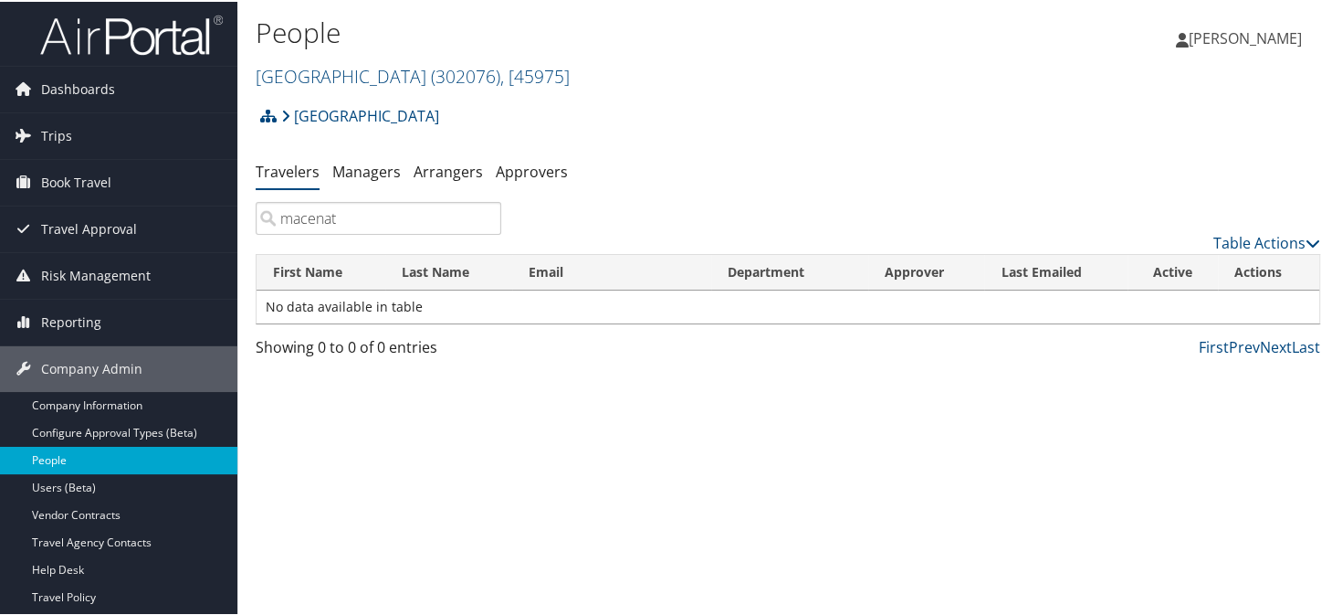
type input "macenat"
click at [47, 467] on link "People" at bounding box center [118, 458] width 237 height 27
click at [47, 464] on link "People" at bounding box center [118, 458] width 237 height 27
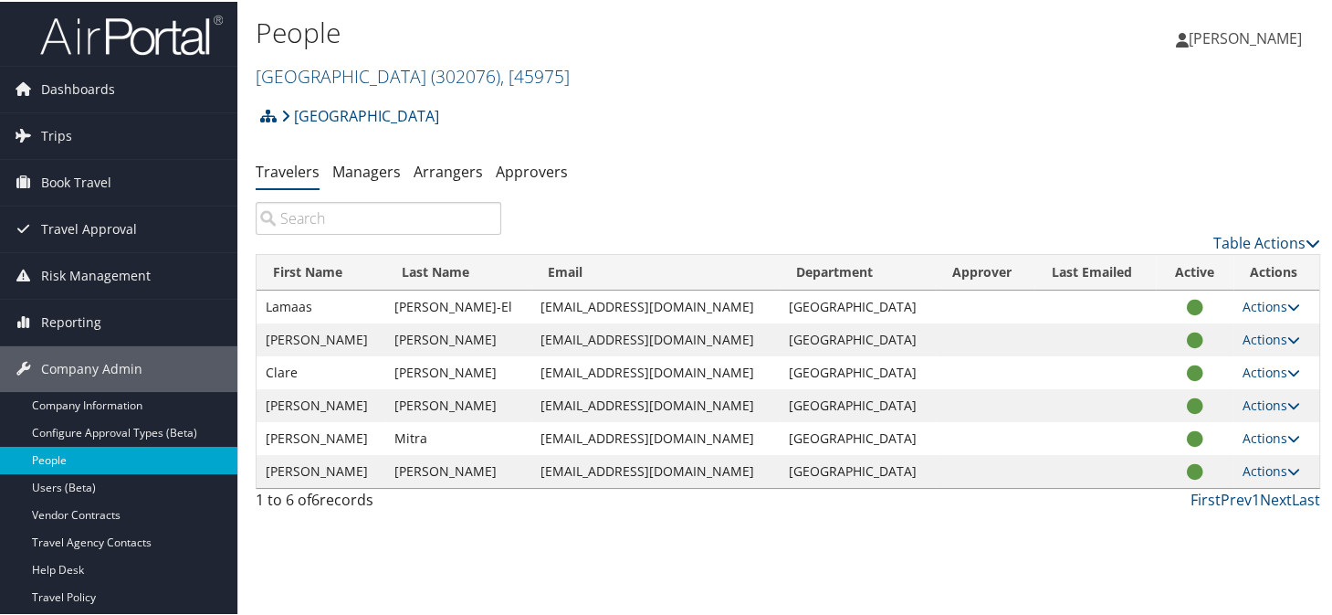
click at [36, 460] on link "People" at bounding box center [118, 458] width 237 height 27
